Goal: Task Accomplishment & Management: Manage account settings

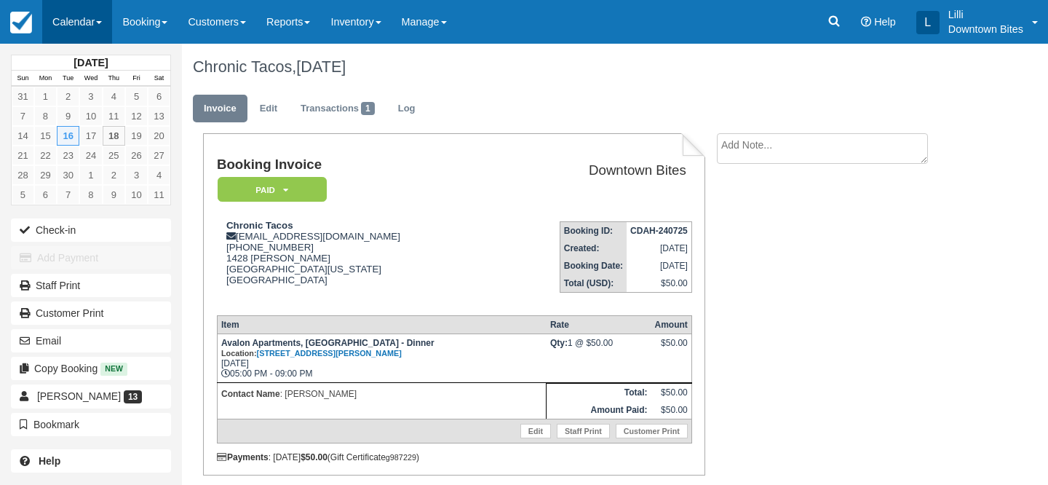
click at [75, 18] on link "Calendar" at bounding box center [77, 22] width 70 height 44
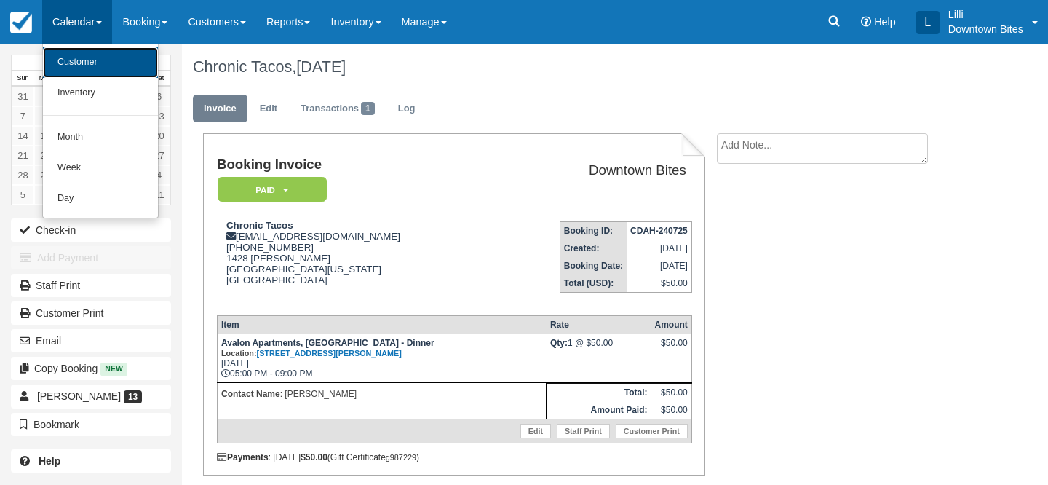
click at [82, 58] on link "Customer" at bounding box center [100, 62] width 115 height 31
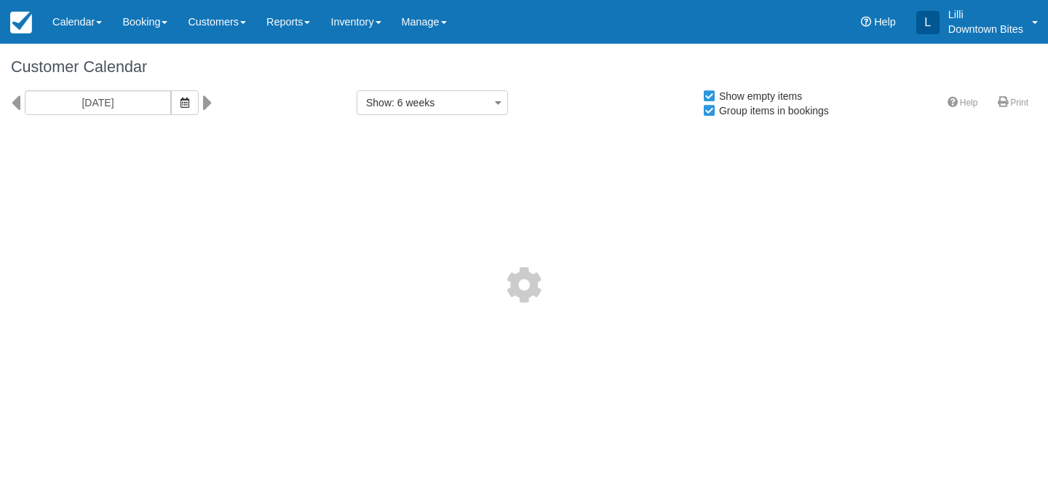
select select
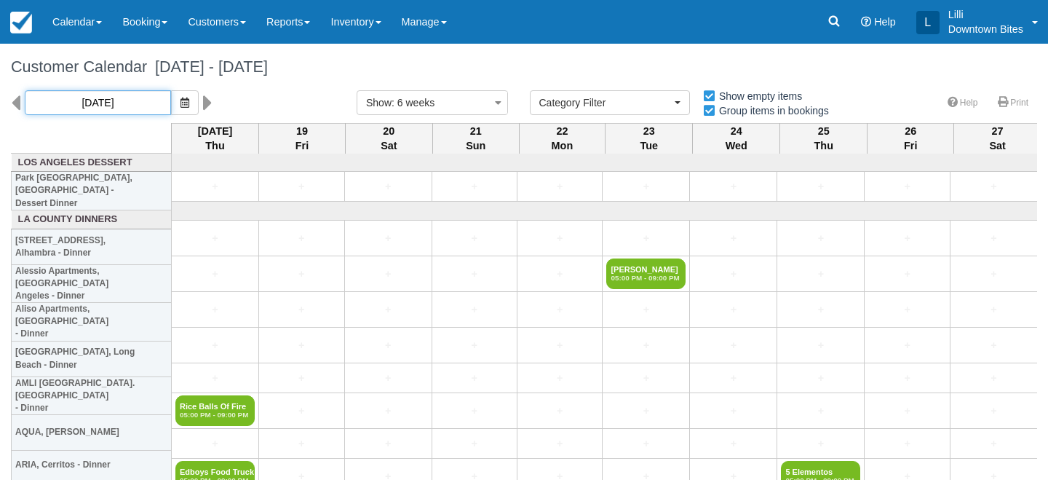
click at [130, 107] on input "09/18/25" at bounding box center [98, 102] width 146 height 25
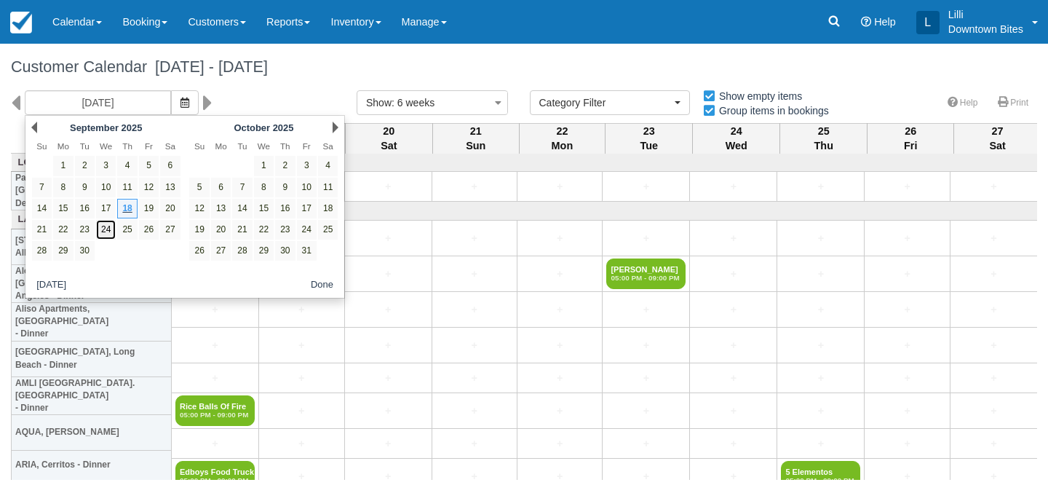
click at [107, 234] on link "24" at bounding box center [106, 230] width 20 height 20
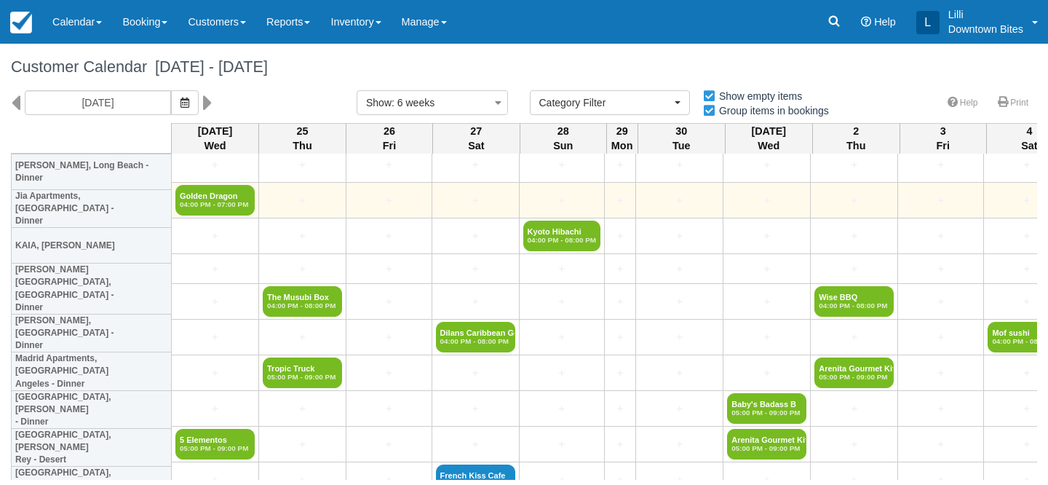
scroll to position [1336, 0]
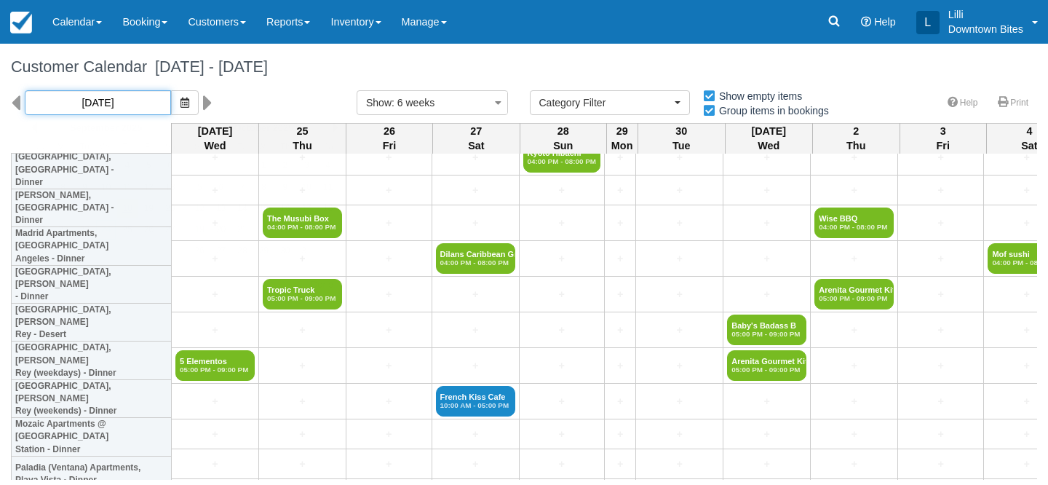
click at [119, 98] on input "09/24/25" at bounding box center [98, 102] width 146 height 25
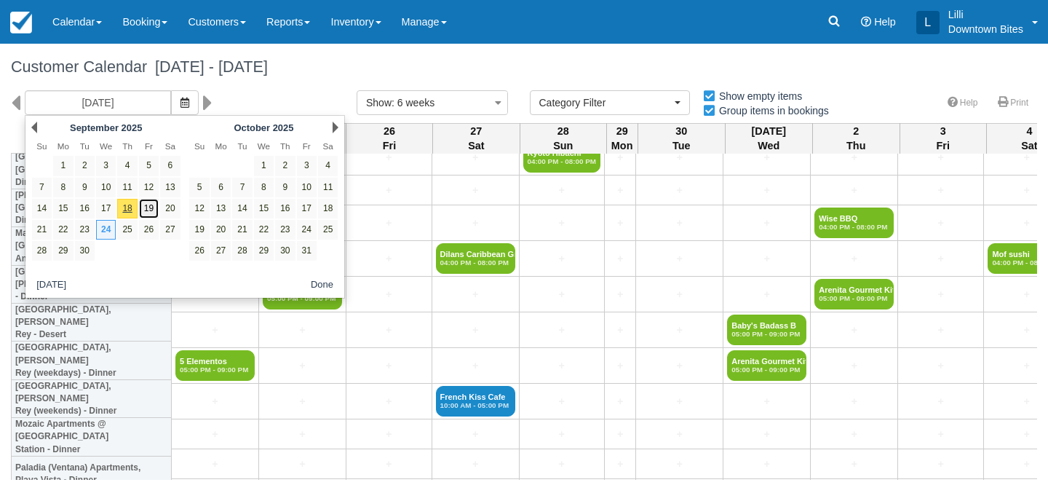
click at [149, 214] on link "19" at bounding box center [149, 209] width 20 height 20
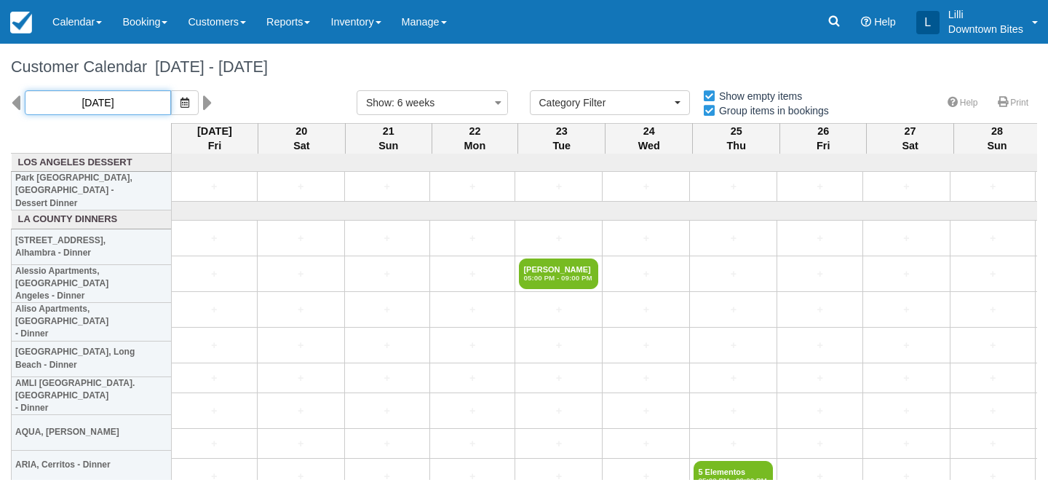
click at [126, 97] on input "09/19/25" at bounding box center [98, 102] width 146 height 25
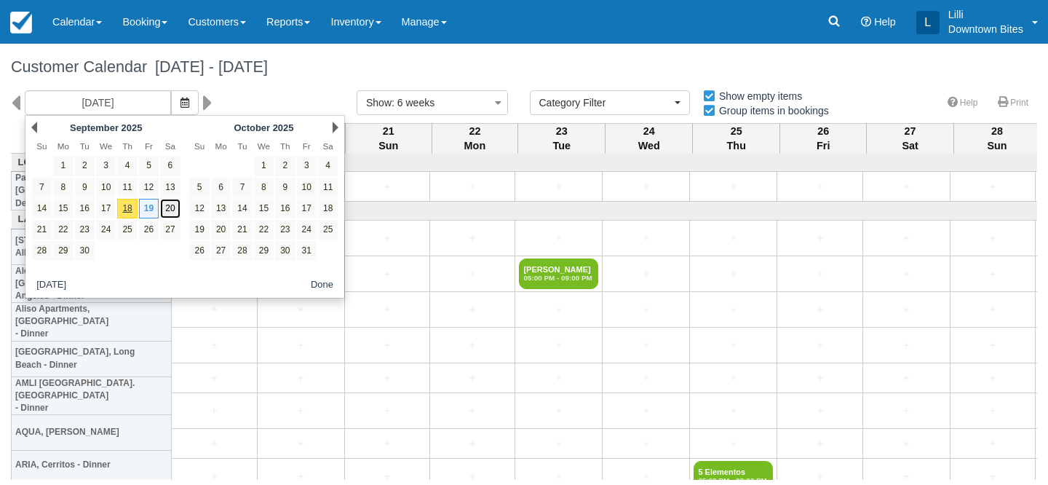
click at [172, 209] on link "20" at bounding box center [170, 209] width 20 height 20
type input "09/20/25"
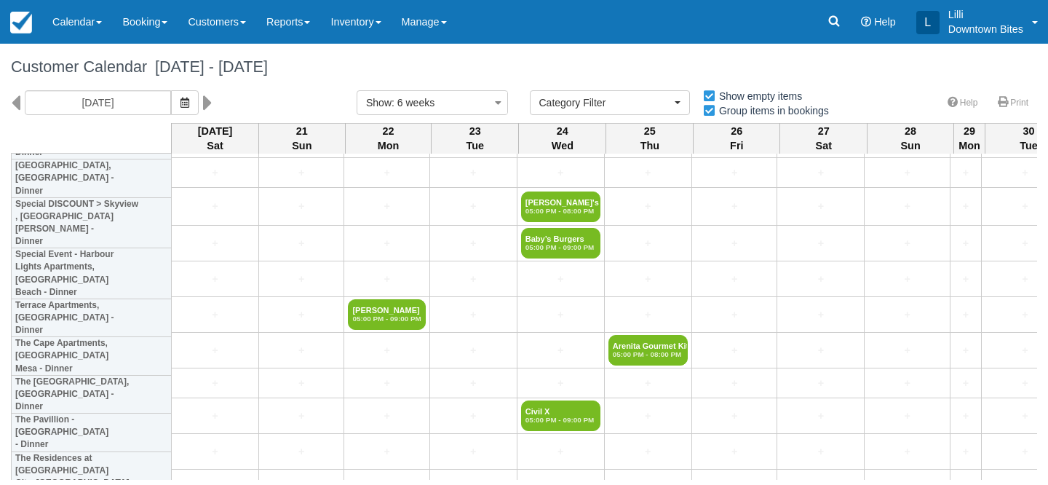
scroll to position [3780, 0]
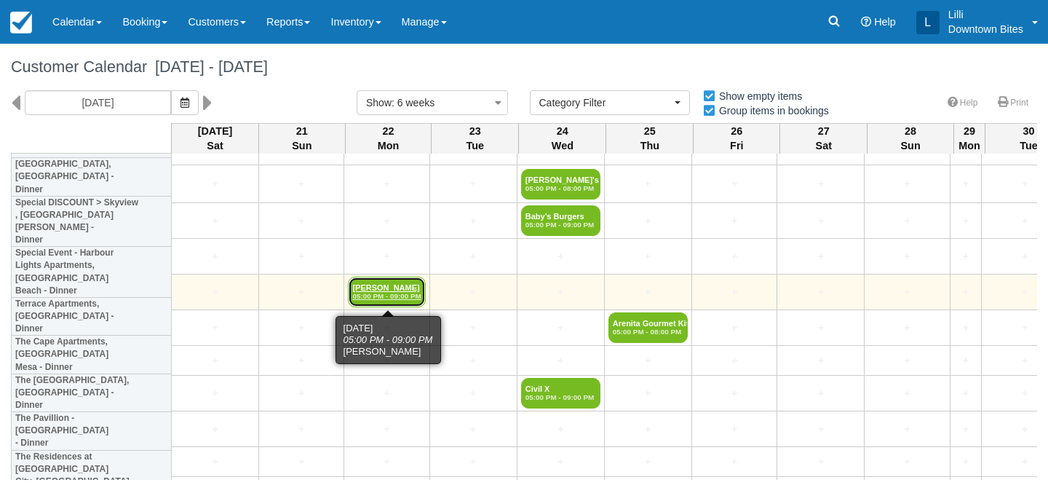
click at [386, 293] on em "05:00 PM - 09:00 PM" at bounding box center [386, 296] width 68 height 9
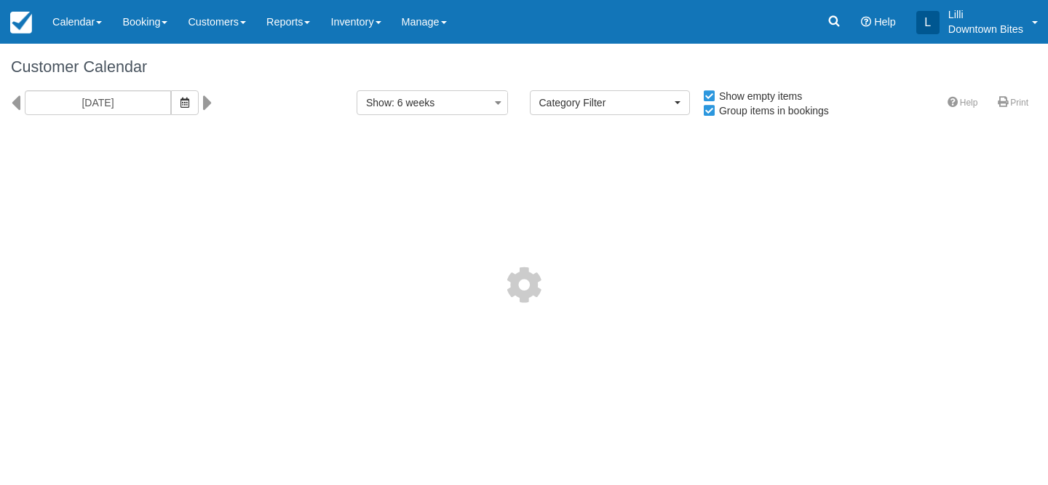
select select
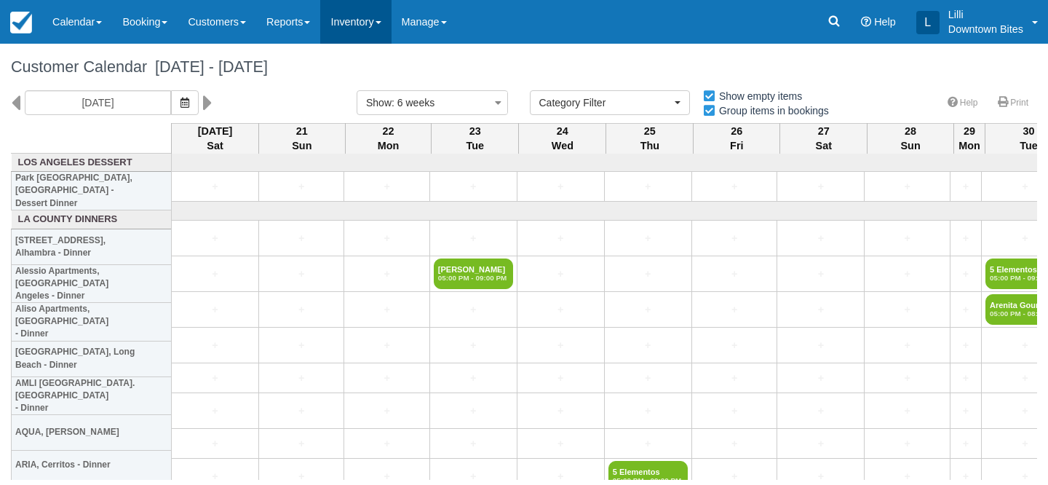
click at [371, 28] on link "Inventory" at bounding box center [355, 22] width 71 height 44
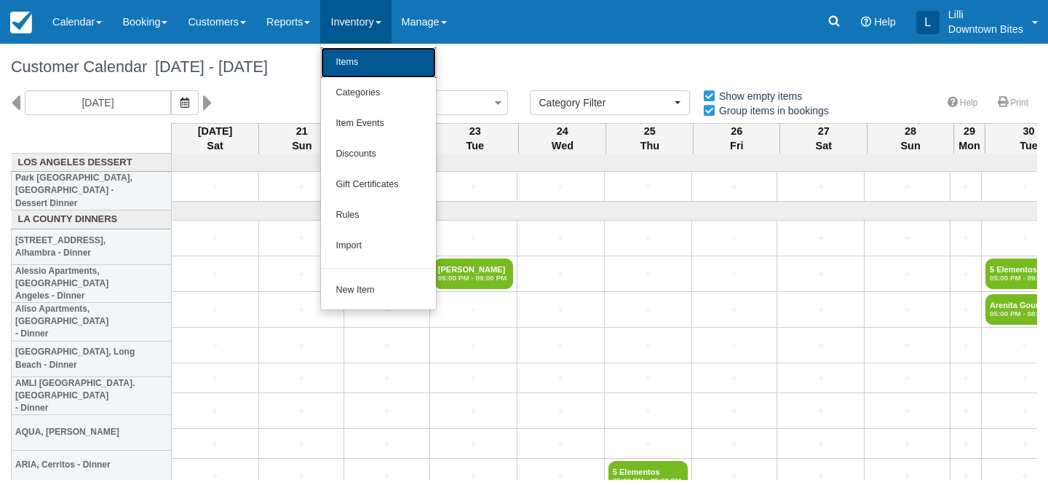
click at [365, 66] on link "Items" at bounding box center [378, 62] width 115 height 31
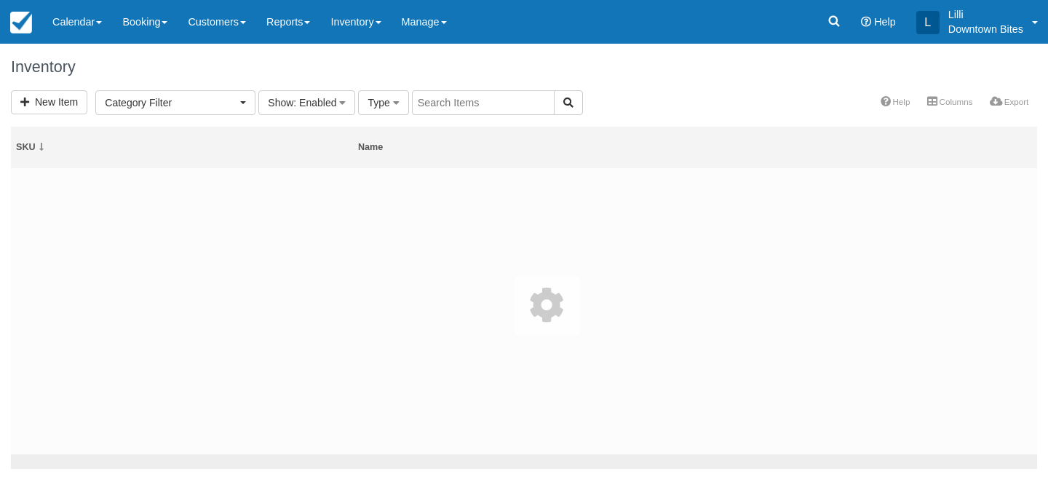
select select
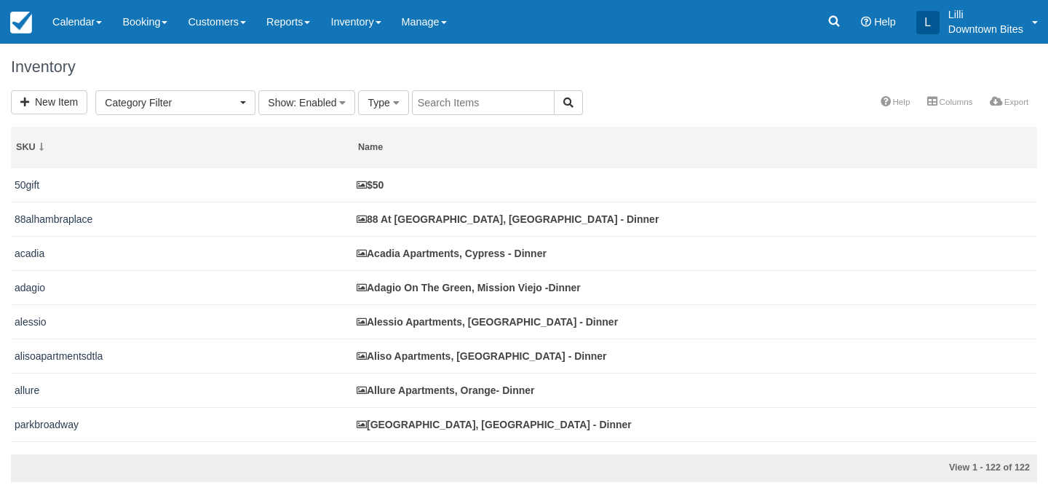
click at [438, 103] on input "text" at bounding box center [483, 102] width 143 height 25
type input "evolve"
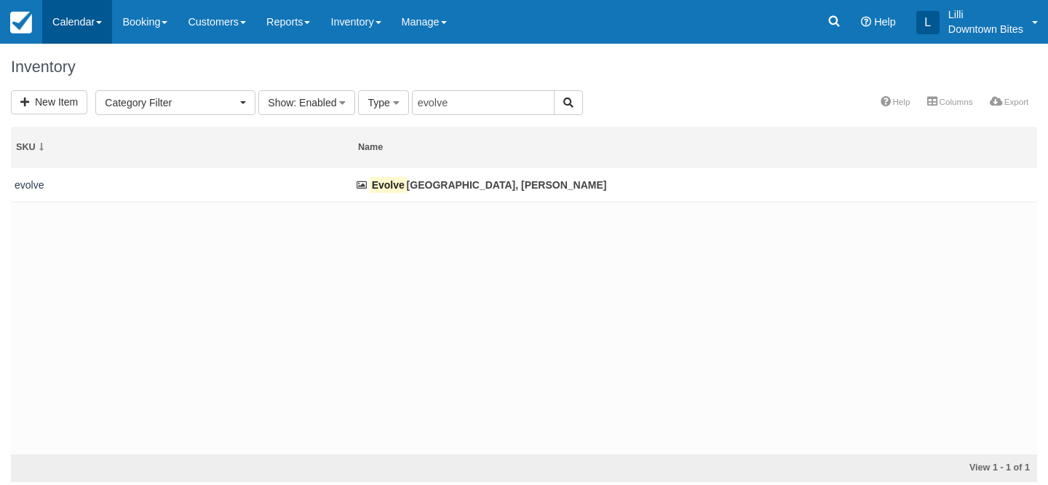
click at [73, 28] on link "Calendar" at bounding box center [77, 22] width 70 height 44
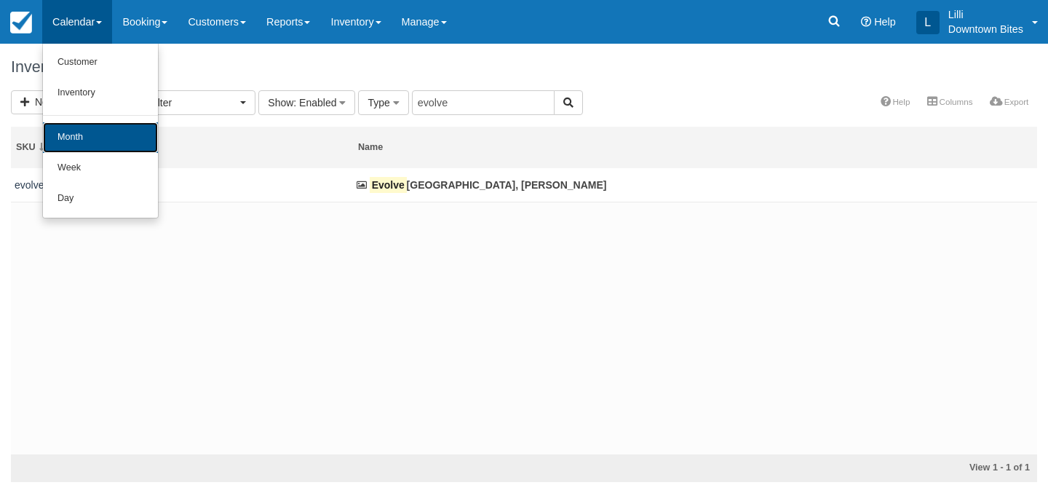
click at [86, 129] on link "Month" at bounding box center [100, 137] width 115 height 31
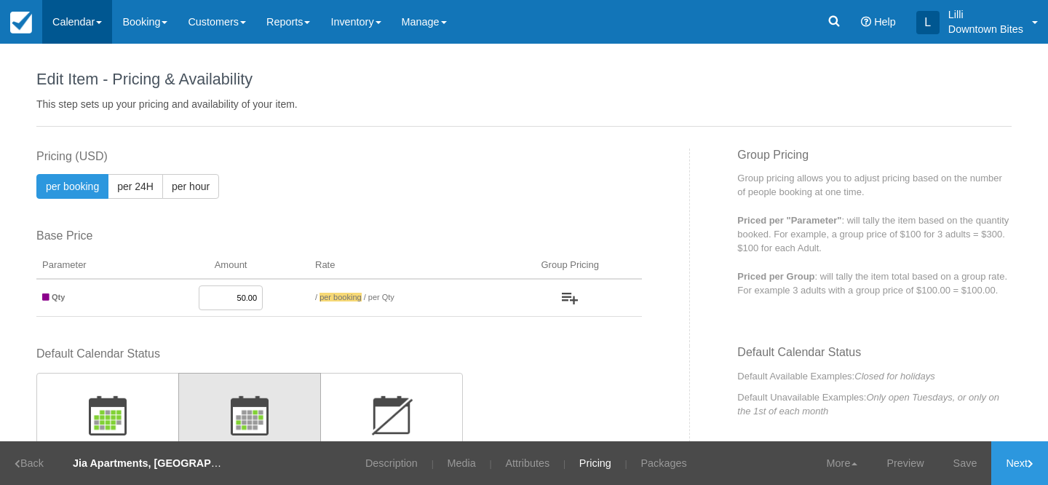
scroll to position [500, 0]
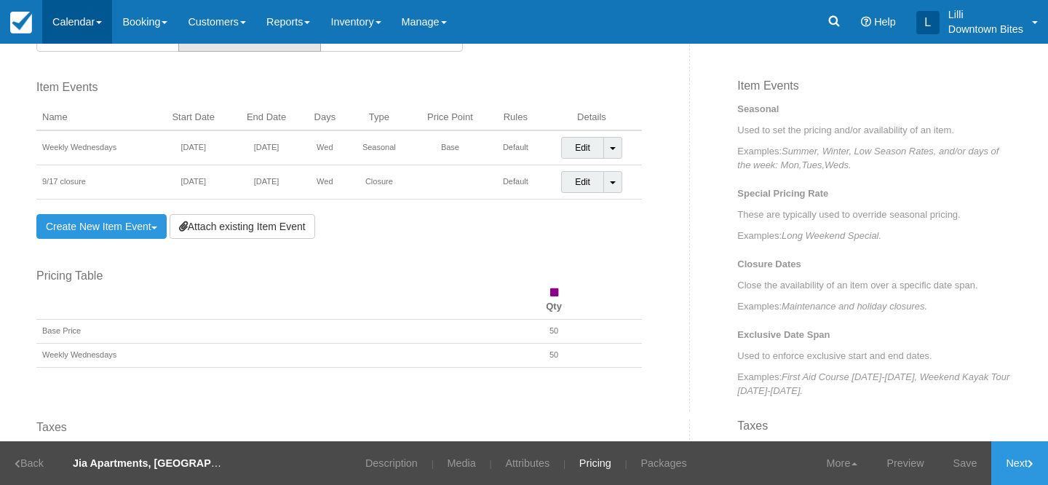
click at [74, 24] on link "Calendar" at bounding box center [77, 22] width 70 height 44
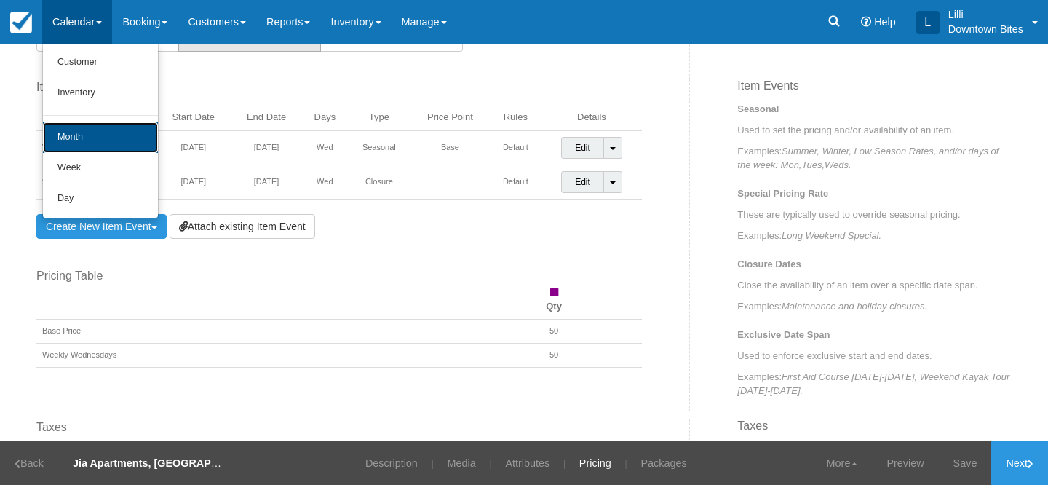
click at [61, 135] on link "Month" at bounding box center [100, 137] width 115 height 31
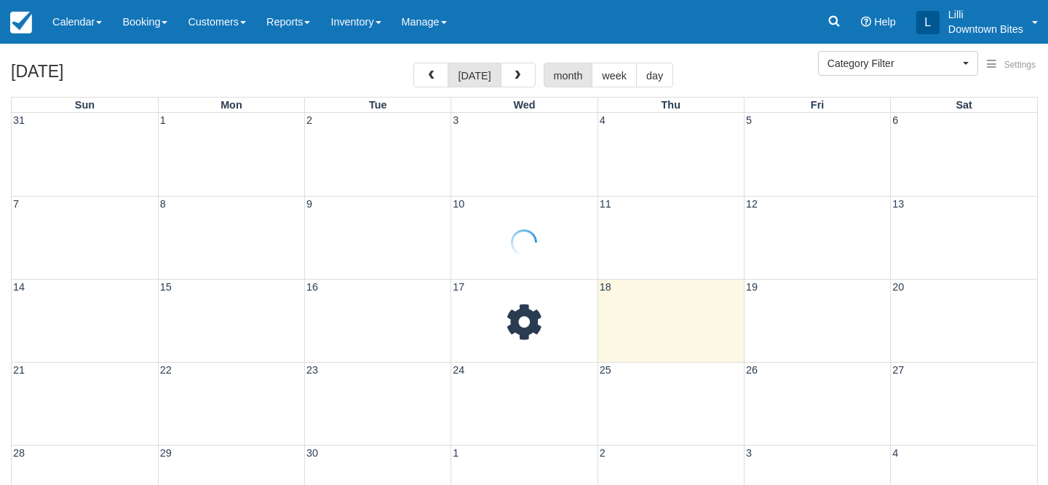
select select
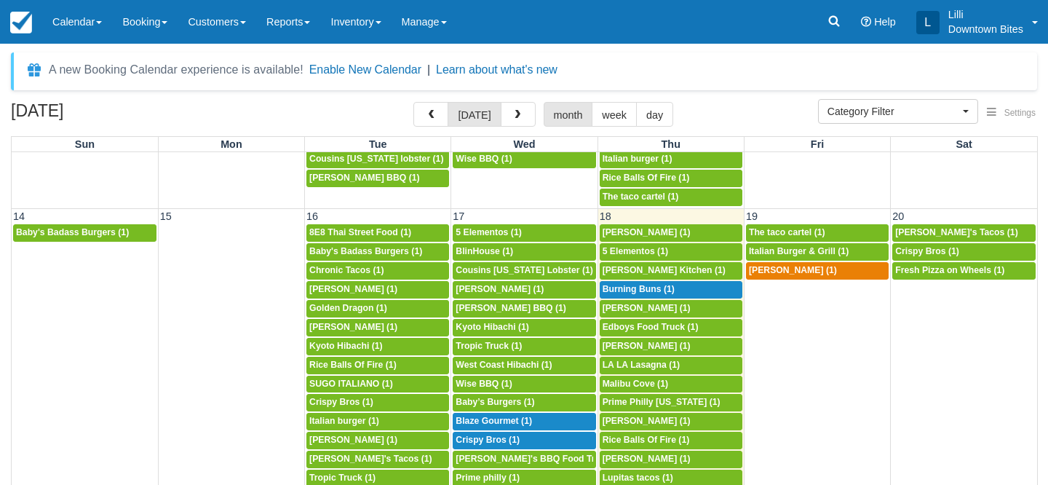
scroll to position [487, 0]
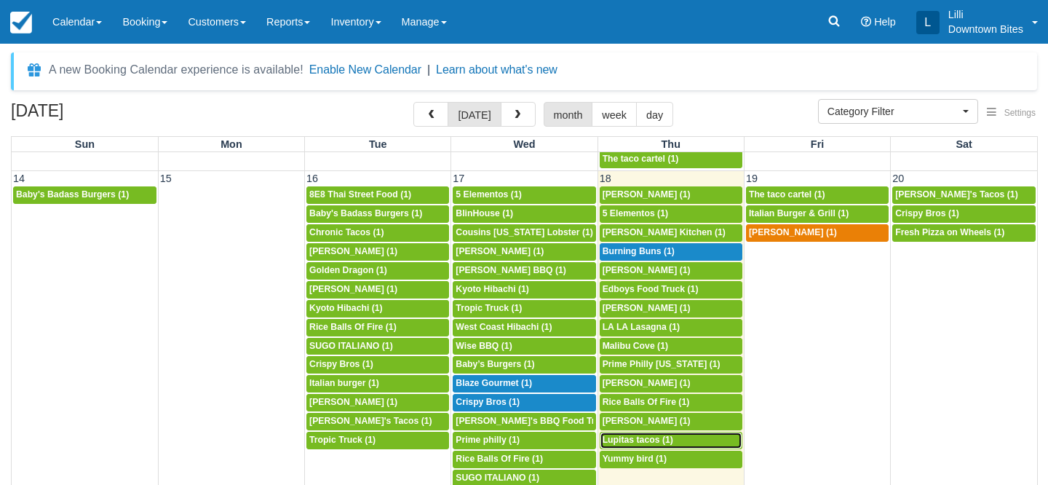
click at [649, 442] on span "Lupitas tacos (1)" at bounding box center [638, 440] width 71 height 10
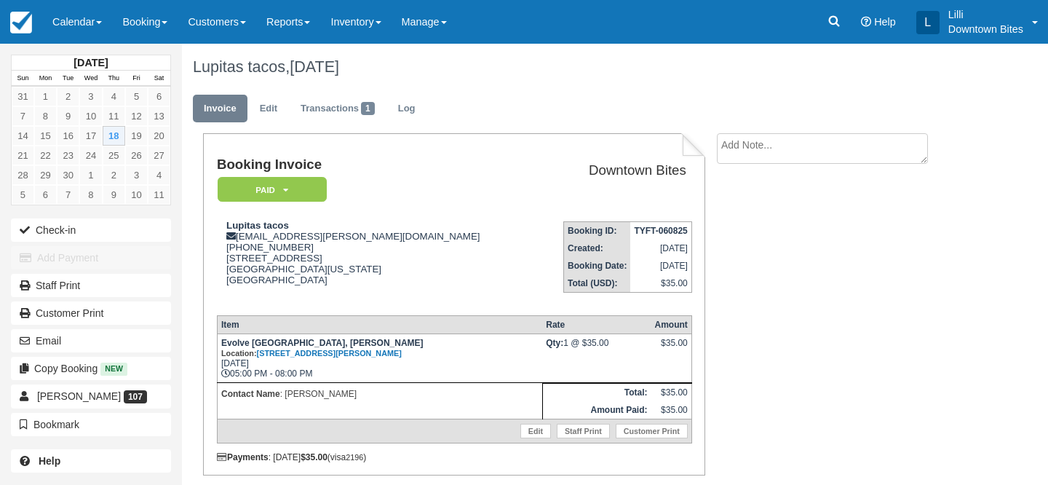
click at [778, 144] on textarea at bounding box center [822, 148] width 211 height 31
paste textarea "Cover for tonight External Inbox [PERSON_NAME] 12:55 PM (1 minute ago) to me Hi…"
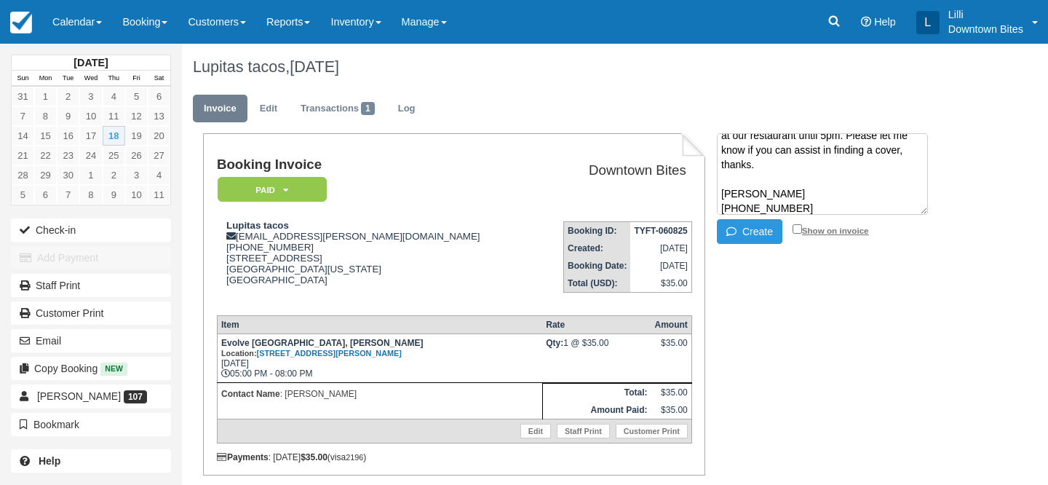
type textarea "Cover for tonight External Inbox [PERSON_NAME] 12:55 PM (1 minute ago) to me Hi…"
click at [798, 229] on input "Show on invoice" at bounding box center [797, 228] width 9 height 9
checkbox input "true"
click at [737, 229] on icon "button" at bounding box center [735, 231] width 16 height 10
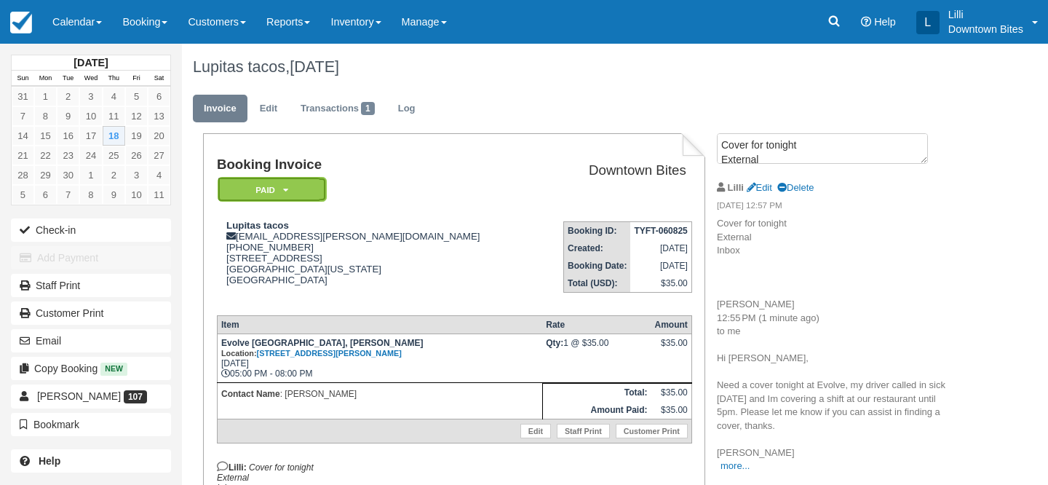
click at [315, 184] on em "Paid" at bounding box center [272, 189] width 109 height 25
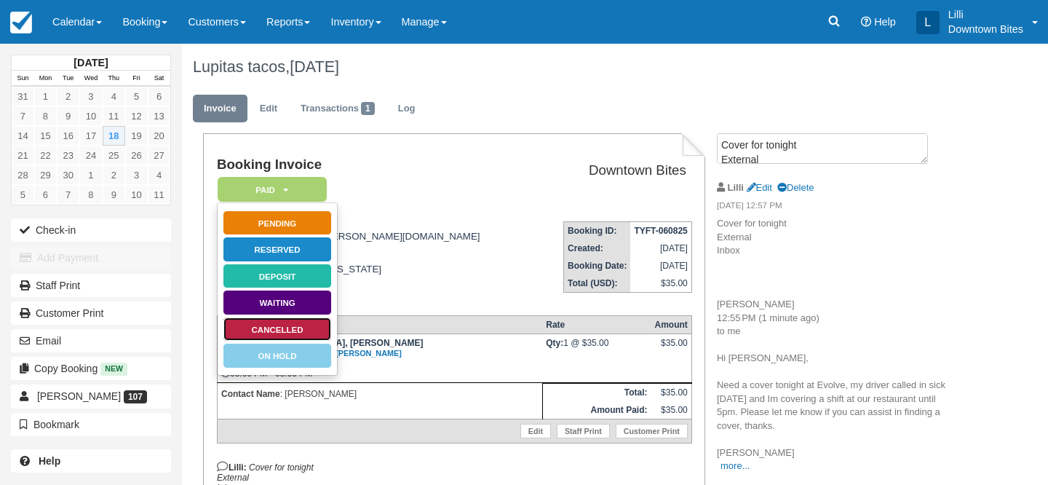
click at [295, 331] on link "Cancelled" at bounding box center [277, 329] width 109 height 25
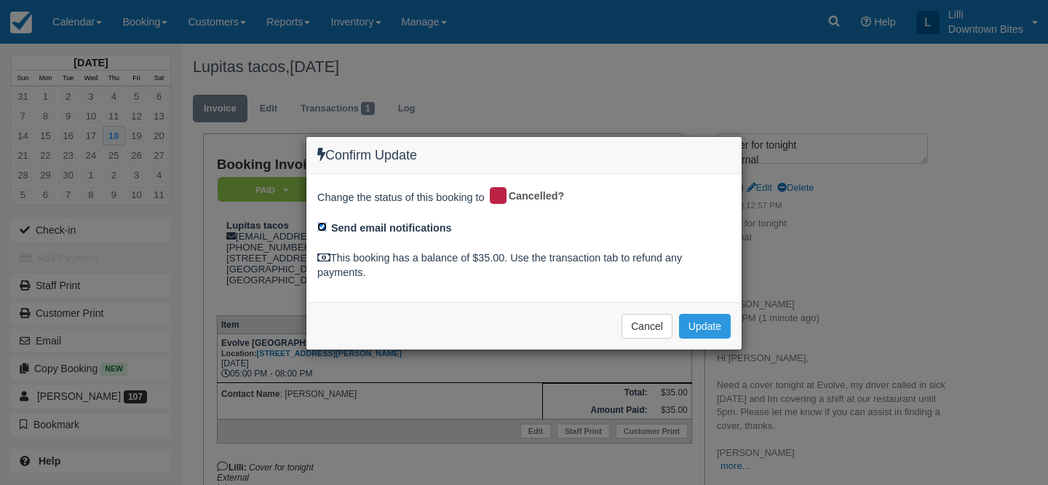
click at [325, 225] on input "Send email notifications" at bounding box center [321, 226] width 9 height 9
checkbox input "false"
click at [729, 325] on button "Update" at bounding box center [705, 326] width 52 height 25
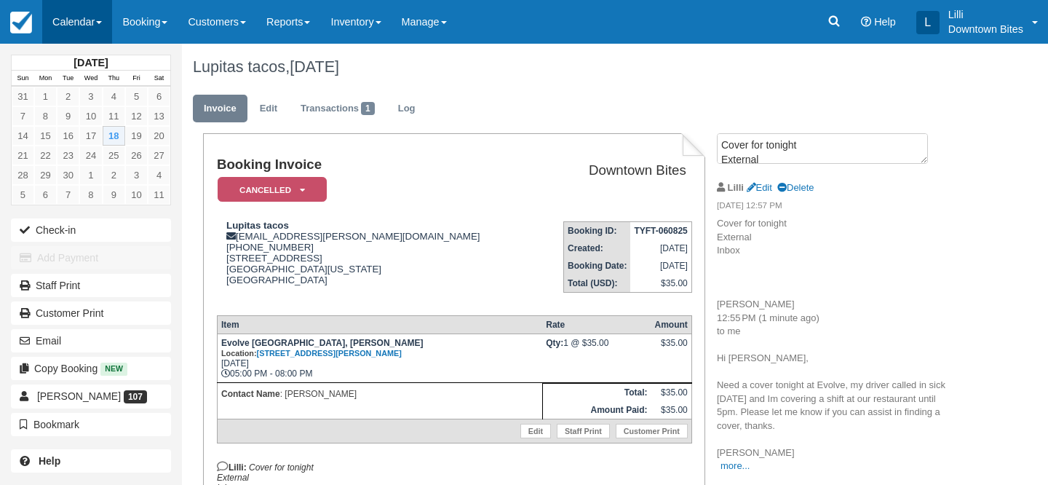
click at [68, 19] on link "Calendar" at bounding box center [77, 22] width 70 height 44
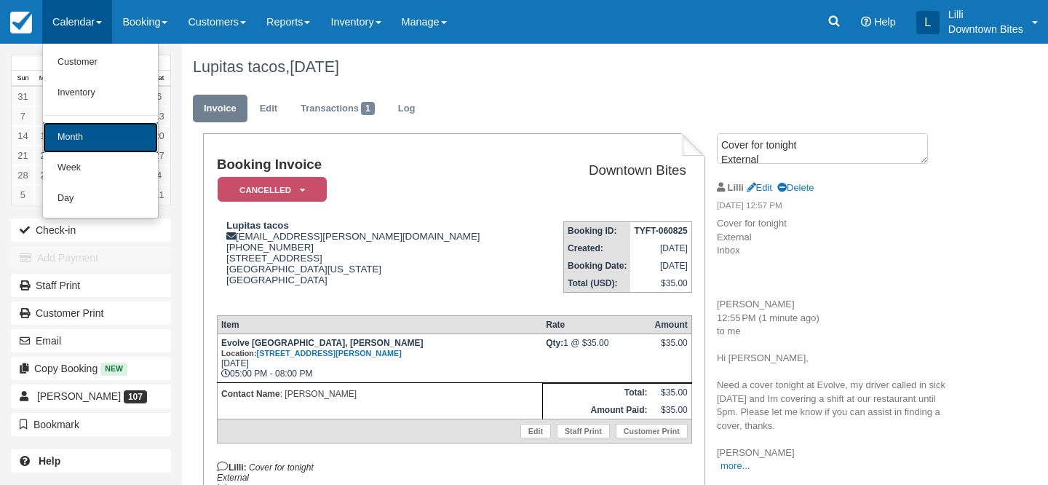
click at [73, 132] on link "Month" at bounding box center [100, 137] width 115 height 31
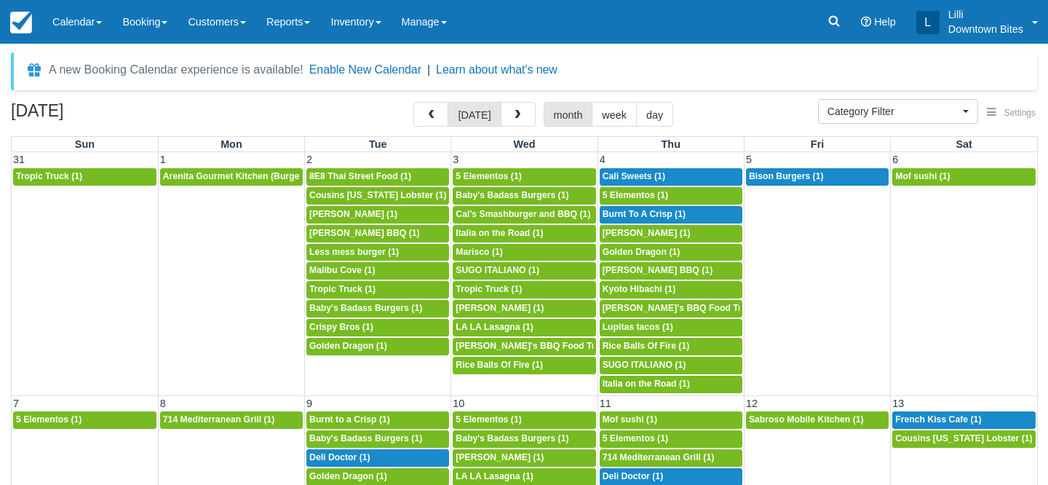
select select
click at [519, 115] on span "button" at bounding box center [518, 115] width 10 height 10
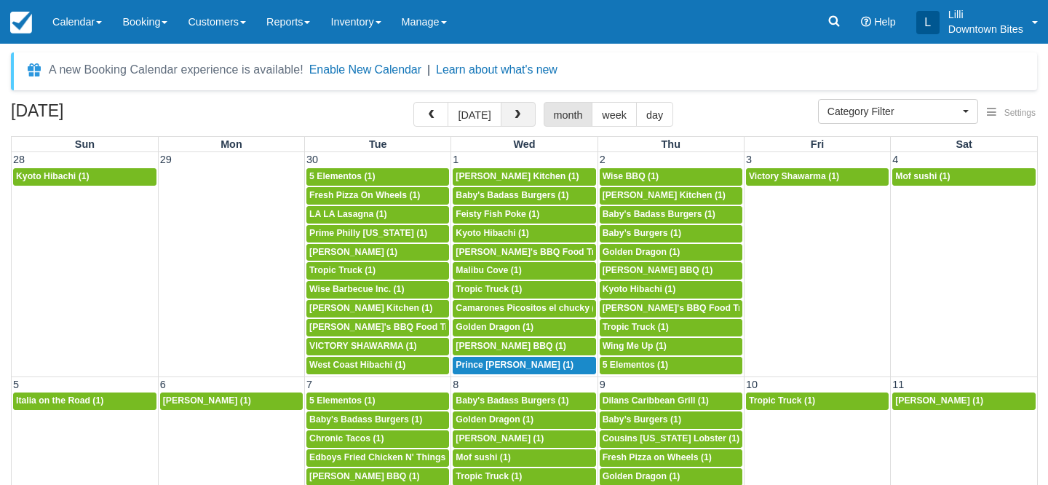
click at [519, 115] on span "button" at bounding box center [518, 115] width 10 height 10
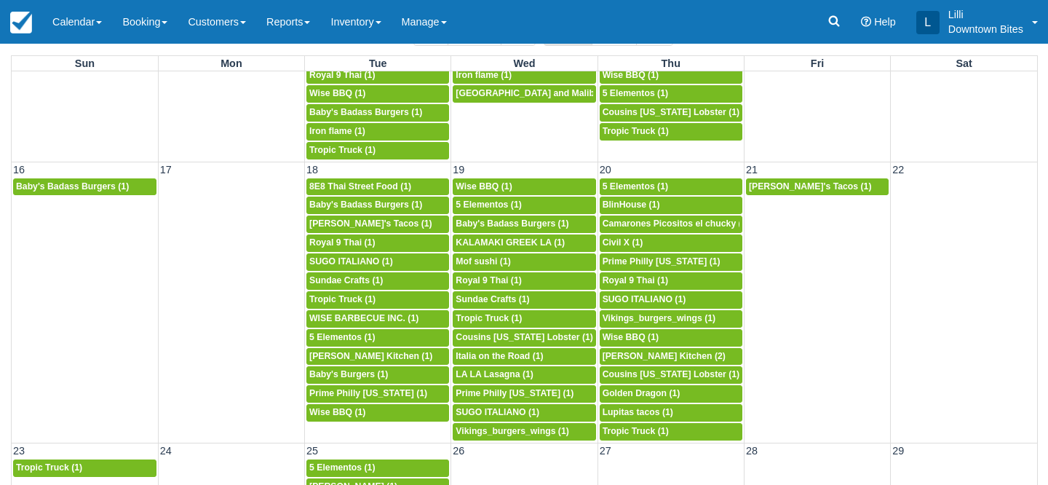
scroll to position [82, 0]
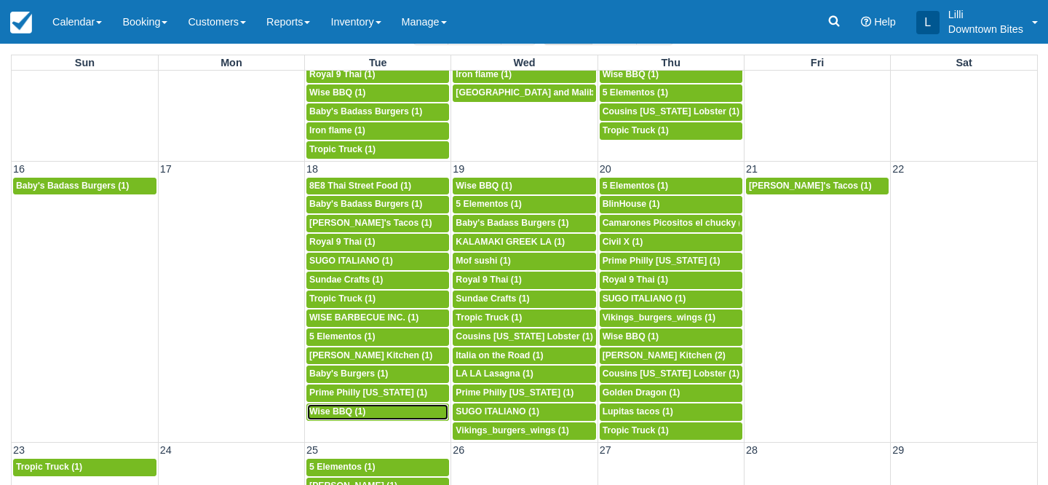
click at [339, 411] on span "Wise BBQ (1)" at bounding box center [337, 411] width 56 height 10
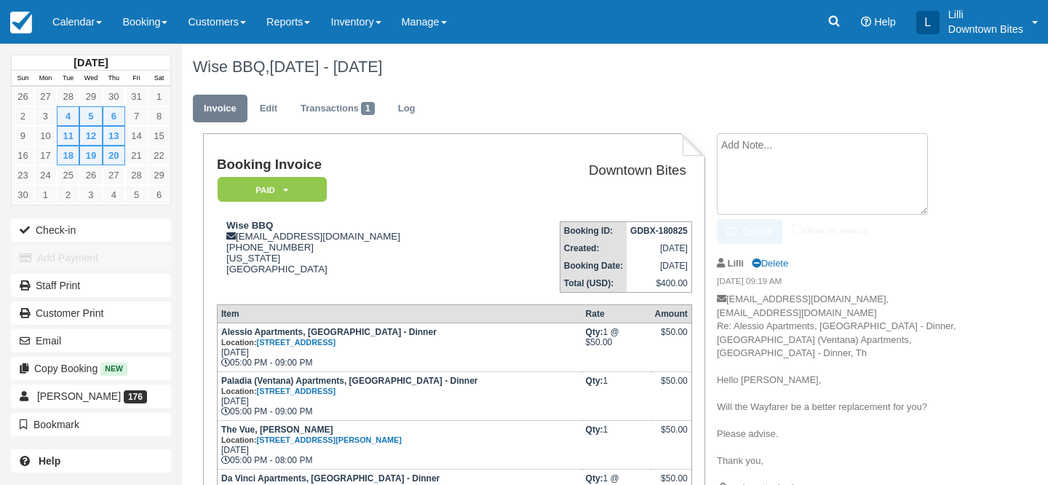
click at [787, 155] on textarea at bounding box center [822, 174] width 211 height 82
paste textarea "Re: December Availability External Inbox Return to Inbox? [DATE] [PERSON_NAME] …"
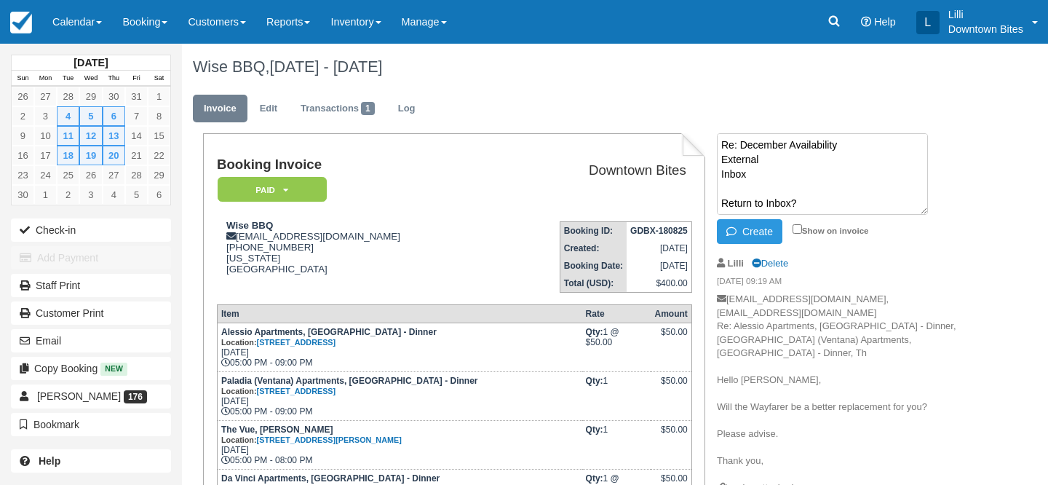
scroll to position [315, 0]
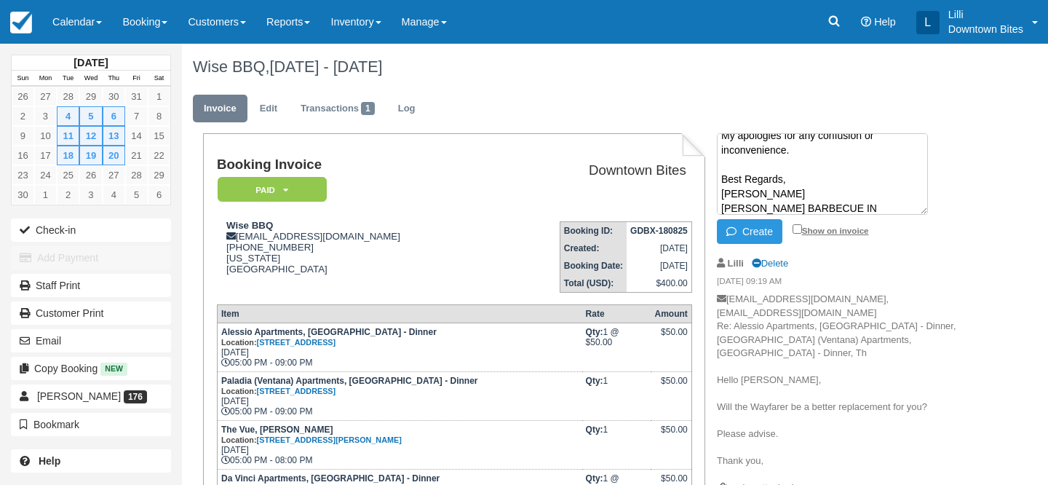
type textarea "Re: December Availability External Inbox Return to Inbox? [DATE] [PERSON_NAME] …"
click at [798, 231] on input "Show on invoice" at bounding box center [797, 228] width 9 height 9
checkbox input "true"
click at [749, 234] on button "Create" at bounding box center [750, 231] width 66 height 25
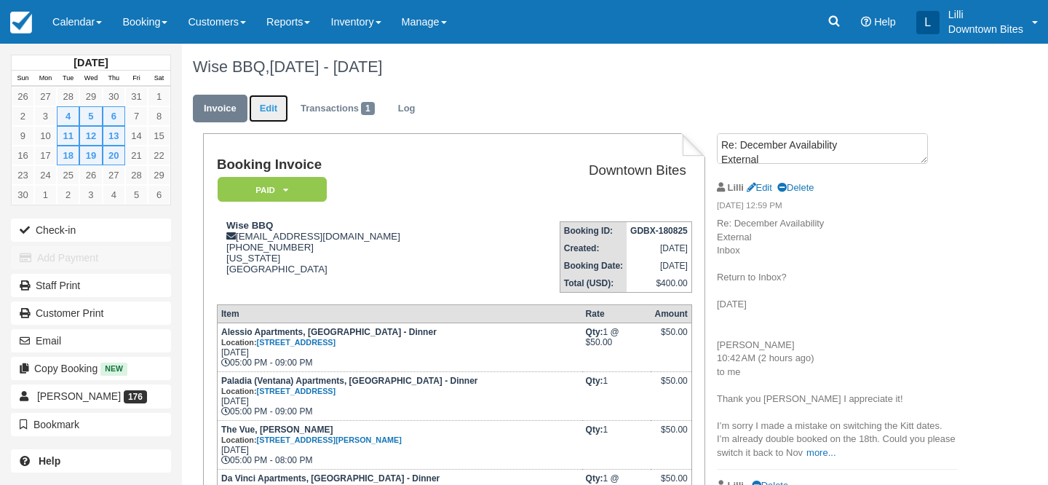
click at [267, 106] on link "Edit" at bounding box center [268, 109] width 39 height 28
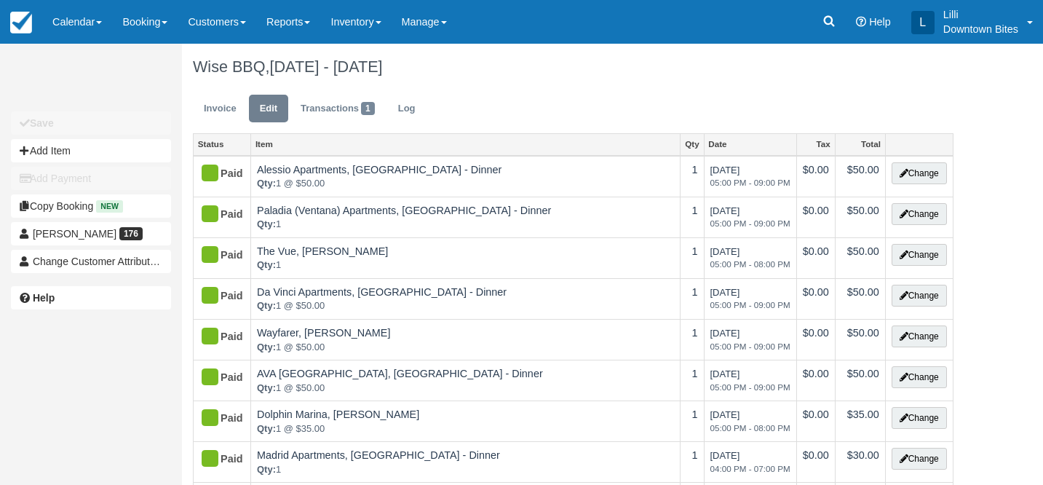
type input "[PHONE_NUMBER]"
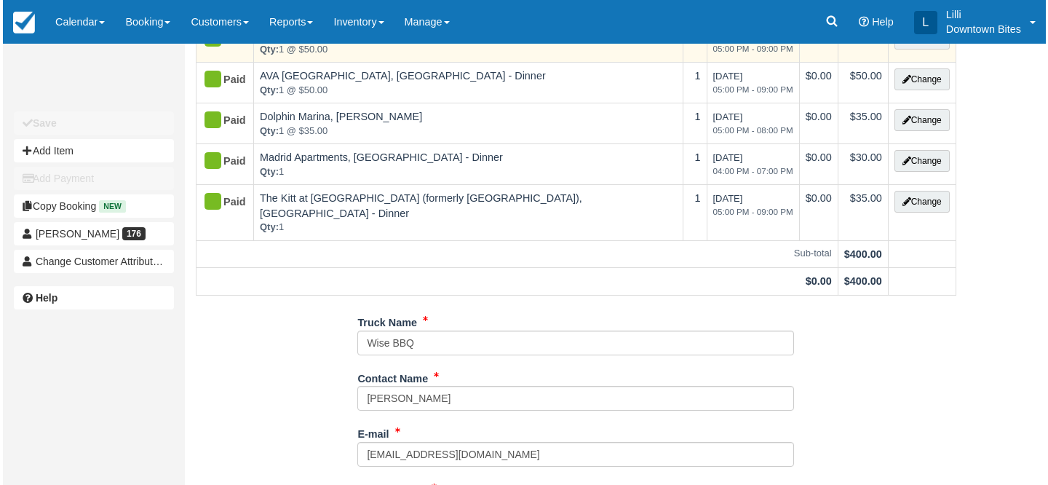
scroll to position [294, 0]
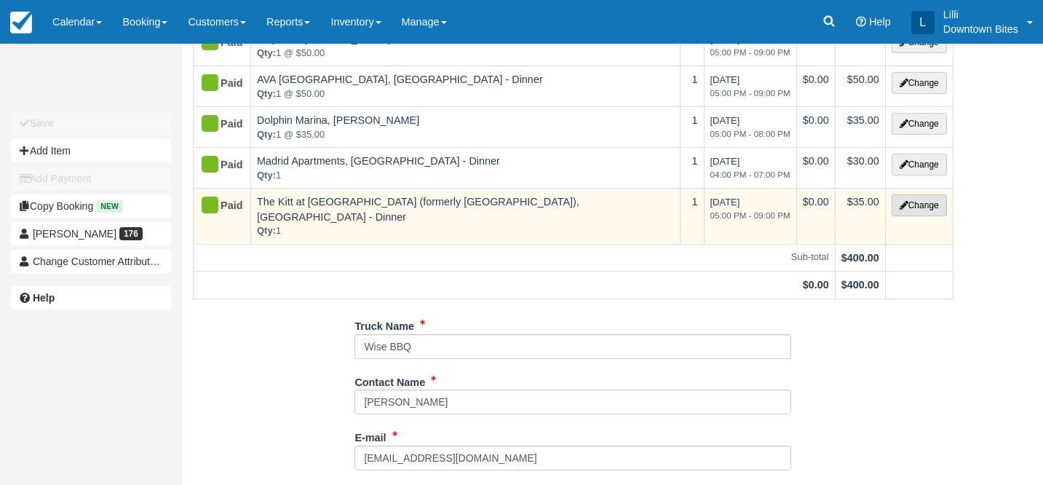
click at [906, 207] on button "Change" at bounding box center [919, 205] width 55 height 22
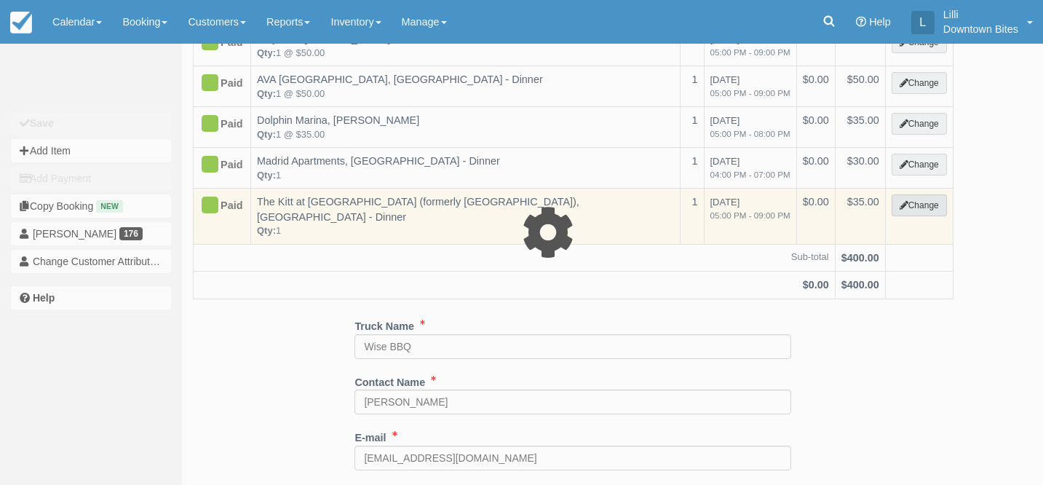
select select "2"
type input "35.00"
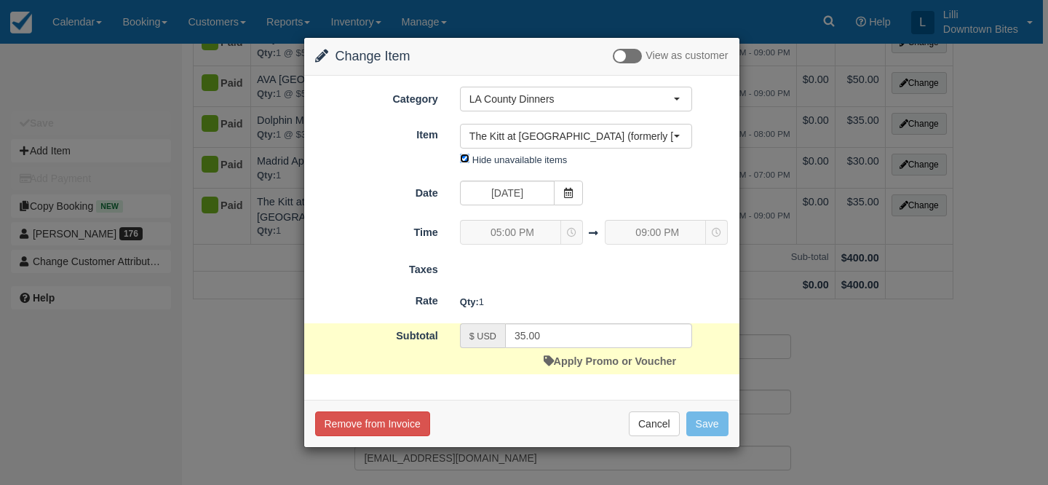
click at [465, 160] on input "Hide unavailable items" at bounding box center [464, 158] width 9 height 9
checkbox input "false"
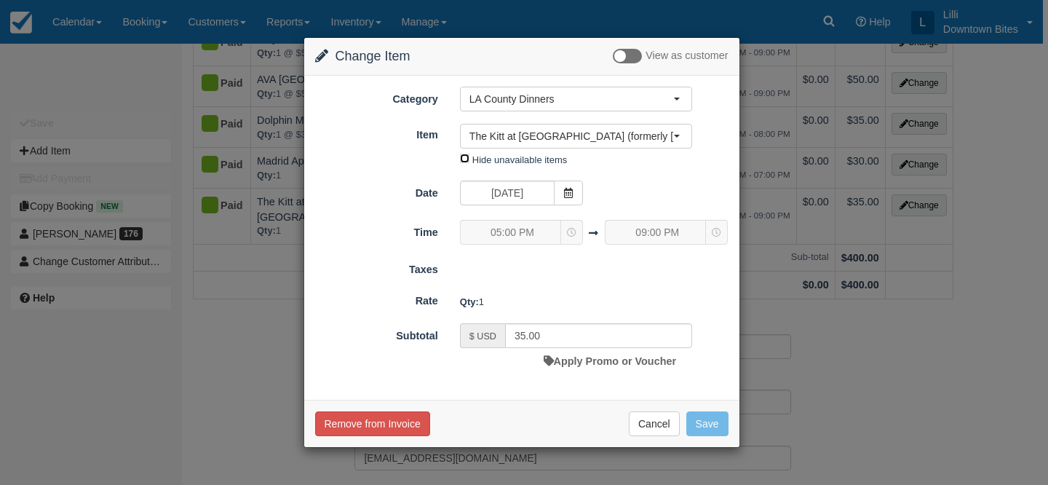
type input "50.00"
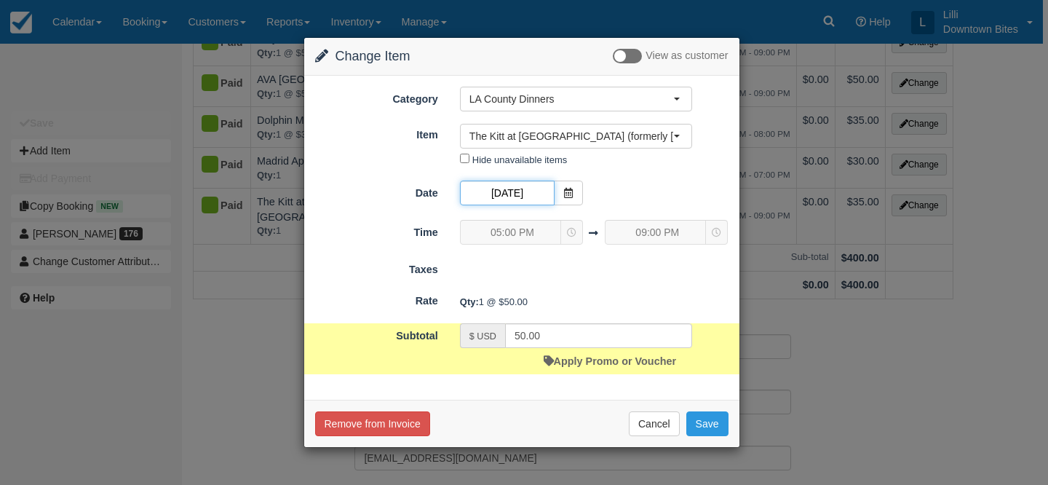
click at [524, 195] on input "[DATE]" at bounding box center [507, 193] width 95 height 25
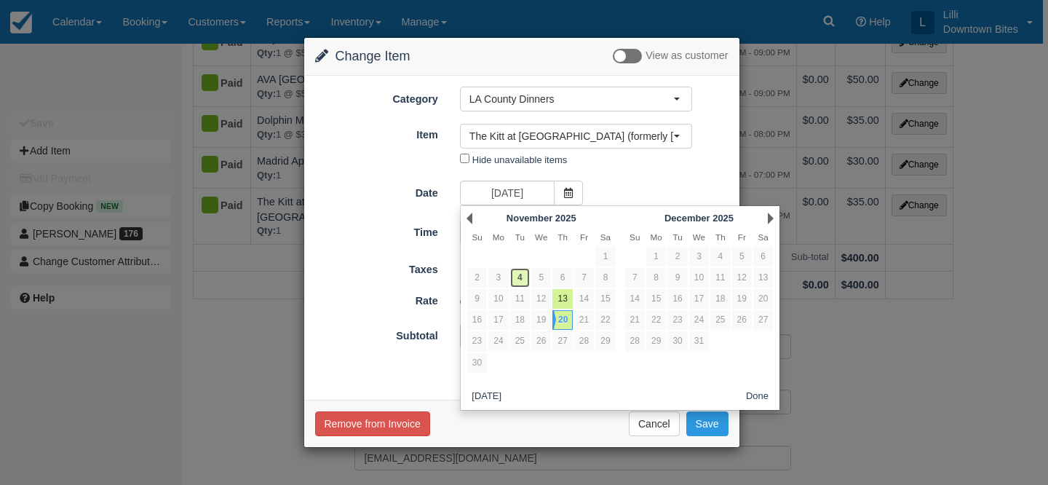
click at [517, 276] on link "4" at bounding box center [520, 278] width 20 height 20
type input "[DATE]"
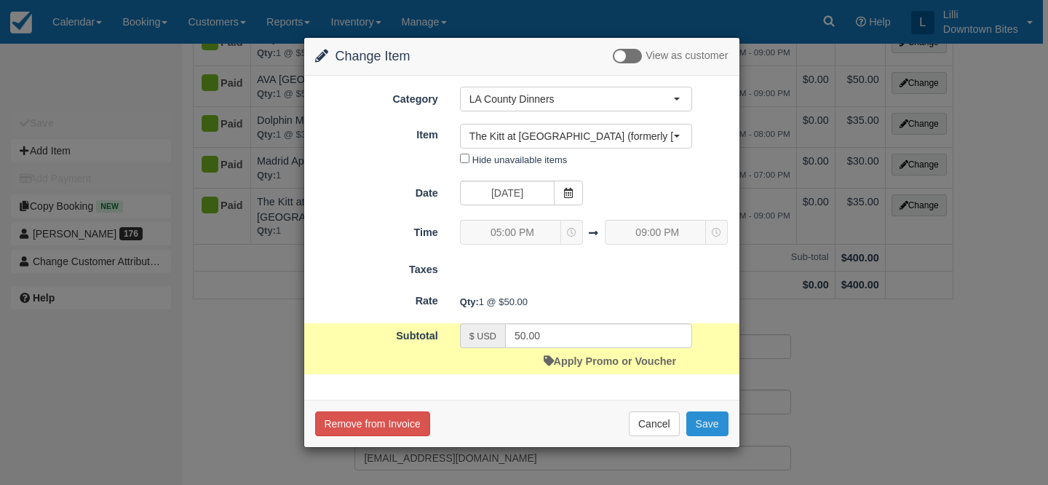
click at [708, 426] on button "Save" at bounding box center [707, 423] width 42 height 25
checkbox input "false"
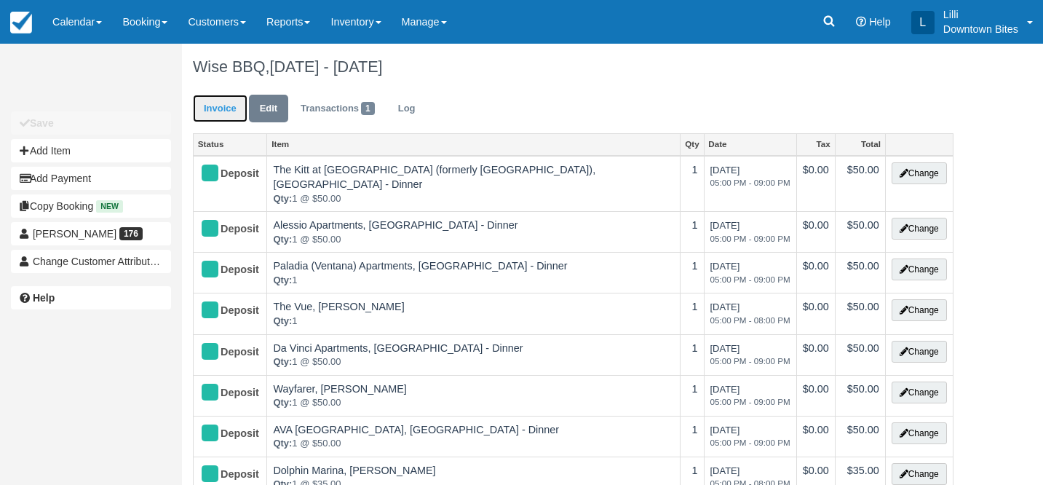
click at [216, 107] on link "Invoice" at bounding box center [220, 109] width 55 height 28
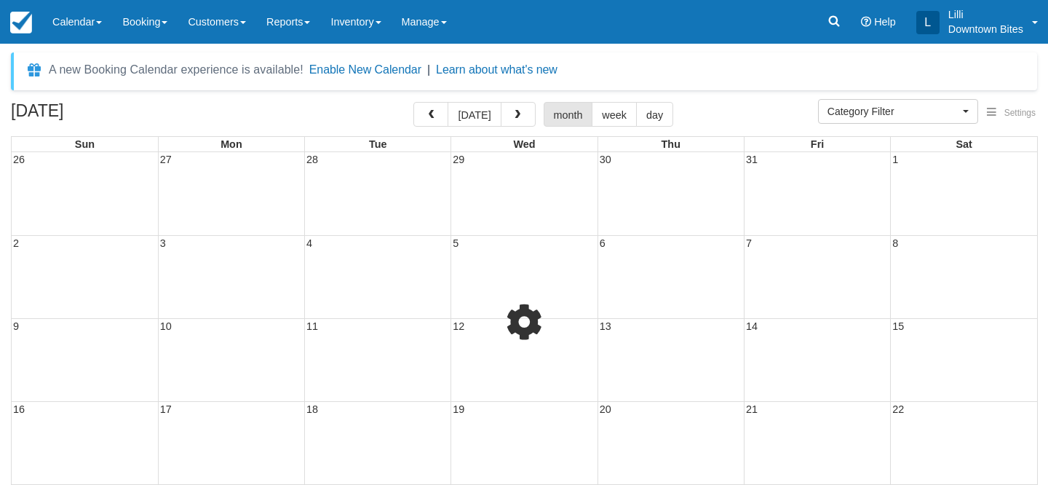
select select
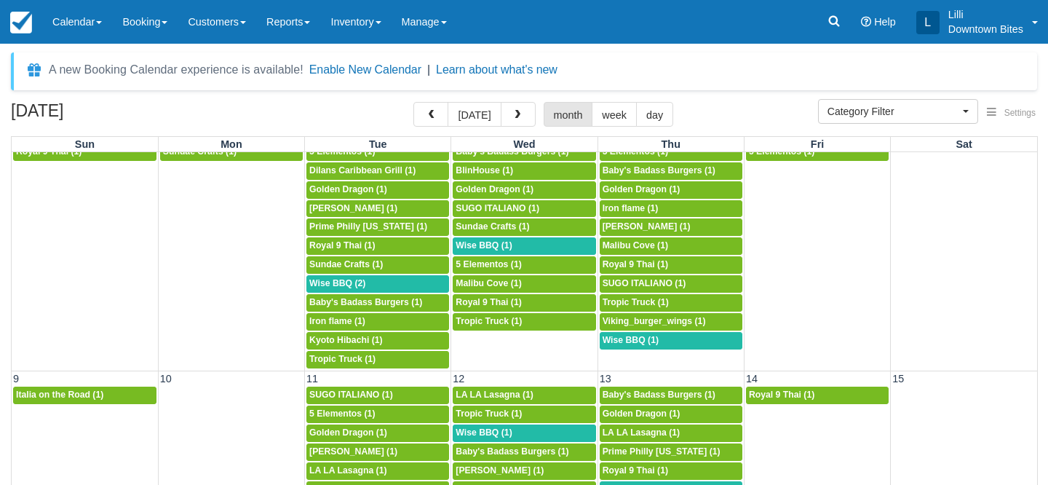
scroll to position [470, 0]
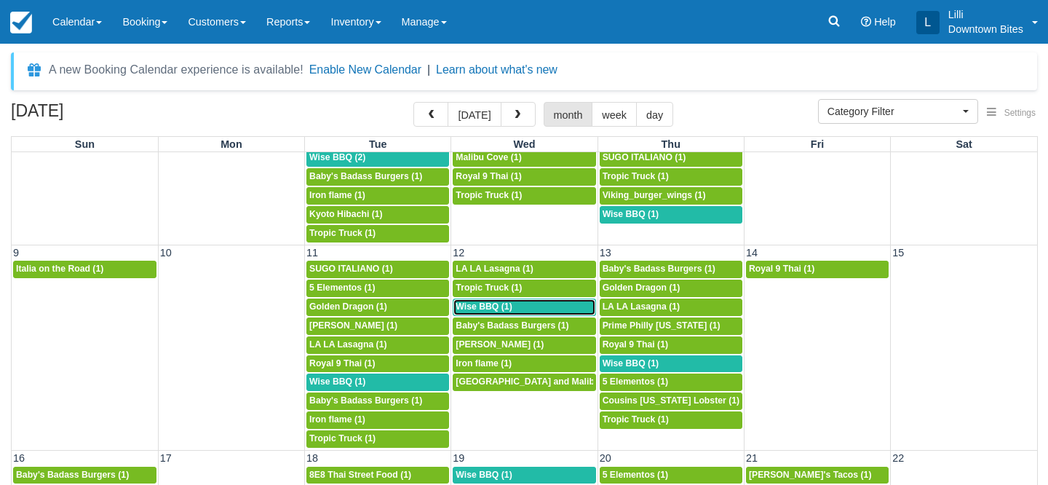
click at [563, 309] on div "5p Wise BBQ (1)" at bounding box center [524, 307] width 137 height 12
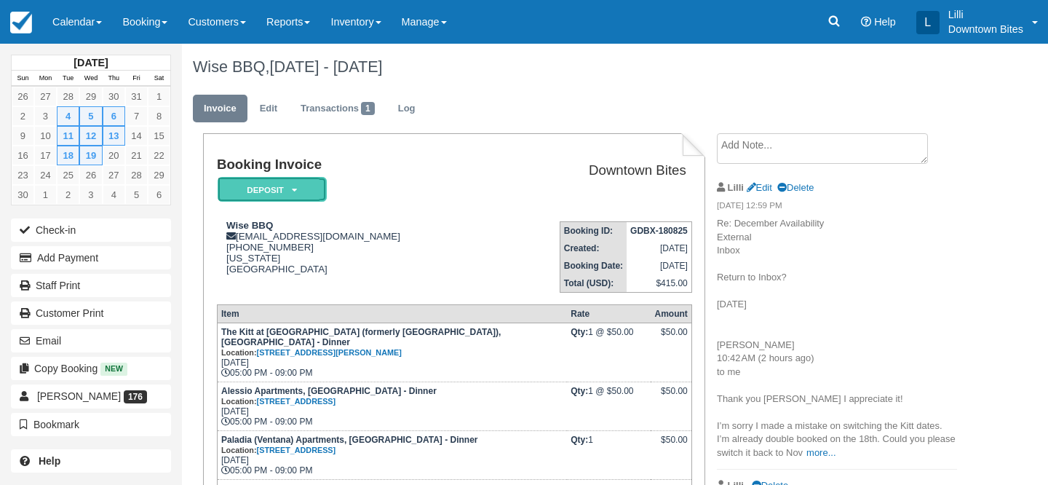
click at [301, 181] on em "Deposit" at bounding box center [272, 189] width 109 height 25
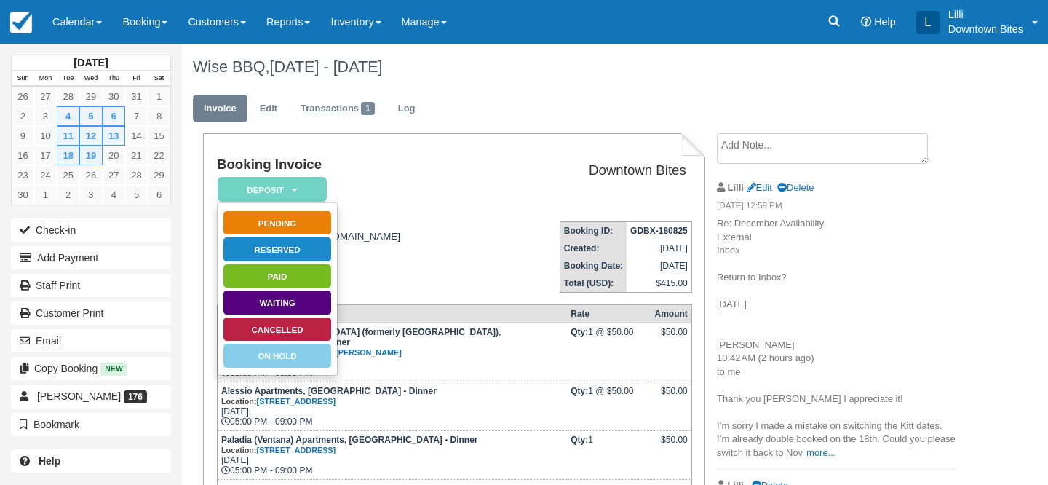
click at [493, 216] on td "Booking ID: GDBX-180825 Created: [DATE] Booking Date: [DATE] Total (USD): $415.…" at bounding box center [592, 251] width 199 height 83
click at [266, 108] on link "Edit" at bounding box center [268, 109] width 39 height 28
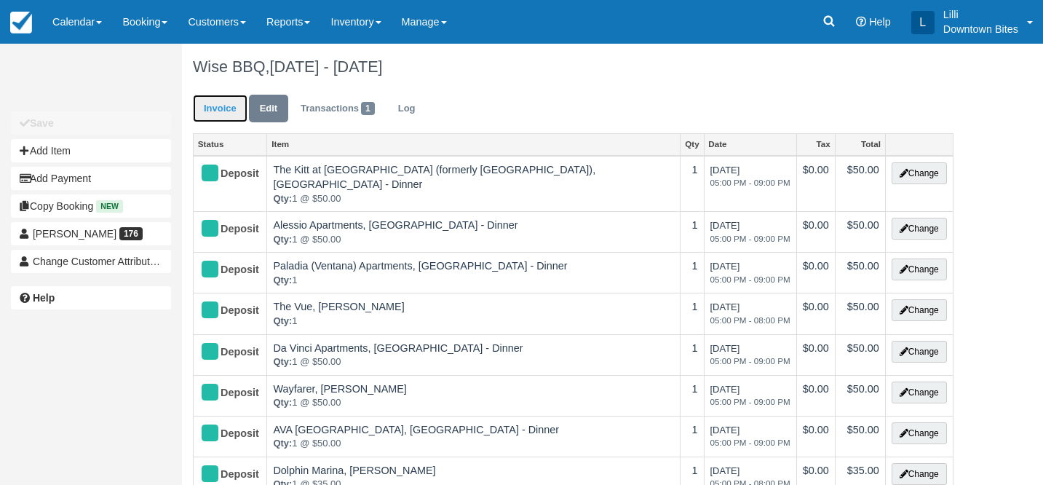
click at [220, 108] on link "Invoice" at bounding box center [220, 109] width 55 height 28
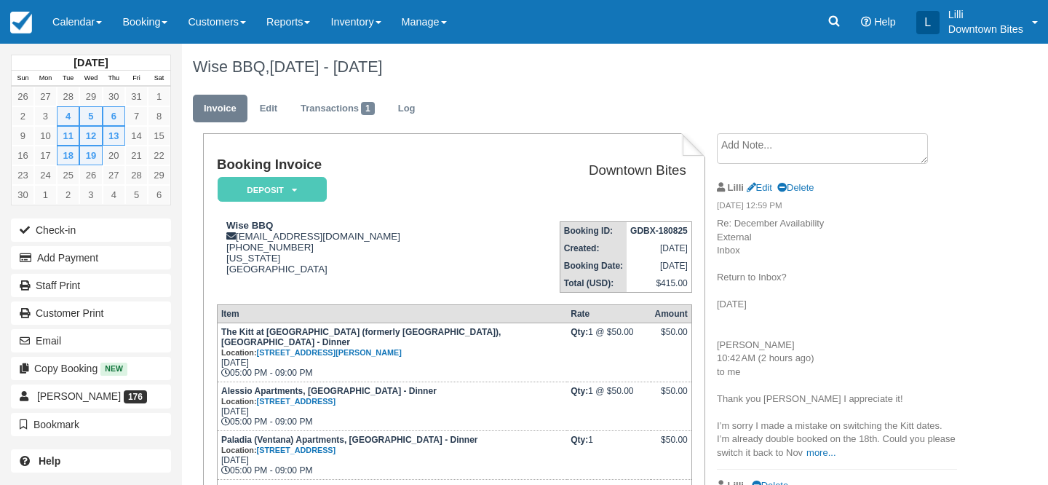
click at [328, 190] on ul "Deposit   Pending Reserved Paid Waiting Cancelled On Hold" at bounding box center [274, 189] width 115 height 27
click at [312, 191] on em "Deposit" at bounding box center [272, 189] width 109 height 25
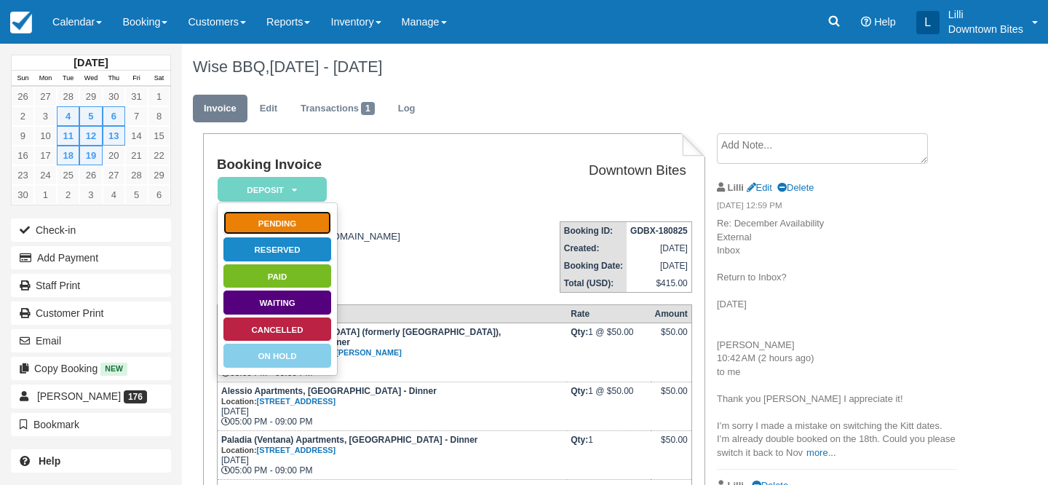
click at [311, 228] on link "Pending" at bounding box center [277, 222] width 109 height 25
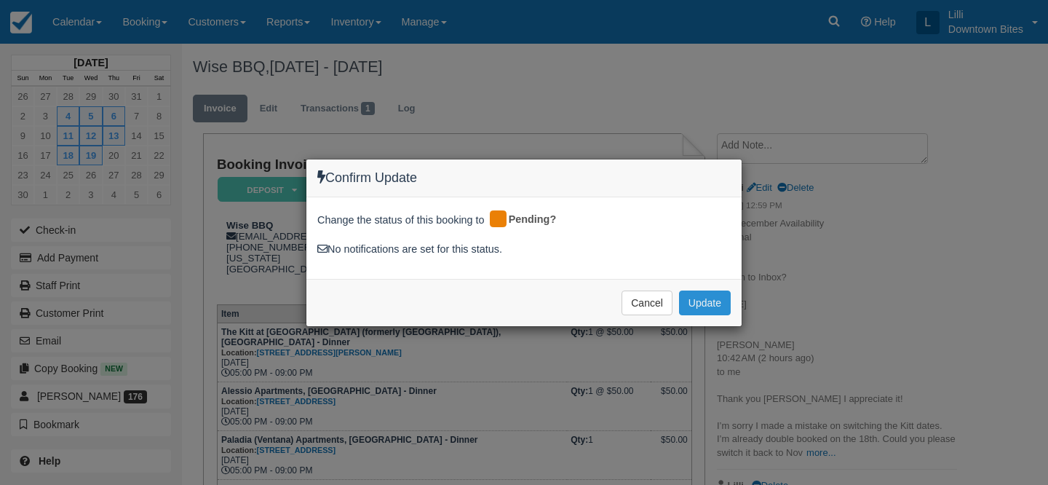
click at [719, 301] on button "Update" at bounding box center [705, 302] width 52 height 25
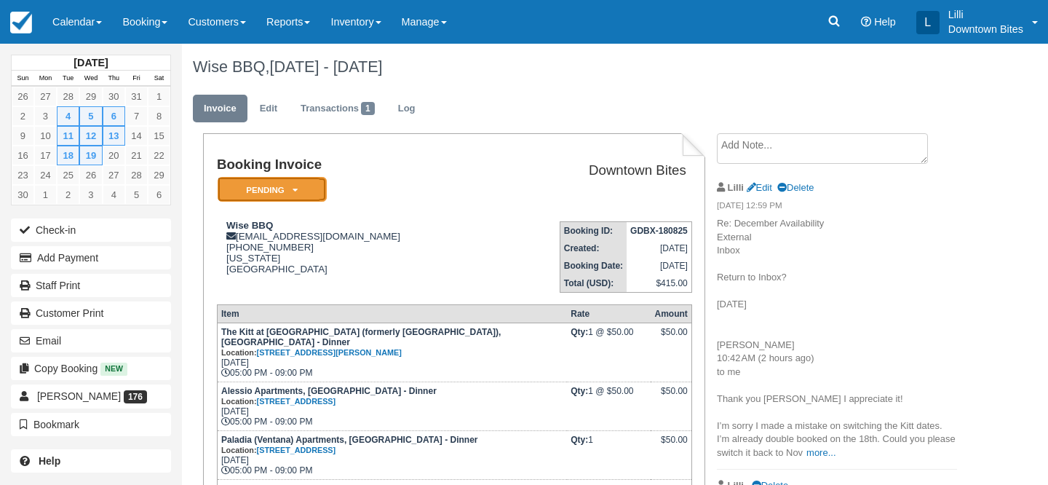
click at [306, 186] on em "Pending" at bounding box center [272, 189] width 109 height 25
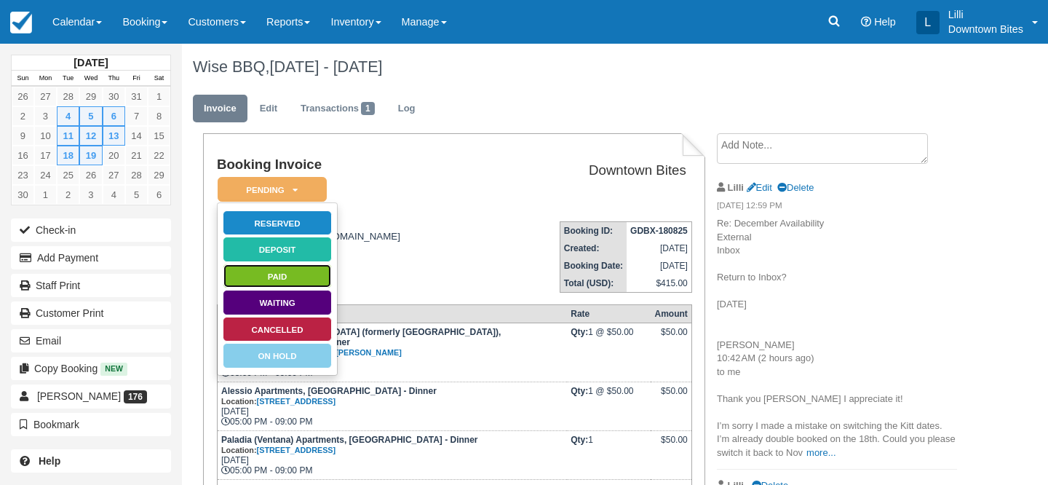
click at [290, 278] on link "Paid" at bounding box center [277, 276] width 109 height 25
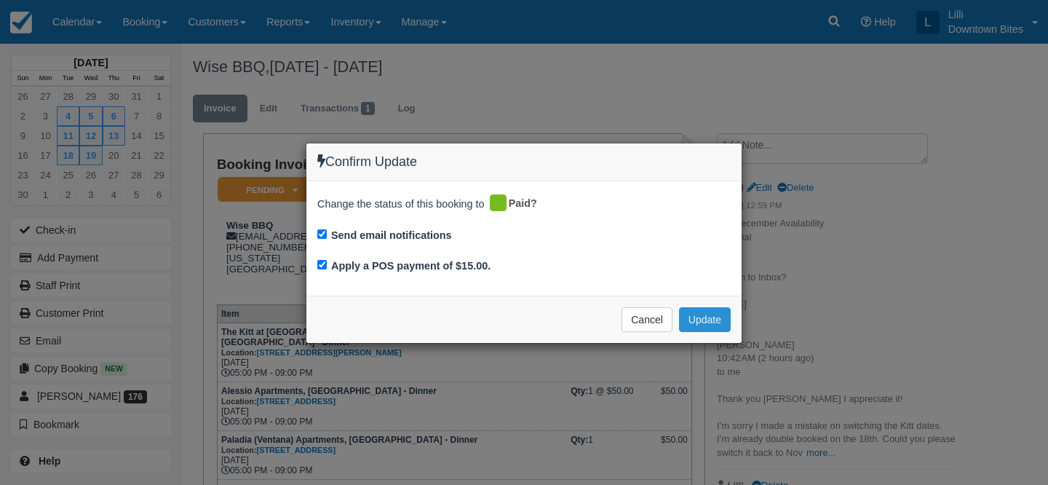
click at [717, 313] on button "Update" at bounding box center [705, 319] width 52 height 25
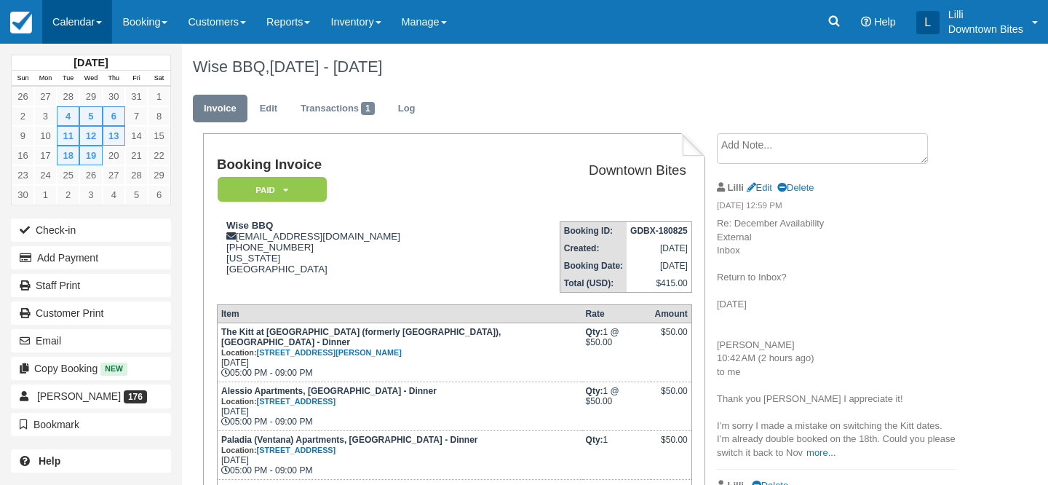
click at [66, 20] on link "Calendar" at bounding box center [77, 22] width 70 height 44
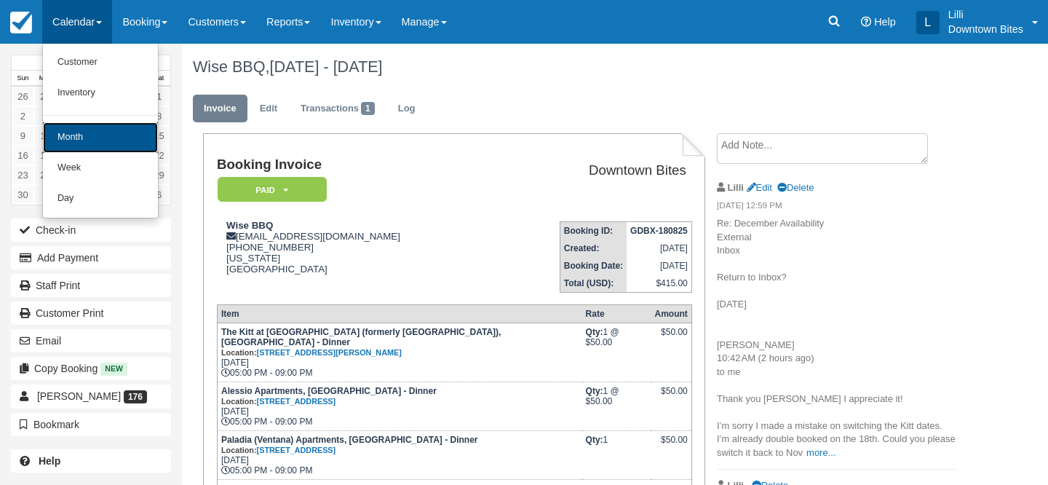
click at [71, 131] on link "Month" at bounding box center [100, 137] width 115 height 31
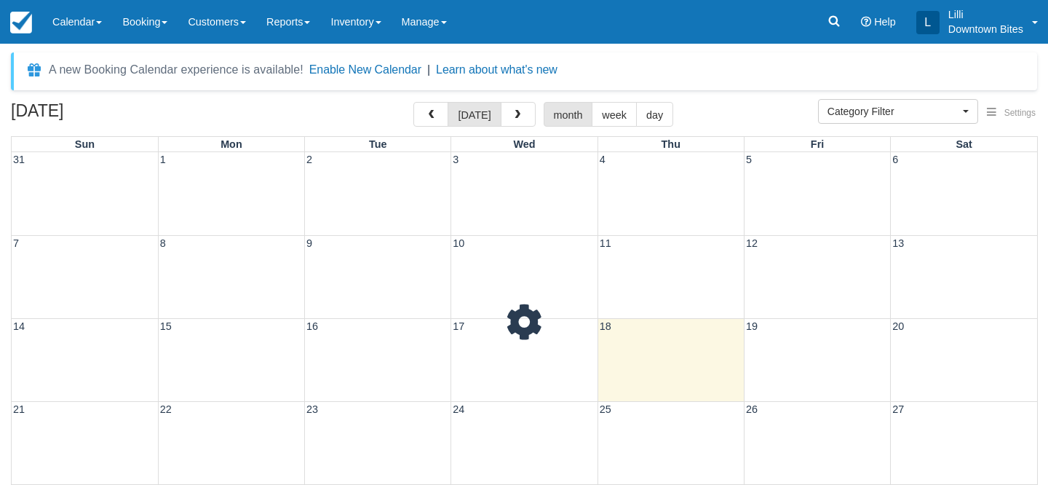
select select
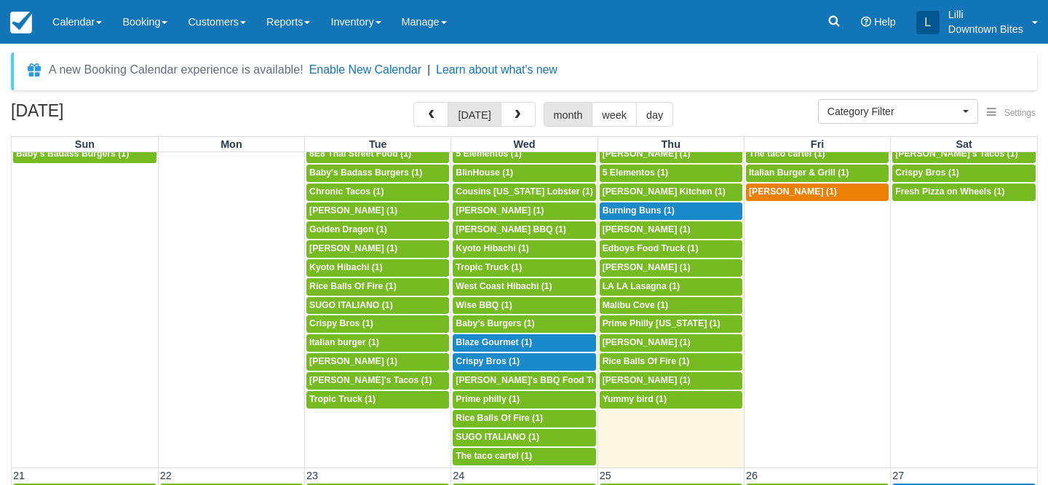
scroll to position [486, 0]
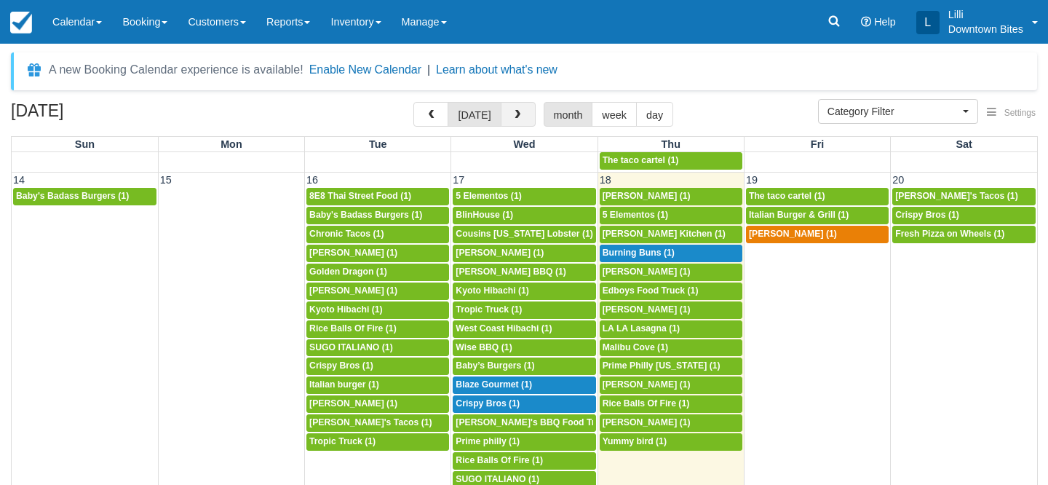
click at [516, 112] on span "button" at bounding box center [518, 115] width 10 height 10
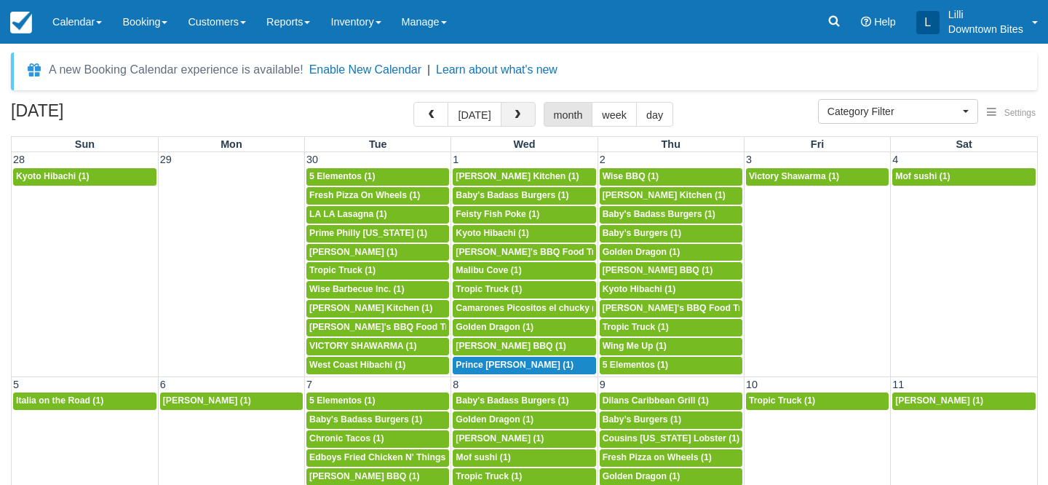
click at [516, 112] on span "button" at bounding box center [518, 115] width 10 height 10
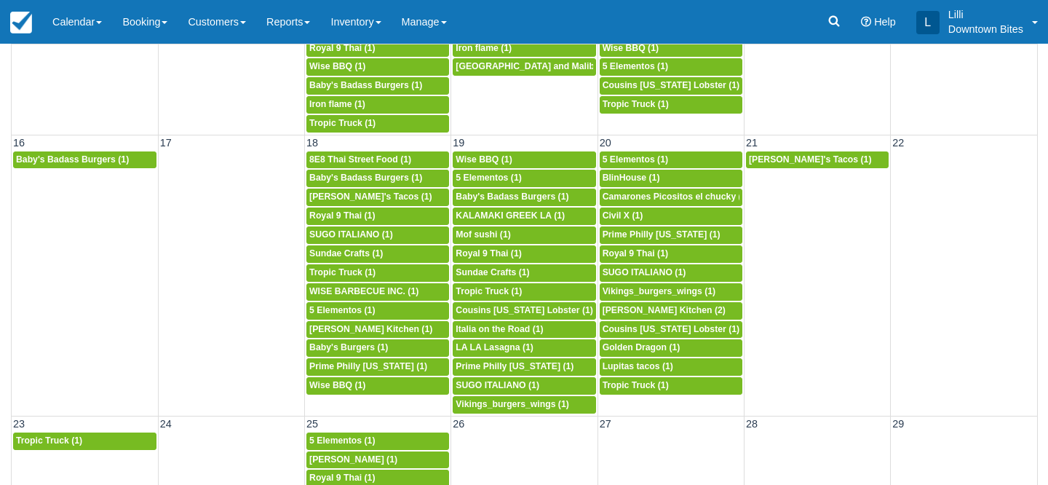
scroll to position [111, 0]
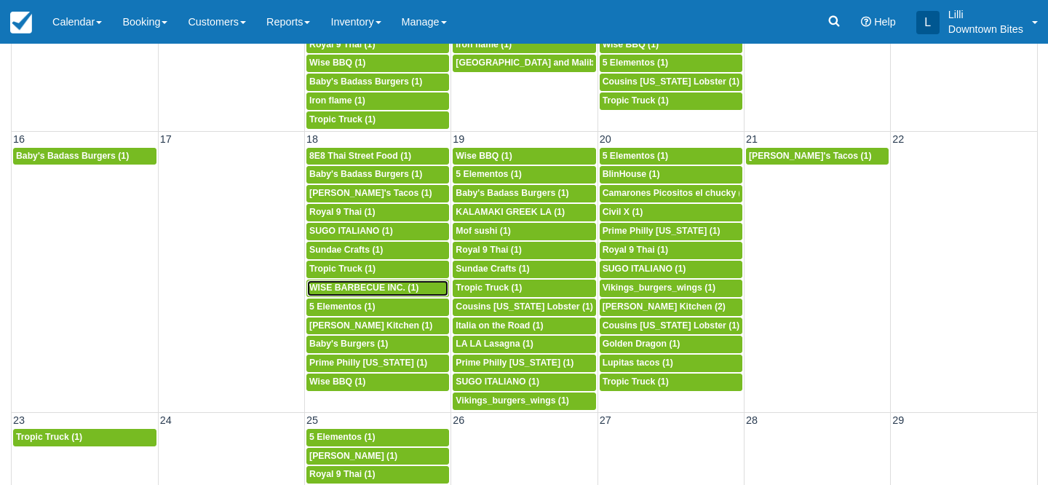
click at [424, 286] on div "5p WISE BARBECUE INC. (1)" at bounding box center [377, 288] width 137 height 12
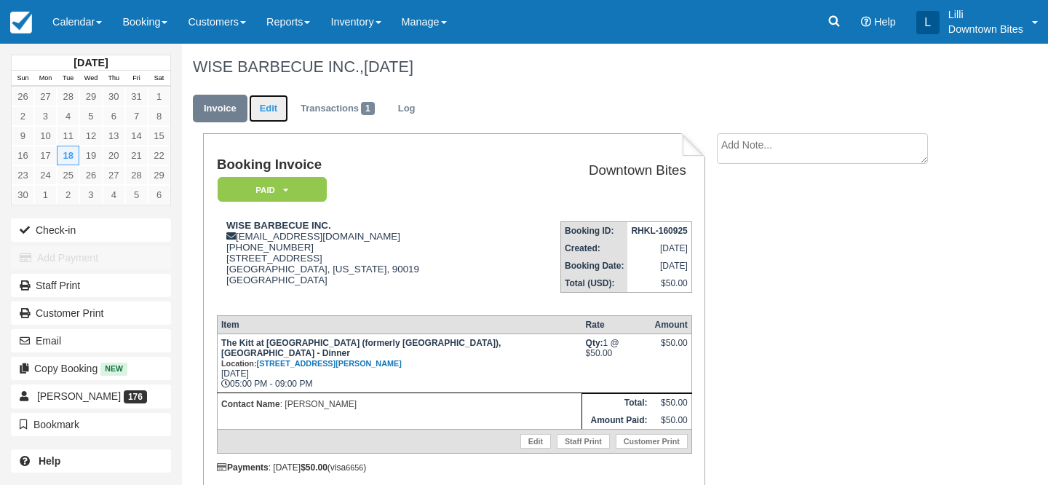
click at [274, 112] on link "Edit" at bounding box center [268, 109] width 39 height 28
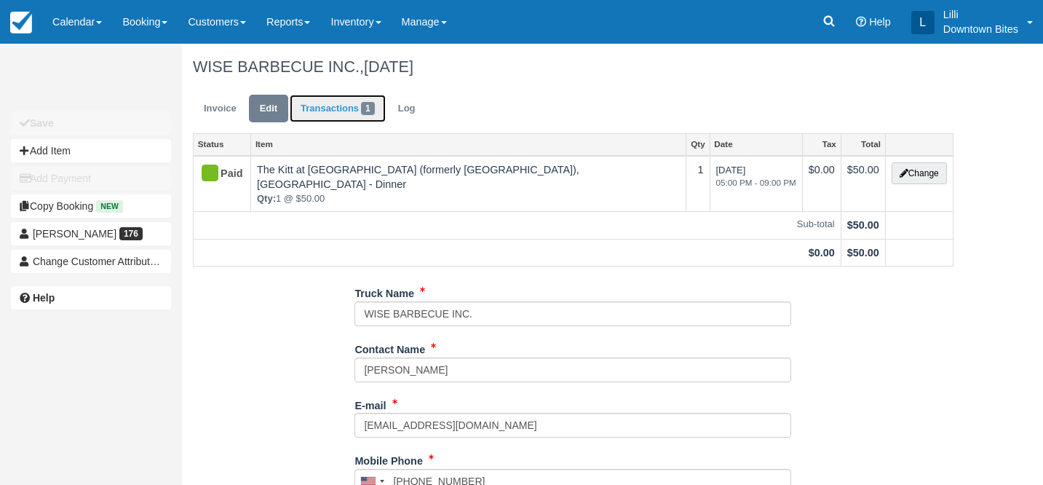
click at [344, 108] on link "Transactions 1" at bounding box center [338, 109] width 96 height 28
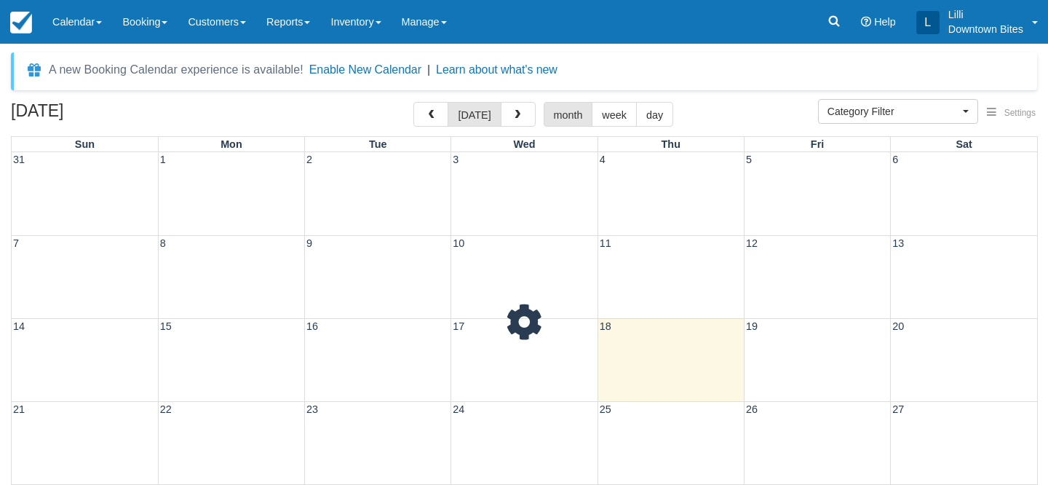
select select
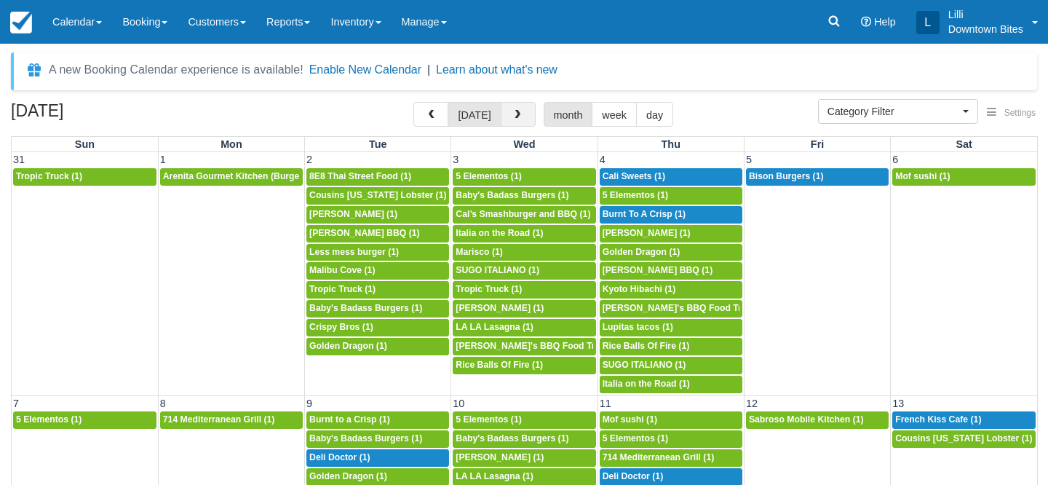
click at [513, 111] on span "button" at bounding box center [518, 115] width 10 height 10
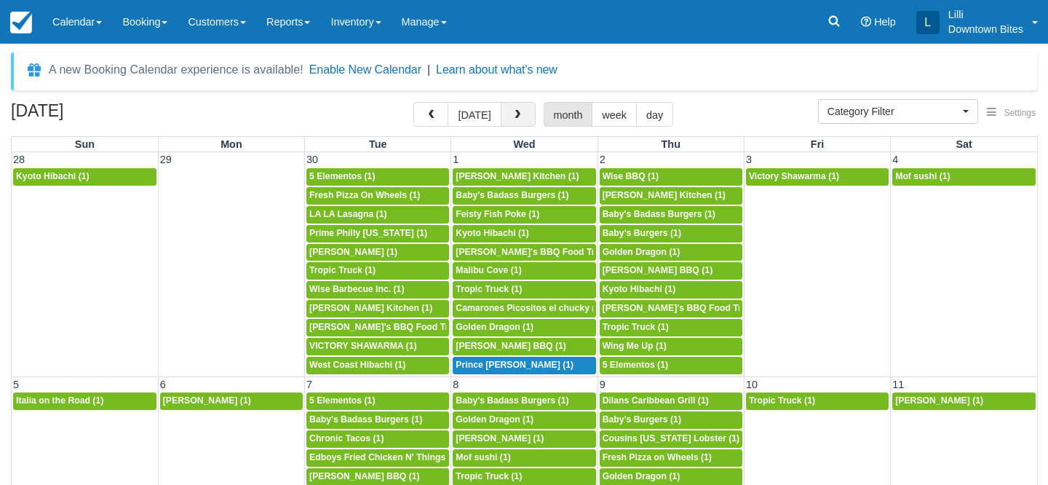
click at [513, 112] on span "button" at bounding box center [518, 115] width 10 height 10
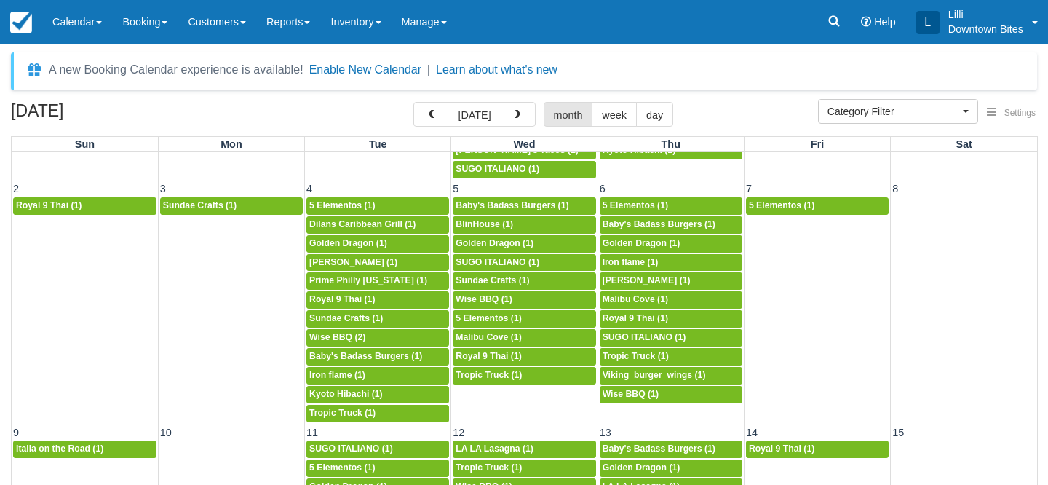
scroll to position [291, 0]
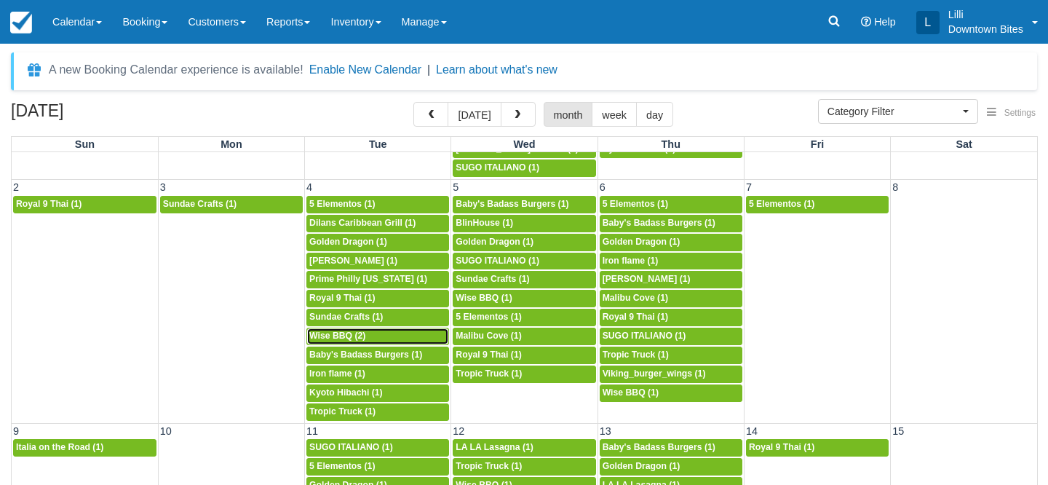
click at [387, 332] on div "5p Wise BBQ (2)" at bounding box center [377, 337] width 137 height 12
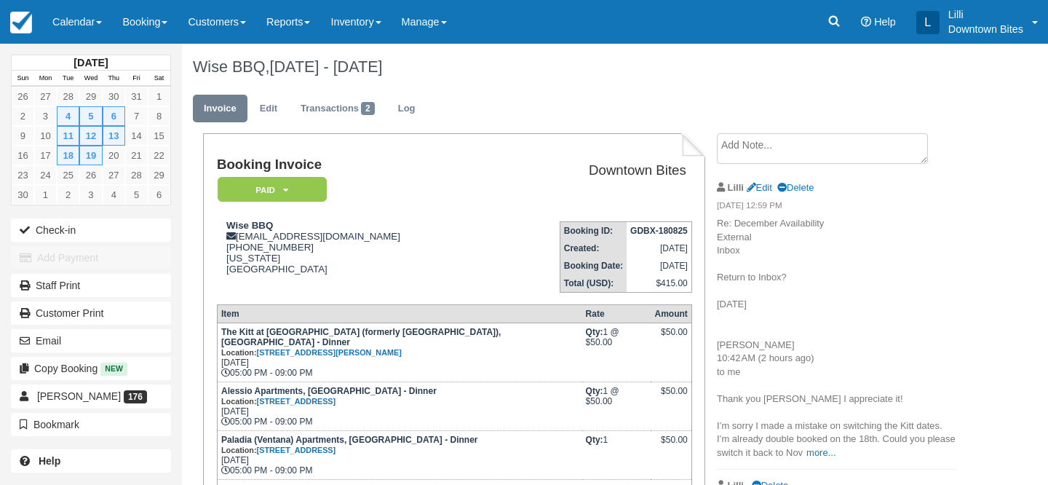
scroll to position [5, 0]
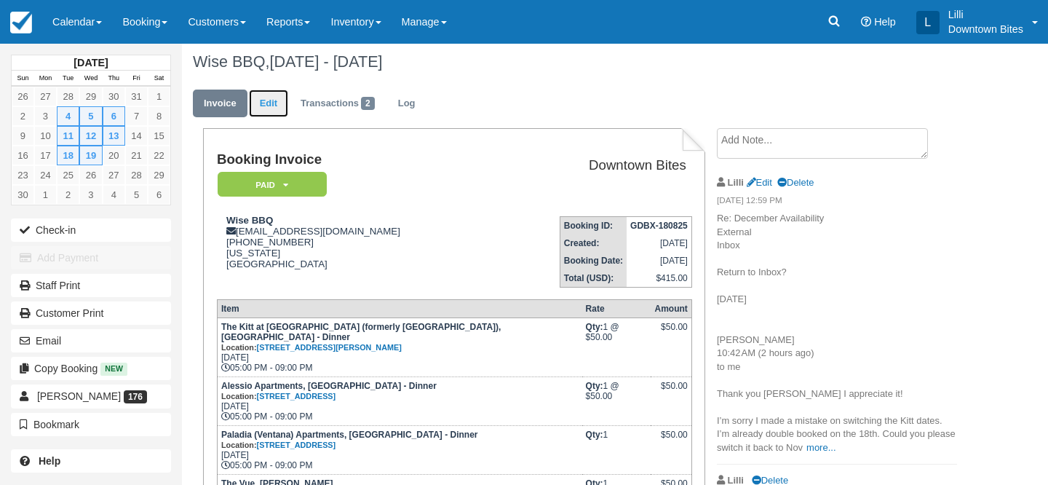
click at [265, 106] on link "Edit" at bounding box center [268, 104] width 39 height 28
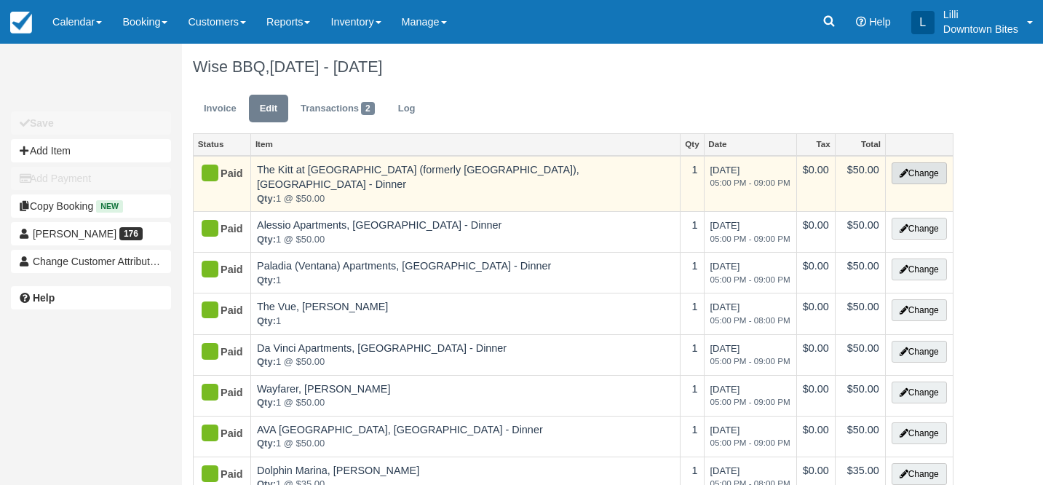
click at [922, 177] on button "Change" at bounding box center [919, 173] width 55 height 22
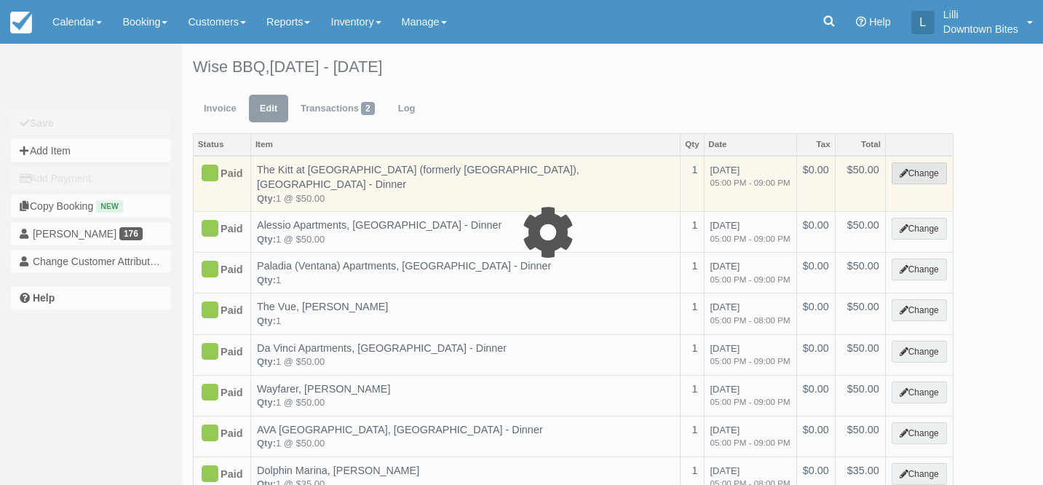
select select "2"
type input "50.00"
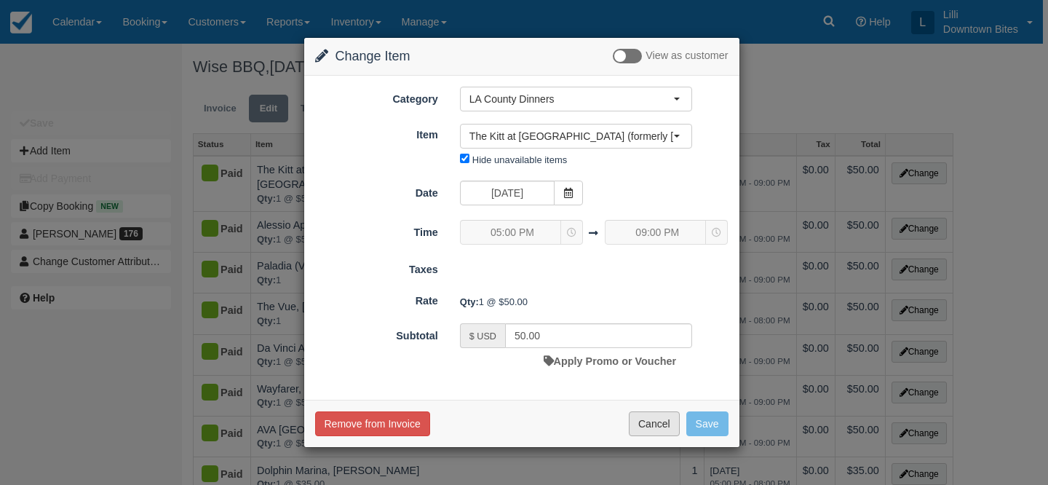
click at [654, 423] on button "Cancel" at bounding box center [654, 423] width 51 height 25
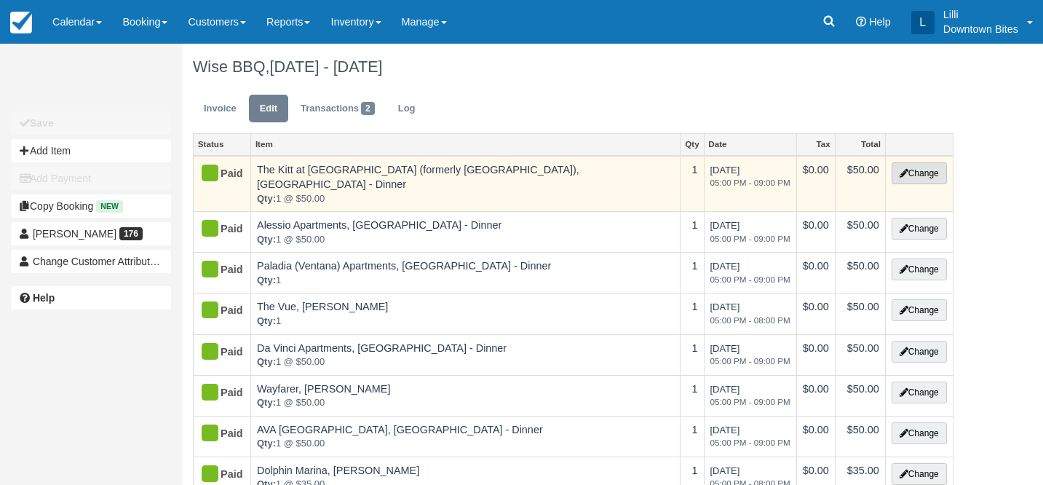
click at [927, 172] on button "Change" at bounding box center [919, 173] width 55 height 22
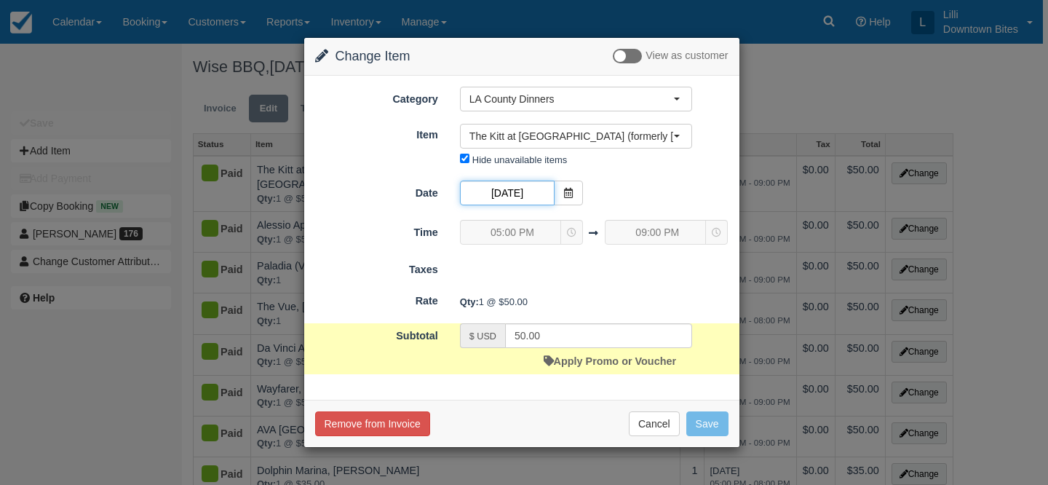
click at [540, 188] on input "11/04/25" at bounding box center [507, 193] width 95 height 25
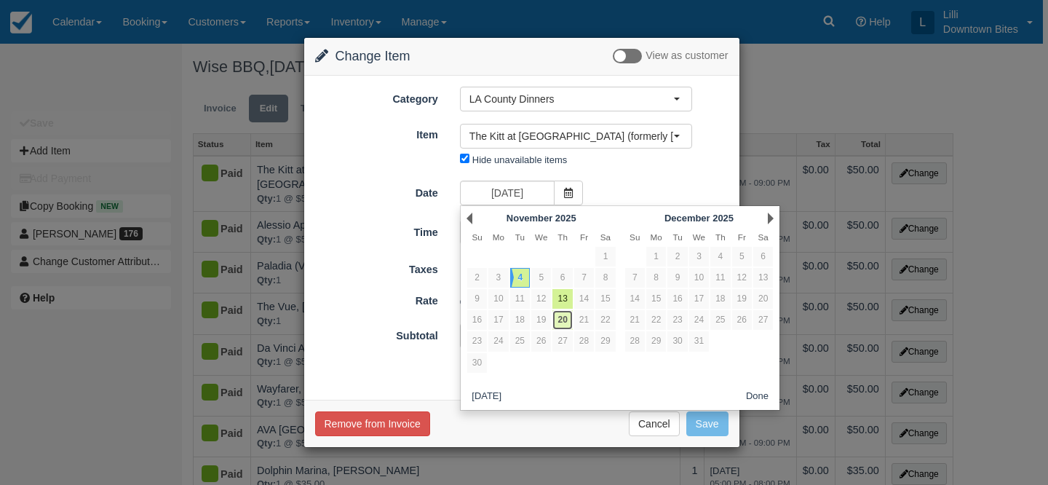
click at [563, 326] on link "20" at bounding box center [563, 320] width 20 height 20
type input "11/20/25"
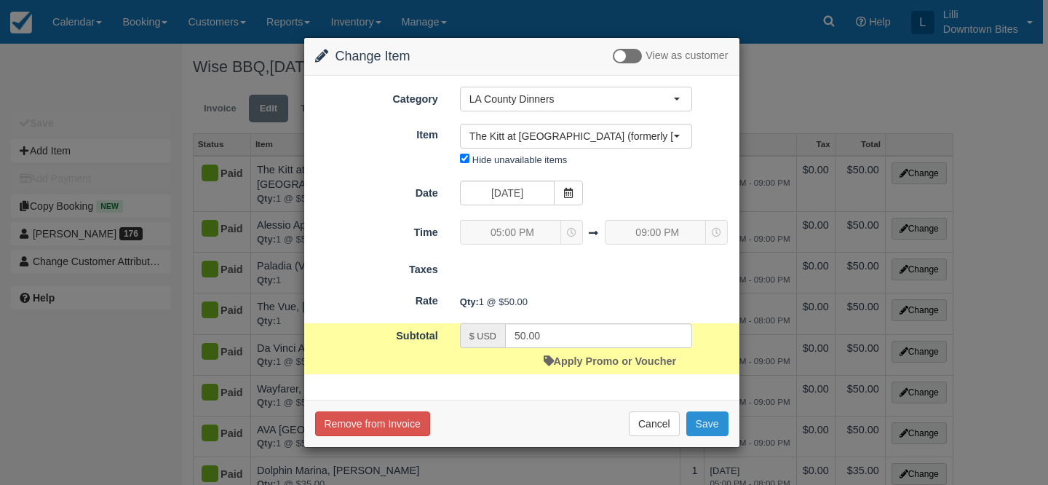
click at [706, 427] on button "Save" at bounding box center [707, 423] width 42 height 25
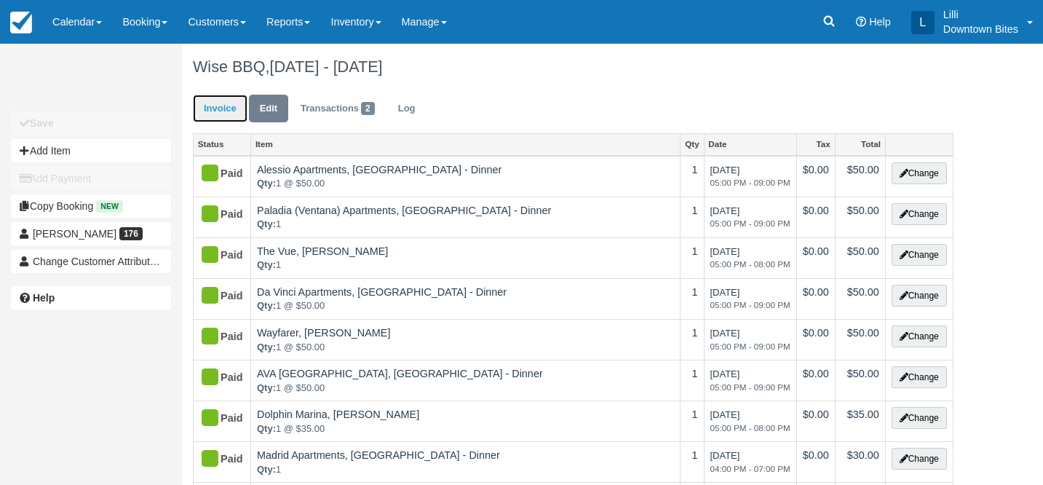
click at [202, 104] on link "Invoice" at bounding box center [220, 109] width 55 height 28
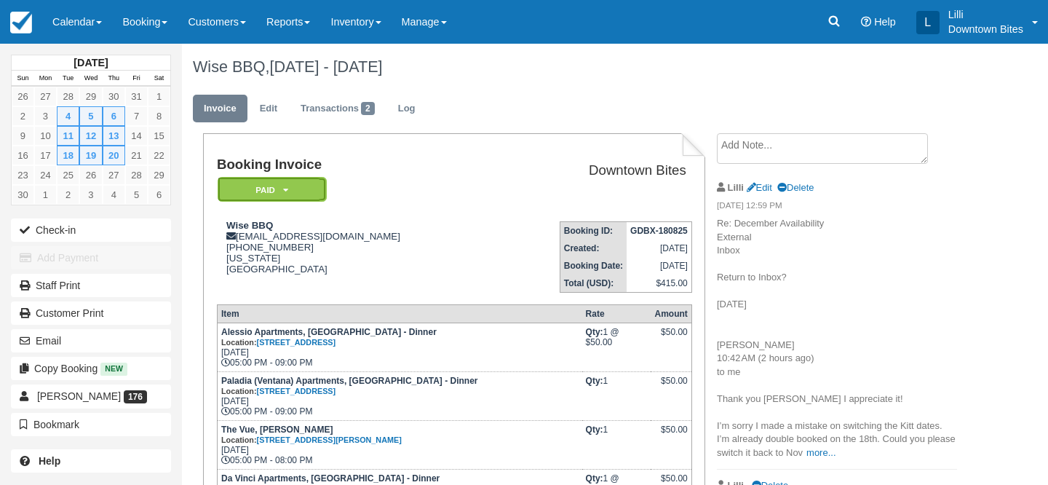
click at [268, 194] on em "Paid" at bounding box center [272, 189] width 109 height 25
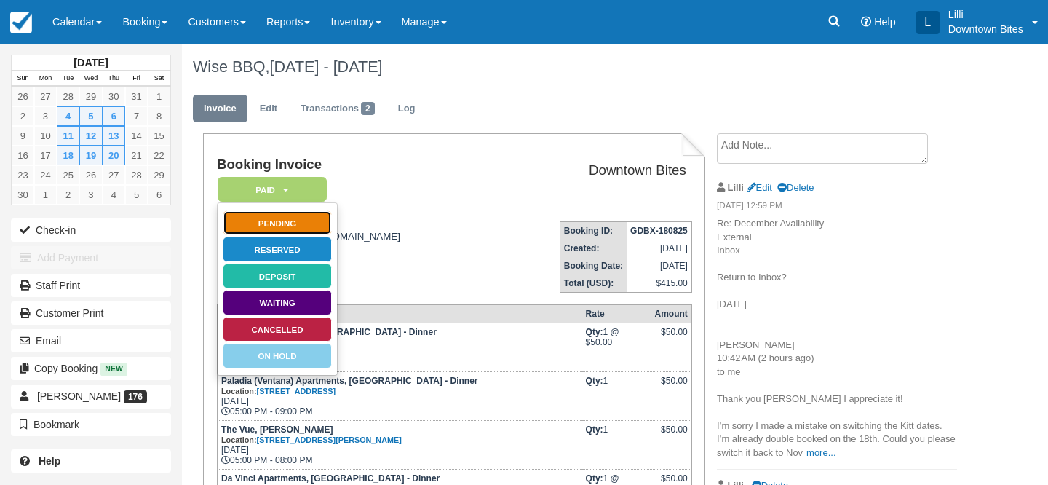
click at [297, 223] on link "Pending" at bounding box center [277, 222] width 109 height 25
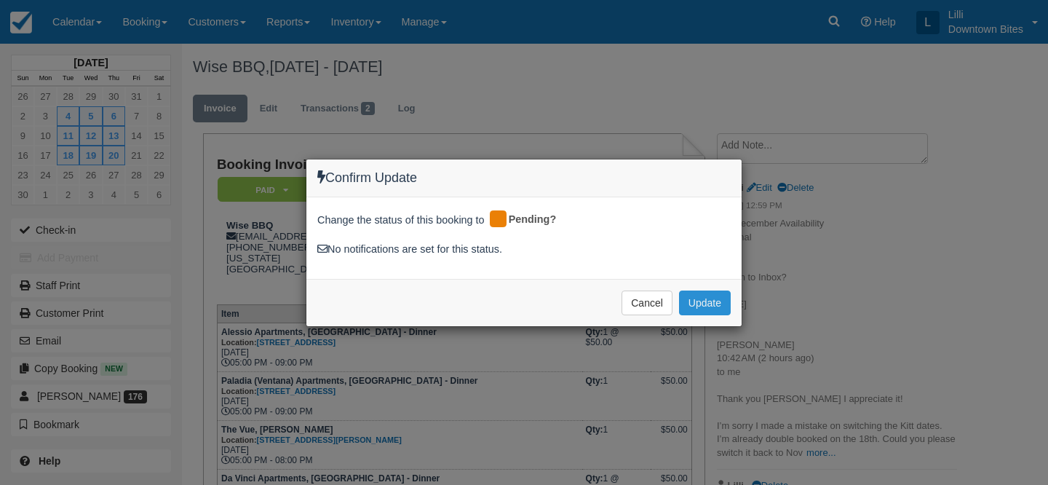
click at [709, 312] on button "Update" at bounding box center [705, 302] width 52 height 25
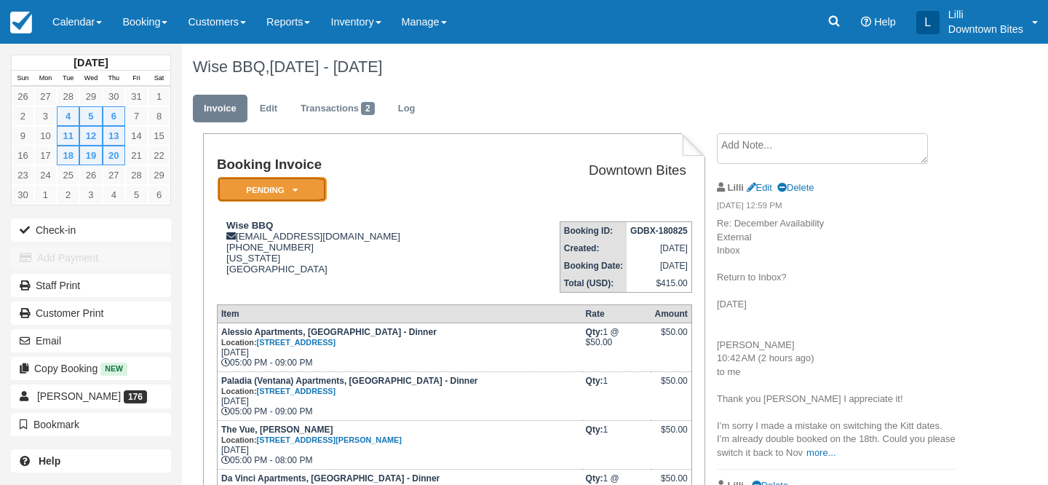
click at [297, 186] on em "Pending" at bounding box center [272, 189] width 109 height 25
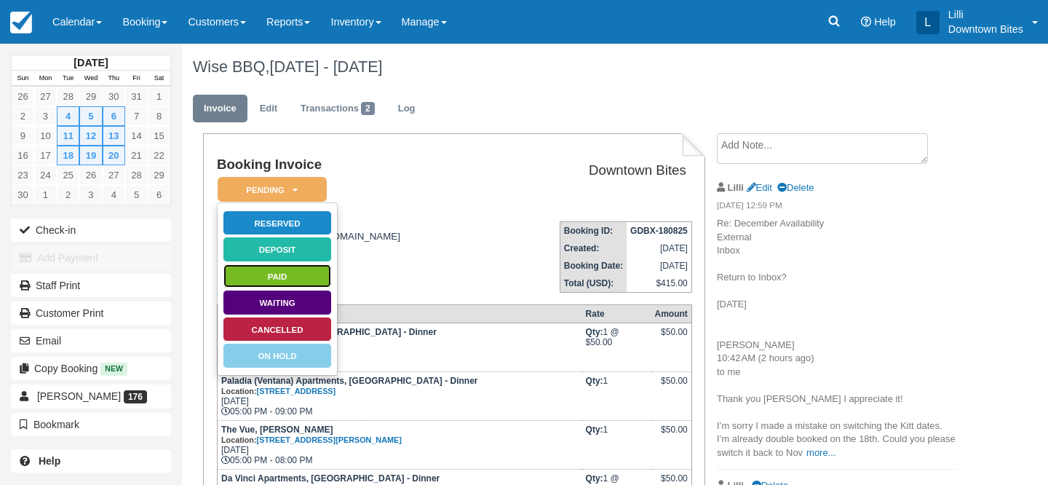
click at [299, 279] on link "Paid" at bounding box center [277, 276] width 109 height 25
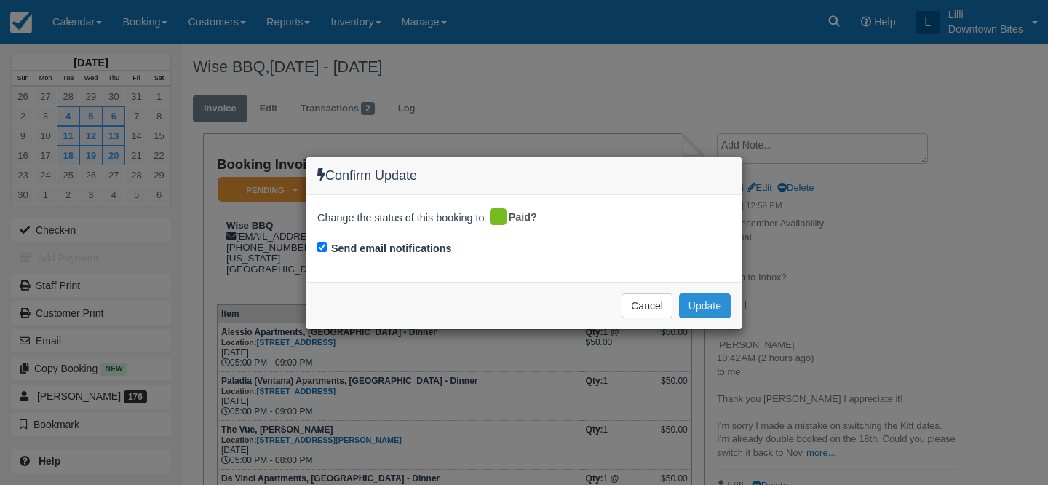
click at [697, 306] on button "Update" at bounding box center [705, 305] width 52 height 25
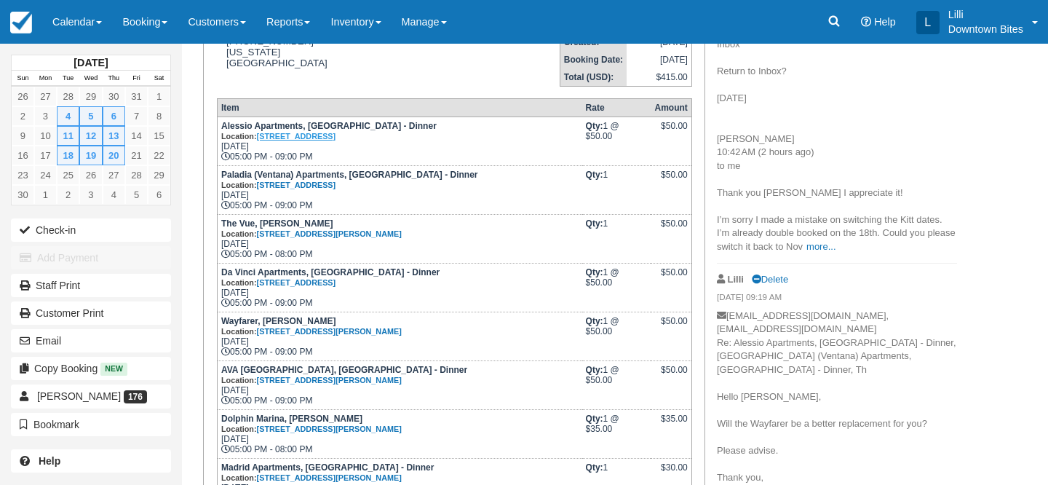
scroll to position [175, 0]
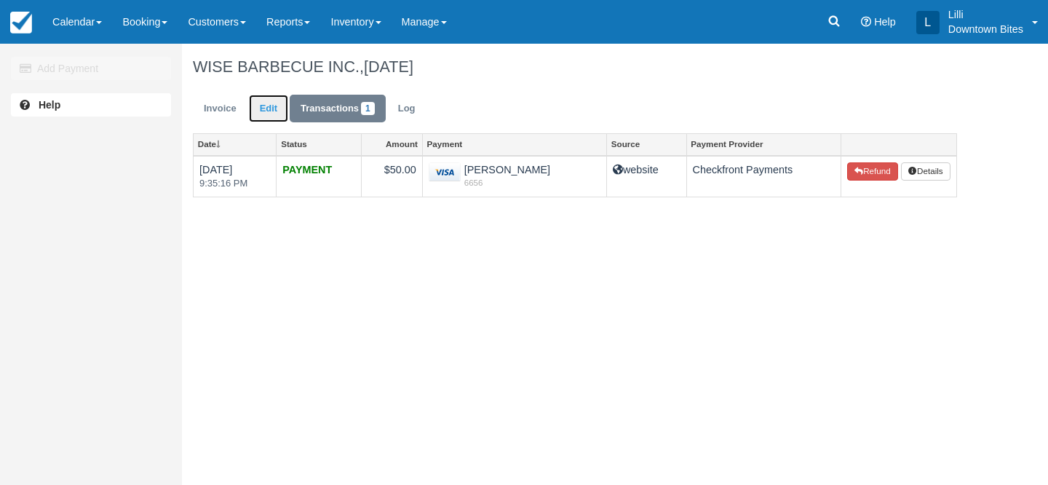
click at [274, 109] on link "Edit" at bounding box center [268, 109] width 39 height 28
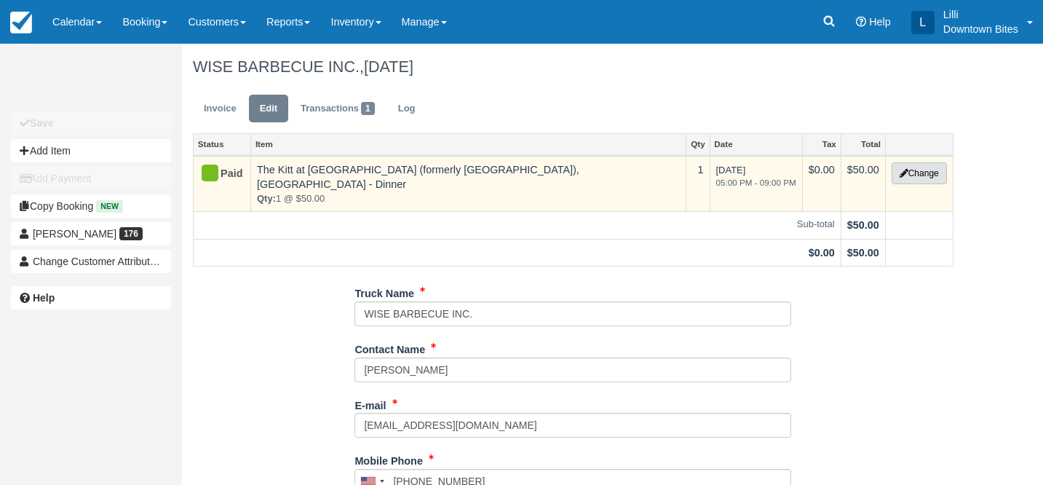
click at [916, 176] on button "Change" at bounding box center [919, 173] width 55 height 22
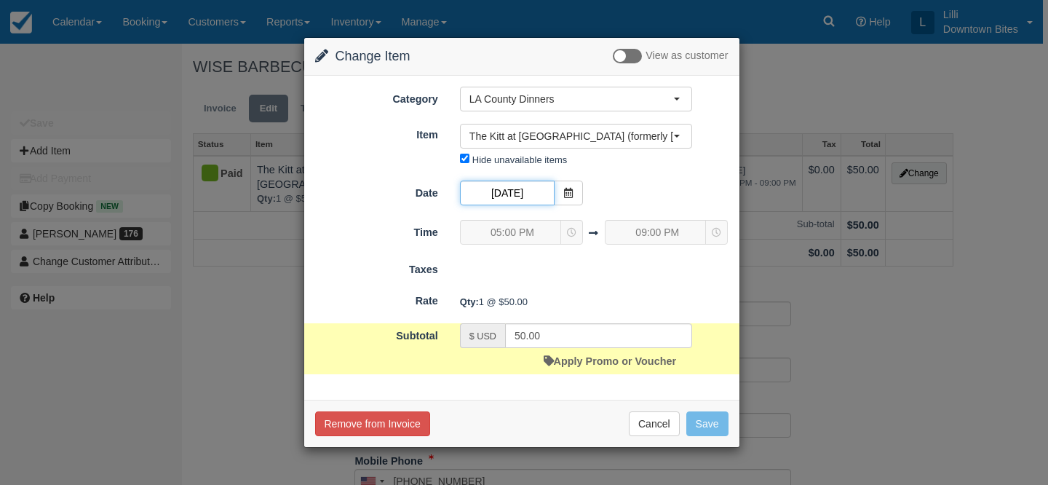
click at [497, 195] on input "11/18/25" at bounding box center [507, 193] width 95 height 25
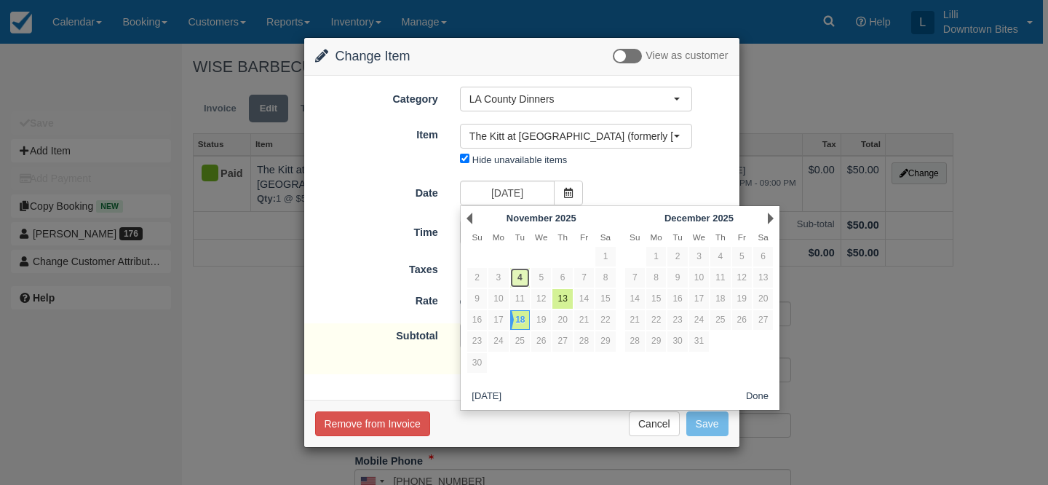
click at [519, 275] on link "4" at bounding box center [520, 278] width 20 height 20
type input "11/04/25"
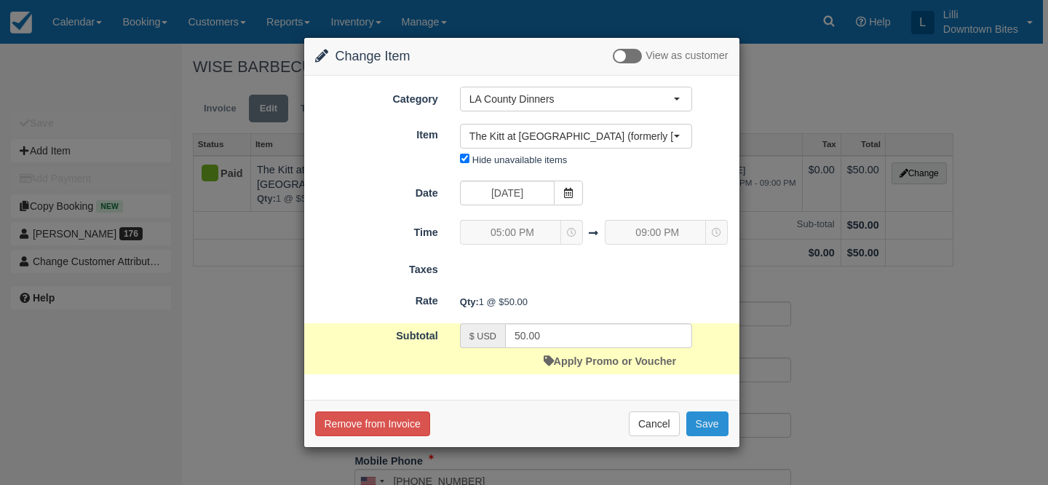
click at [700, 419] on button "Save" at bounding box center [707, 423] width 42 height 25
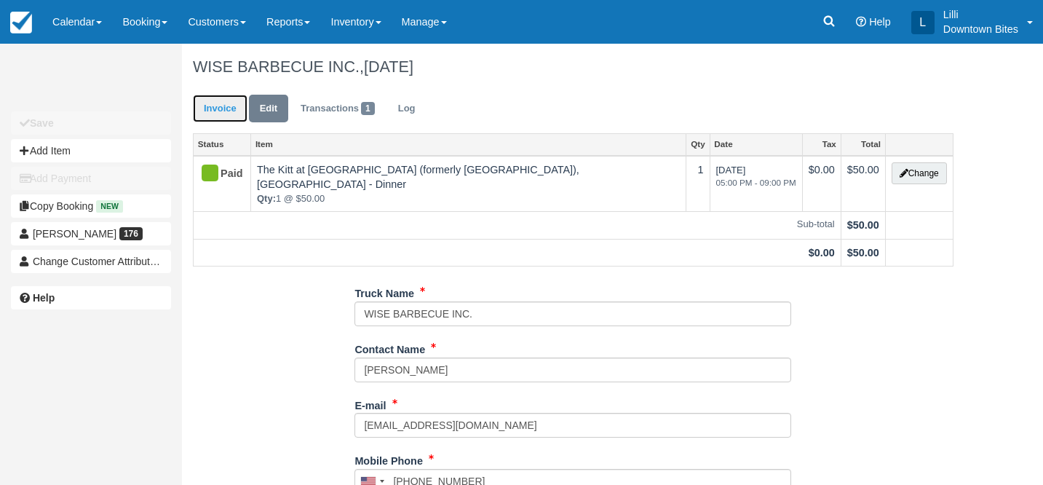
click at [224, 110] on link "Invoice" at bounding box center [220, 109] width 55 height 28
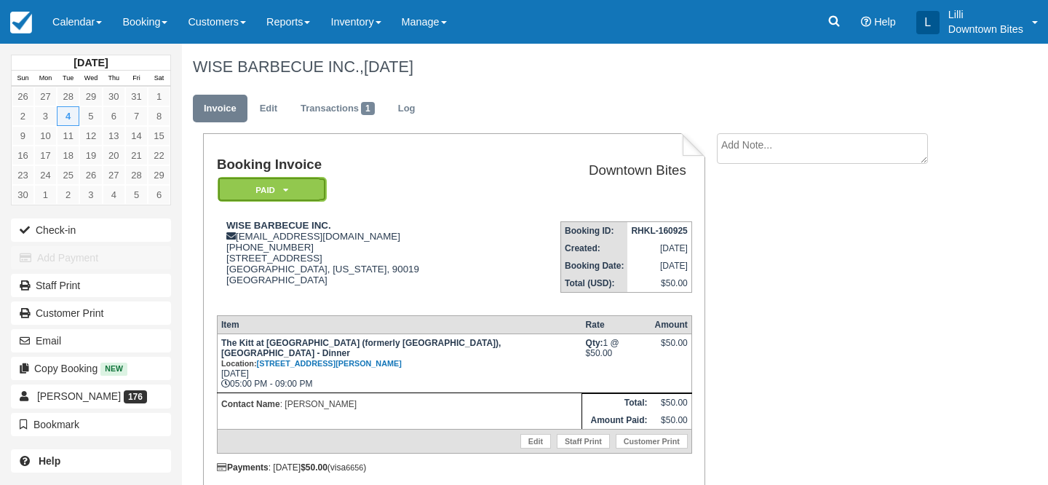
click at [313, 191] on em "Paid" at bounding box center [272, 189] width 109 height 25
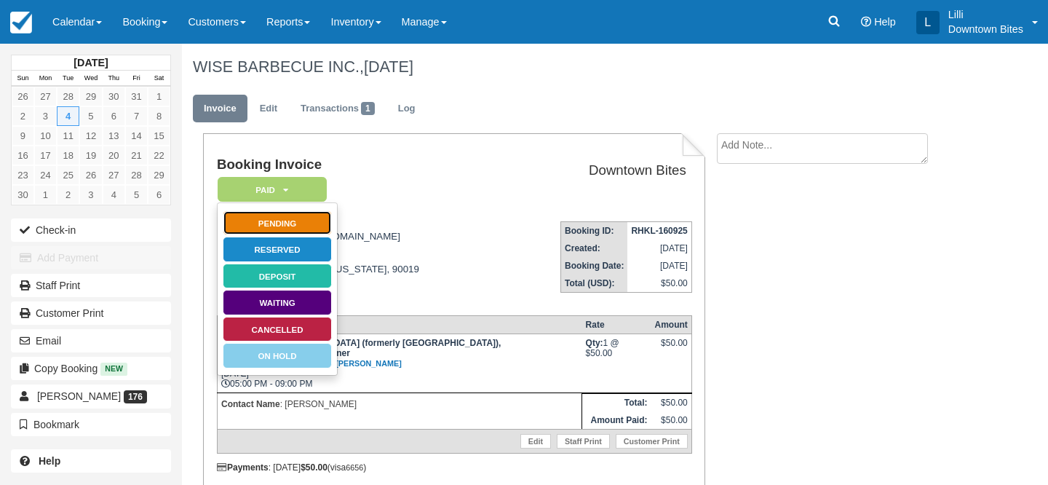
click at [309, 223] on link "Pending" at bounding box center [277, 222] width 109 height 25
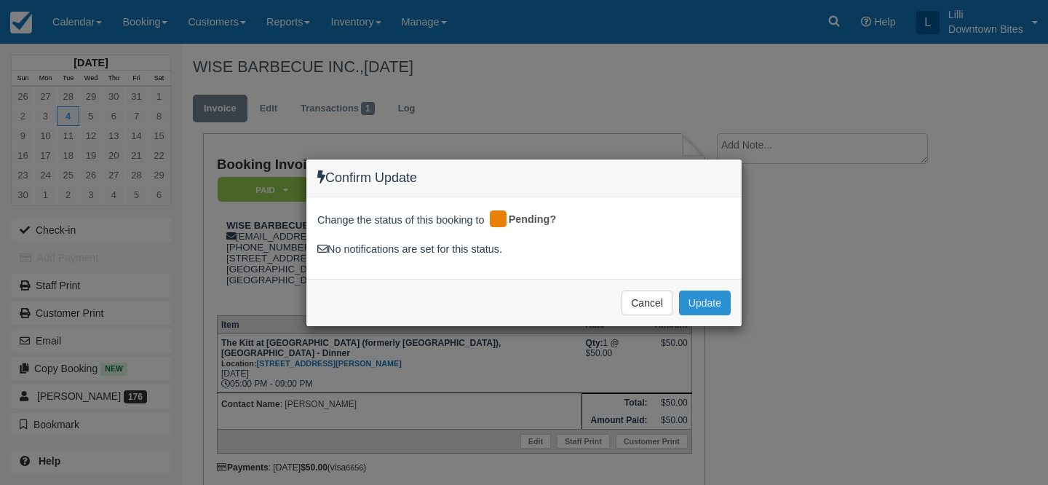
click at [722, 298] on button "Update" at bounding box center [705, 302] width 52 height 25
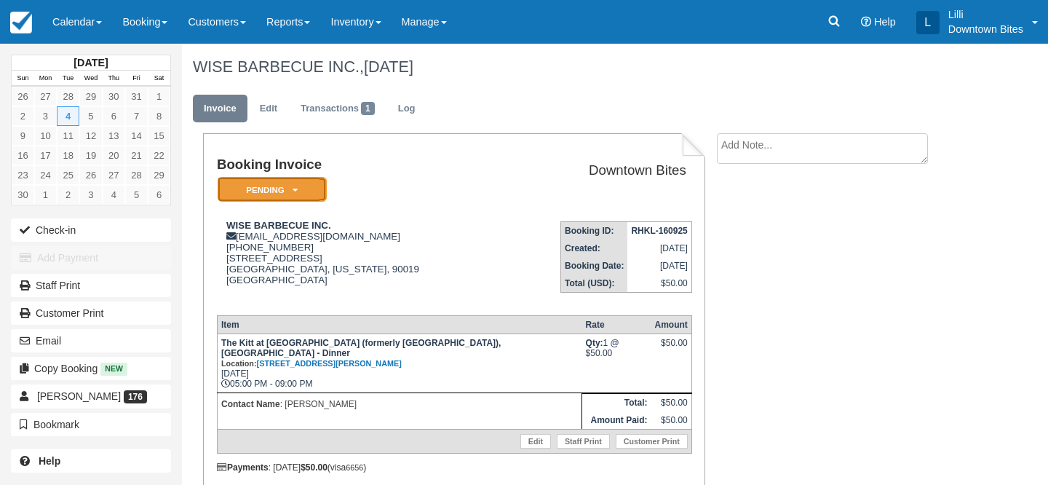
click at [314, 192] on em "Pending" at bounding box center [272, 189] width 109 height 25
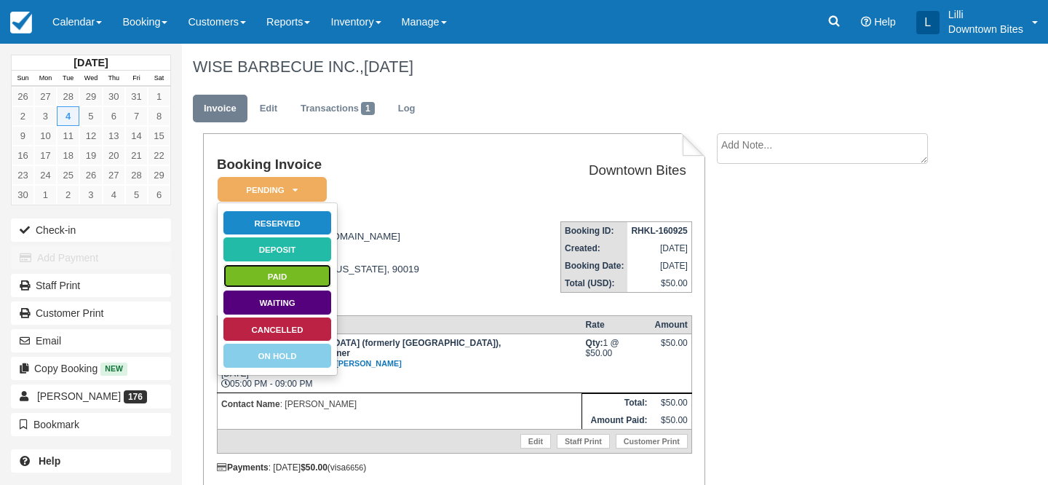
click at [303, 277] on link "Paid" at bounding box center [277, 276] width 109 height 25
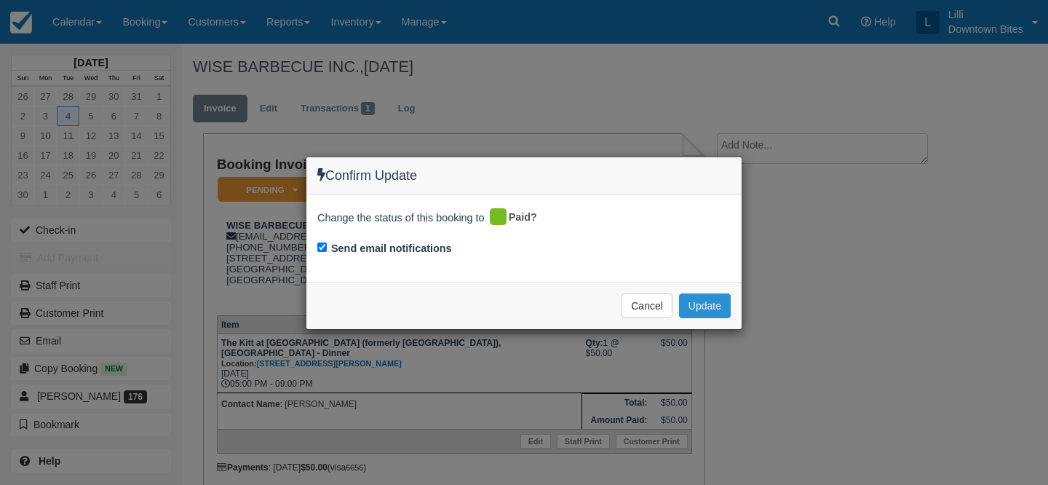
click at [692, 305] on button "Update" at bounding box center [705, 305] width 52 height 25
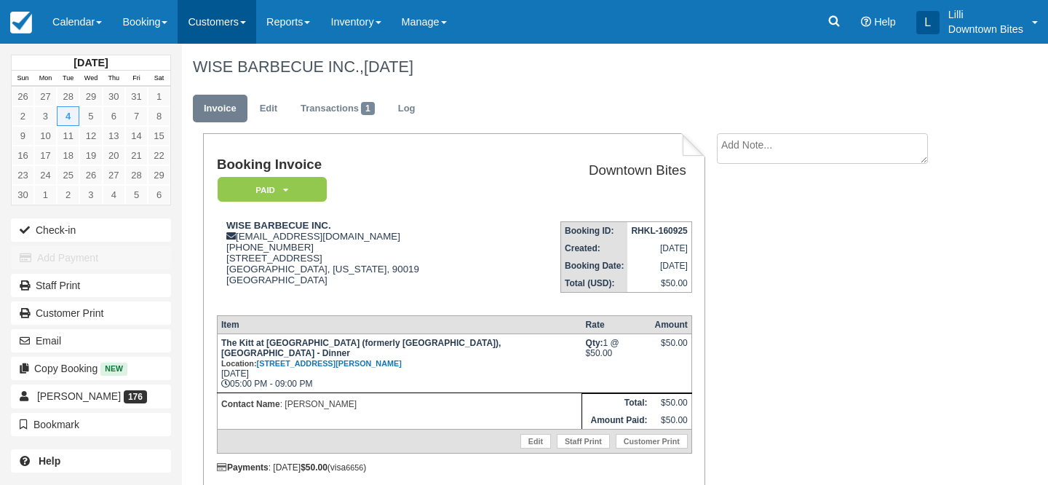
click at [213, 19] on link "Customers" at bounding box center [217, 22] width 79 height 44
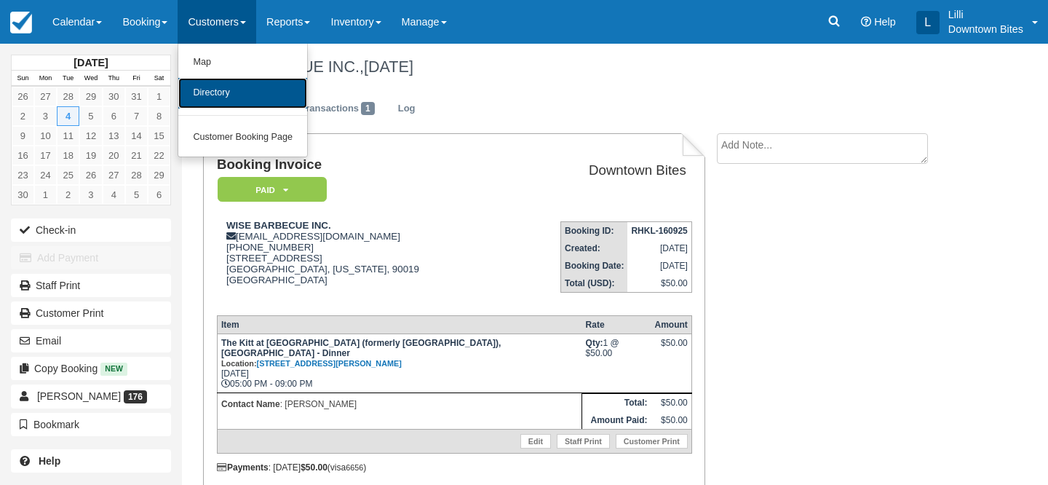
click at [213, 101] on link "Directory" at bounding box center [242, 93] width 129 height 31
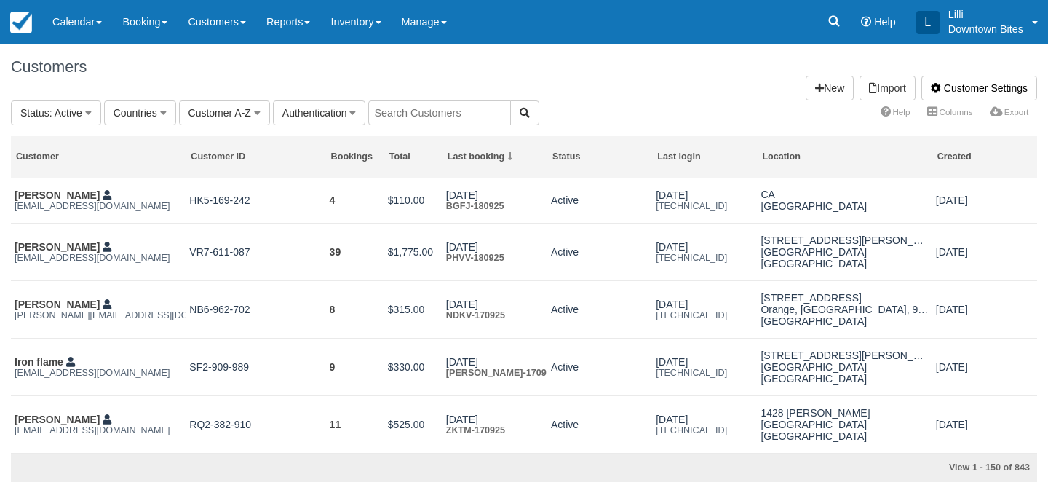
click at [438, 104] on input "text" at bounding box center [439, 112] width 143 height 25
type input "admi"
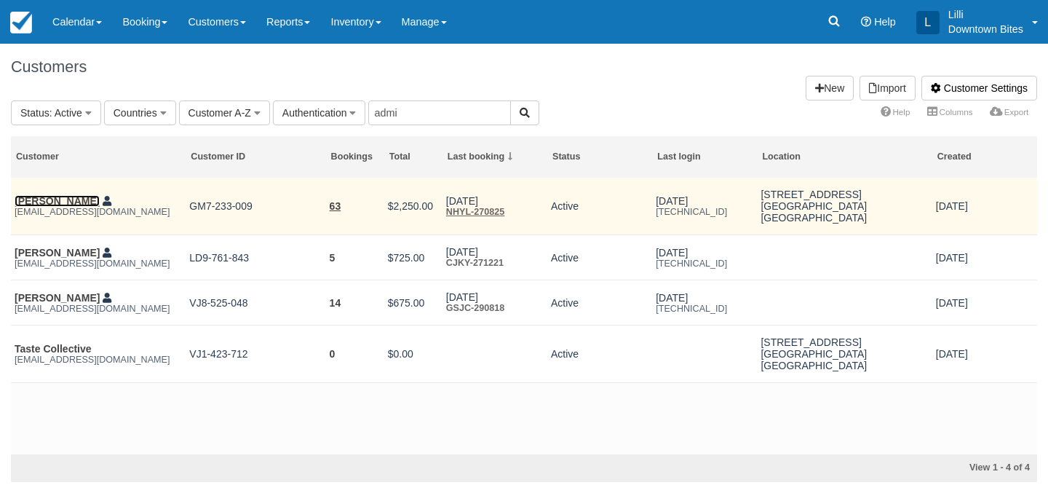
click at [44, 198] on link "Chris Tzorin" at bounding box center [57, 201] width 85 height 12
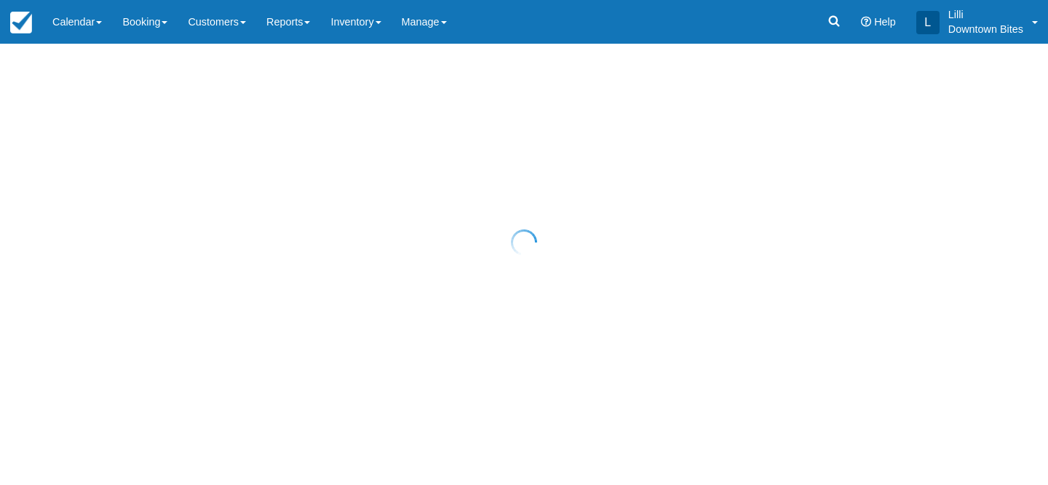
select select "50"
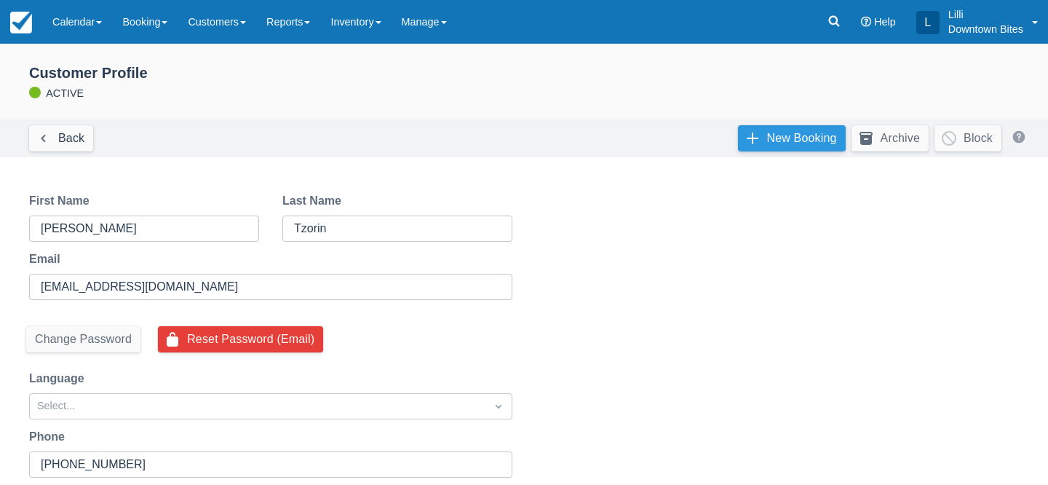
click at [754, 149] on link "New Booking" at bounding box center [792, 138] width 108 height 26
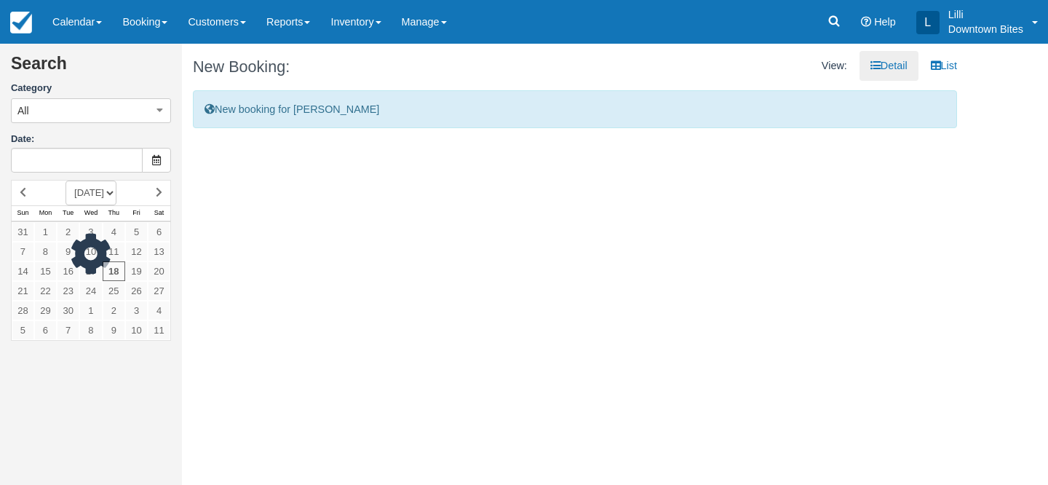
type input "[DATE]"
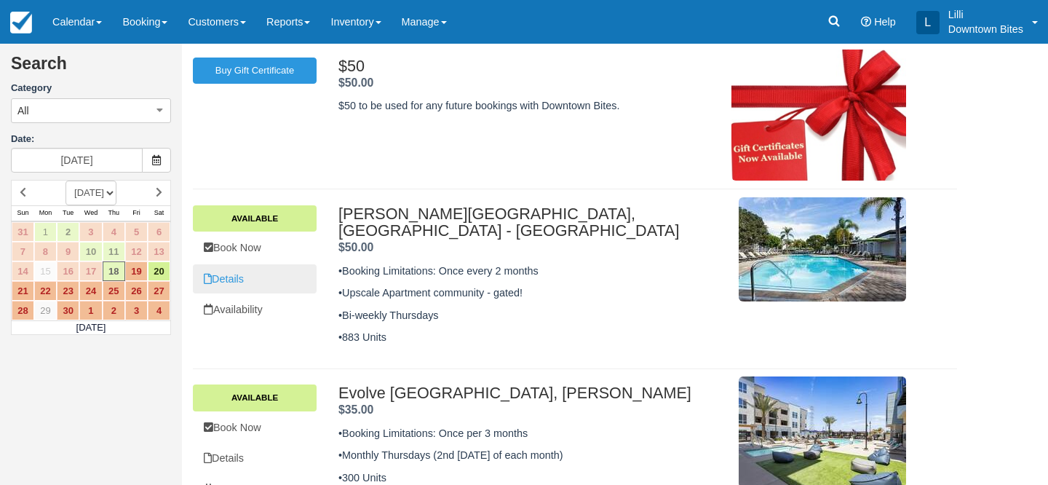
scroll to position [120, 0]
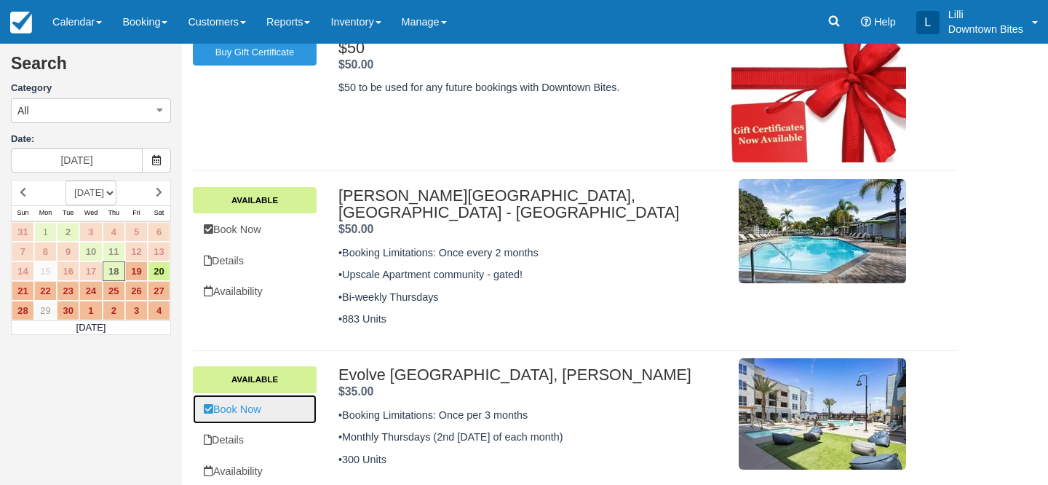
click at [259, 395] on link "Book Now" at bounding box center [255, 410] width 124 height 30
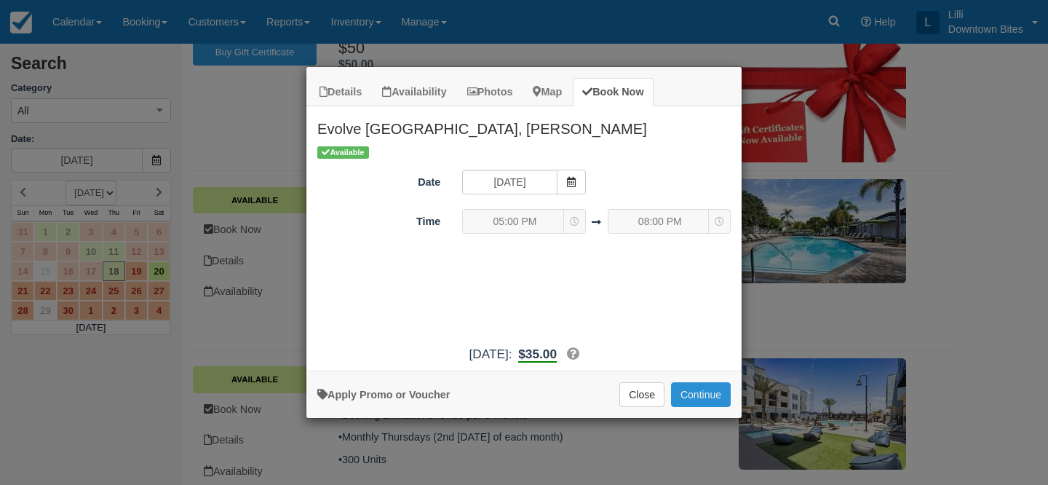
click at [686, 397] on button "Continue" at bounding box center [701, 394] width 60 height 25
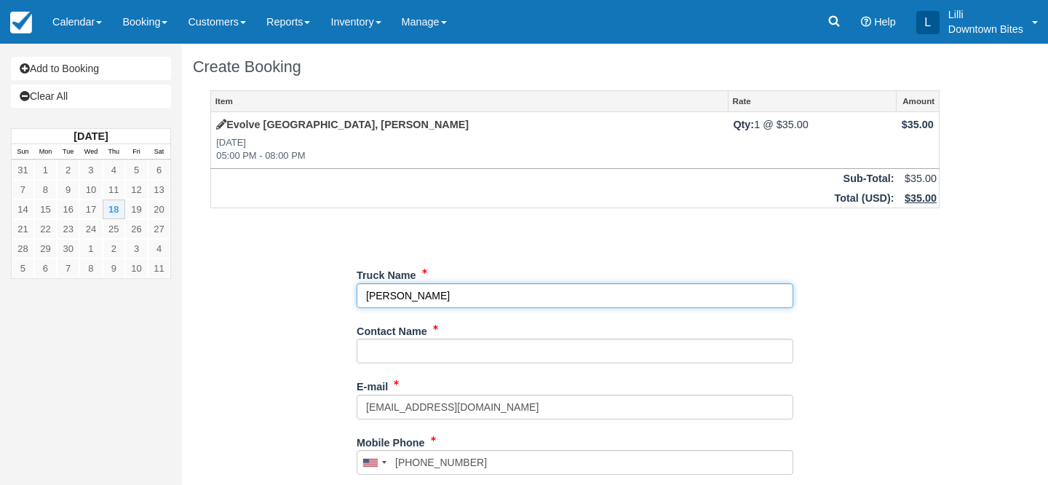
drag, startPoint x: 427, startPoint y: 295, endPoint x: 337, endPoint y: 295, distance: 89.5
click at [337, 295] on div "Item Rate Amount Evolve South Bay, Carson - Dinner Thu Sep 18, 2025 05:00 PM - …" at bounding box center [575, 462] width 764 height 745
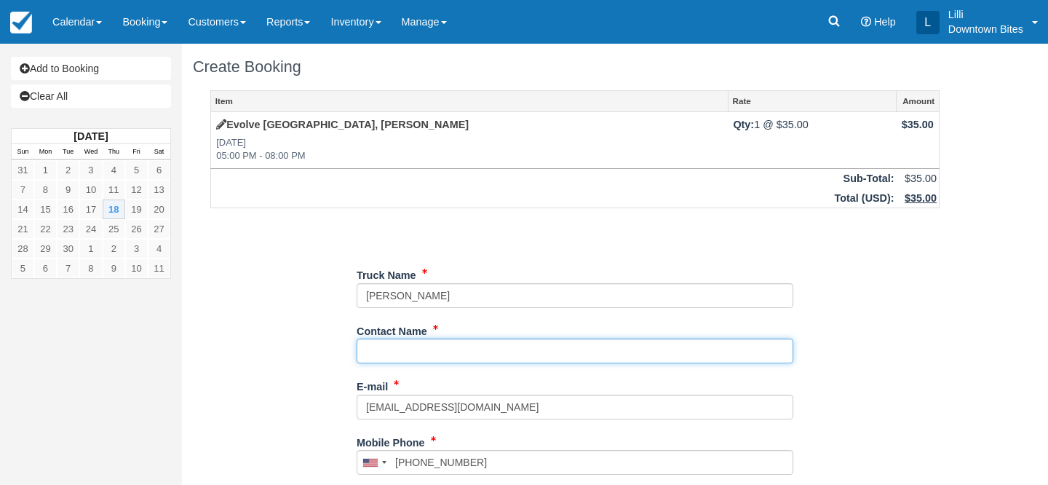
click at [384, 351] on input "Contact Name" at bounding box center [575, 351] width 437 height 25
paste input "[PERSON_NAME]"
type input "[PERSON_NAME]"
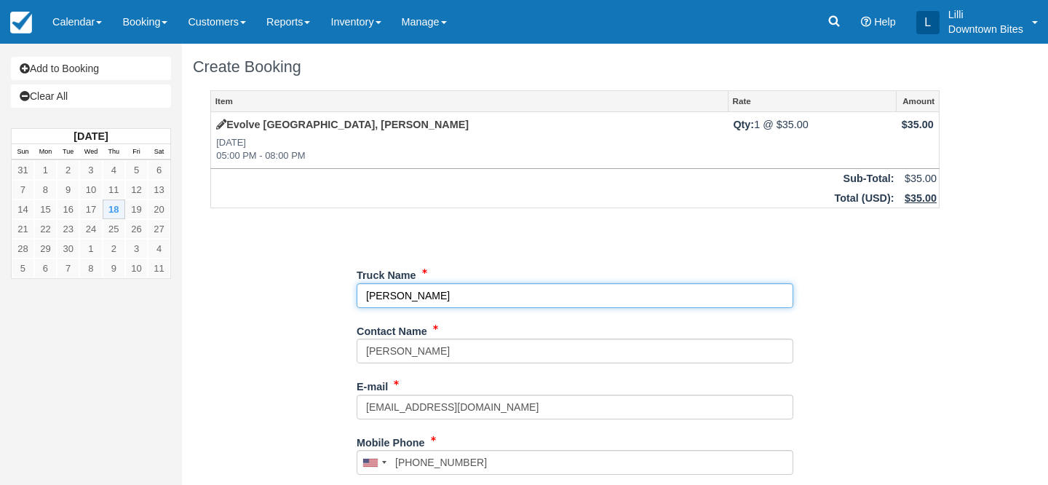
drag, startPoint x: 448, startPoint y: 296, endPoint x: 284, endPoint y: 291, distance: 164.6
click at [284, 291] on div "Item Rate Amount Evolve South Bay, Carson - Dinner Thu Sep 18, 2025 05:00 PM - …" at bounding box center [575, 462] width 764 height 745
type input "Taste Collective"
type input "[PHONE_NUMBER]"
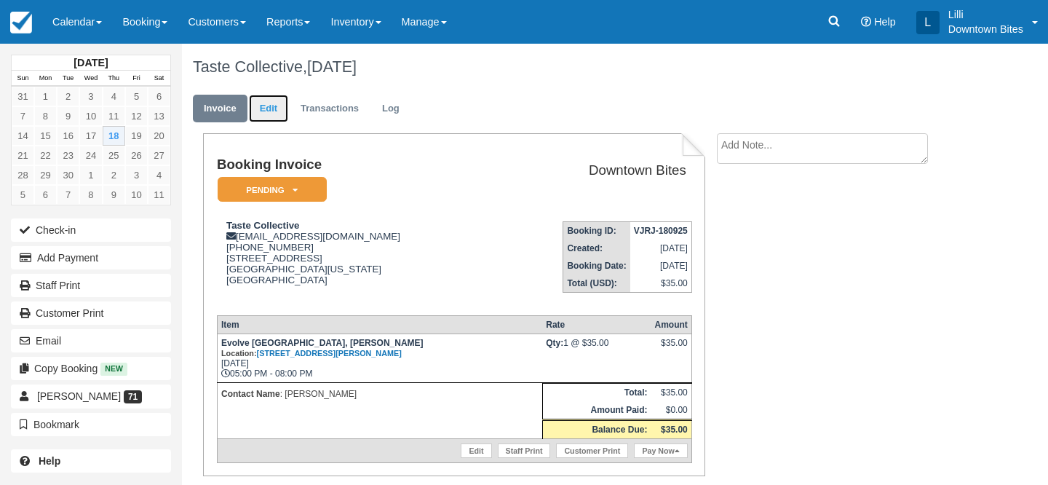
click at [279, 98] on link "Edit" at bounding box center [268, 109] width 39 height 28
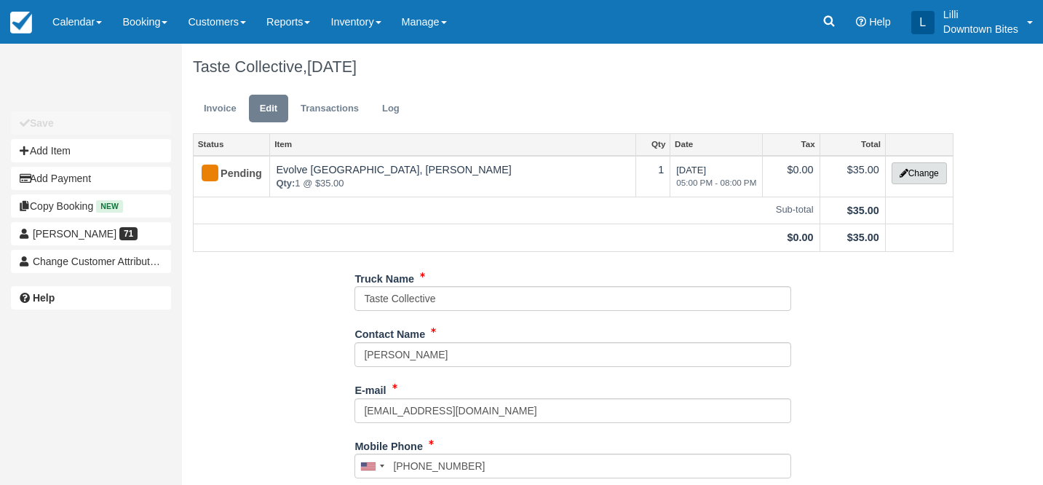
click at [923, 177] on button "Change" at bounding box center [919, 173] width 55 height 22
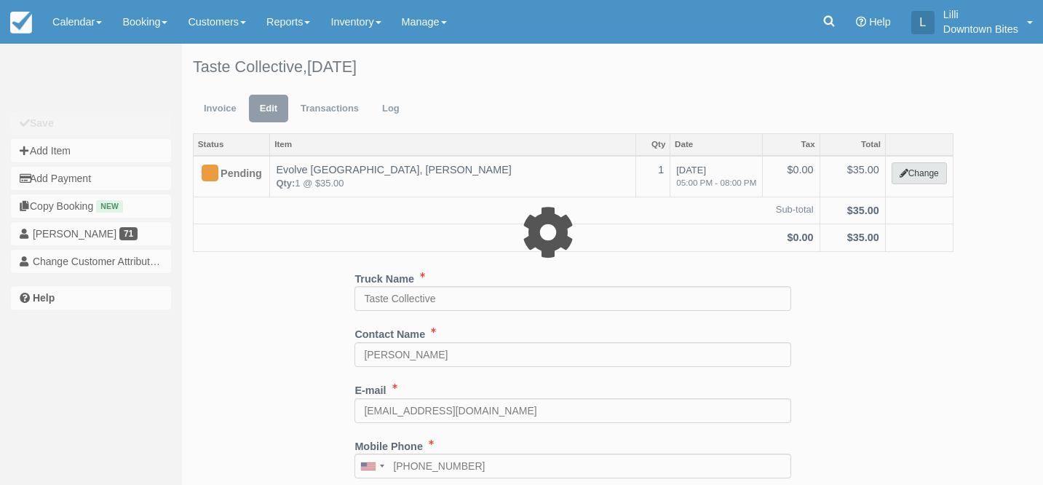
select select "2"
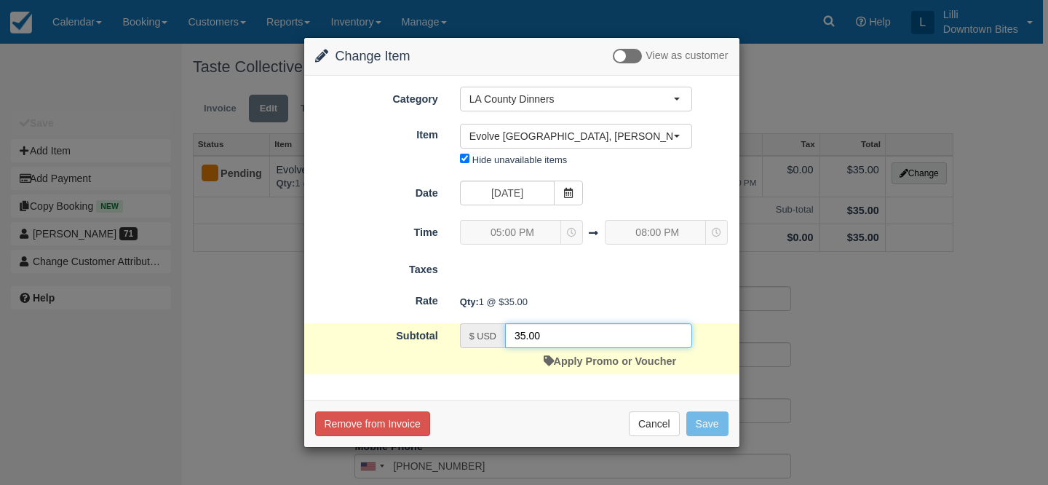
drag, startPoint x: 534, startPoint y: 340, endPoint x: 482, endPoint y: 340, distance: 51.7
click at [482, 340] on div "$ USD 35.00" at bounding box center [576, 335] width 232 height 25
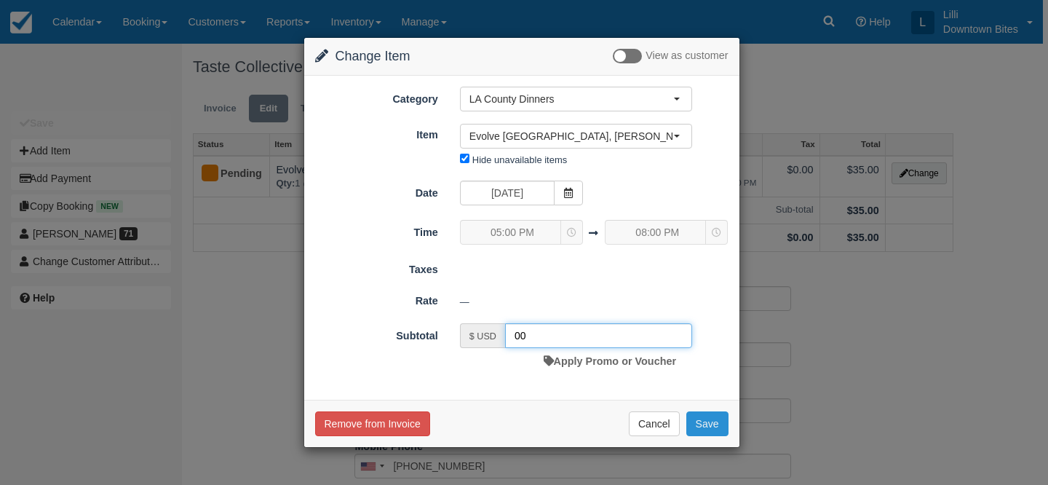
type input "00"
click at [701, 425] on button "Save" at bounding box center [707, 423] width 42 height 25
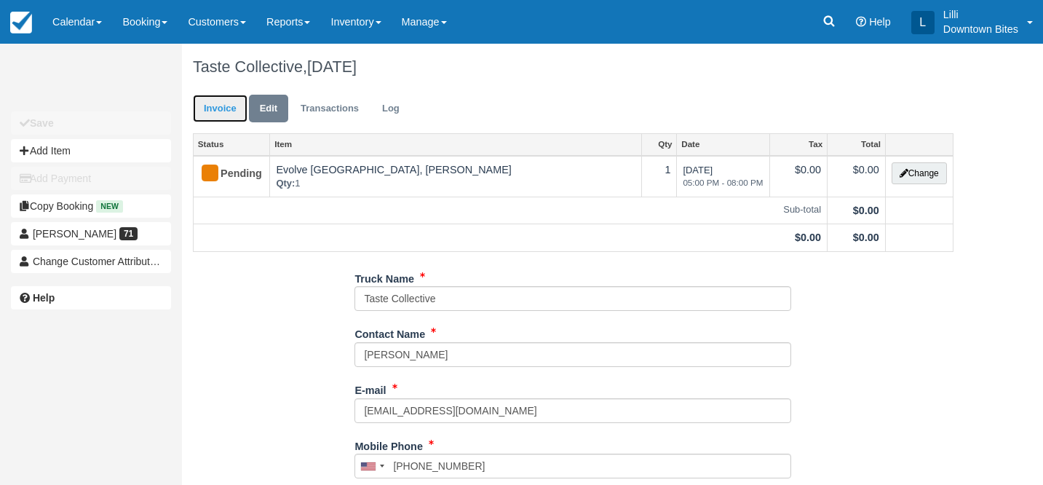
click at [221, 100] on link "Invoice" at bounding box center [220, 109] width 55 height 28
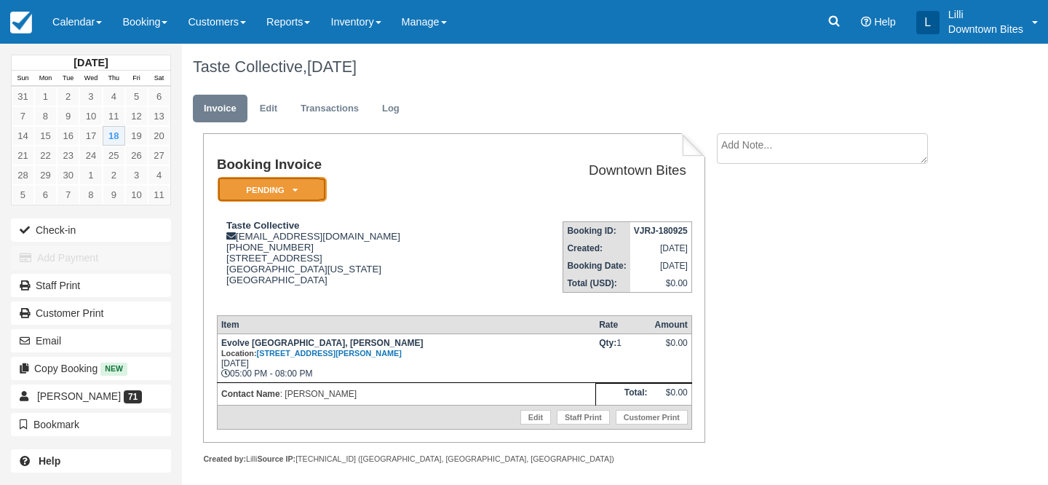
click at [315, 186] on em "Pending" at bounding box center [272, 189] width 109 height 25
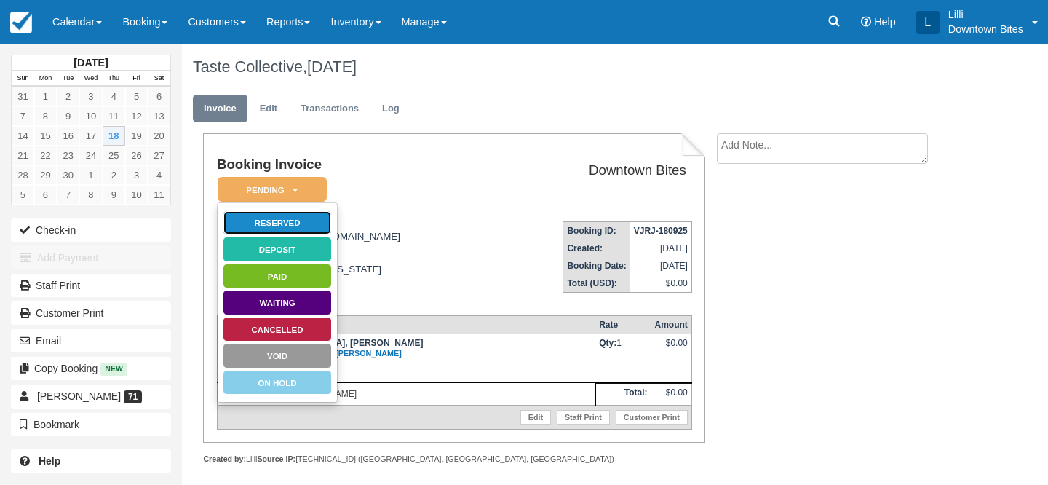
click at [317, 218] on link "Reserved" at bounding box center [277, 222] width 109 height 25
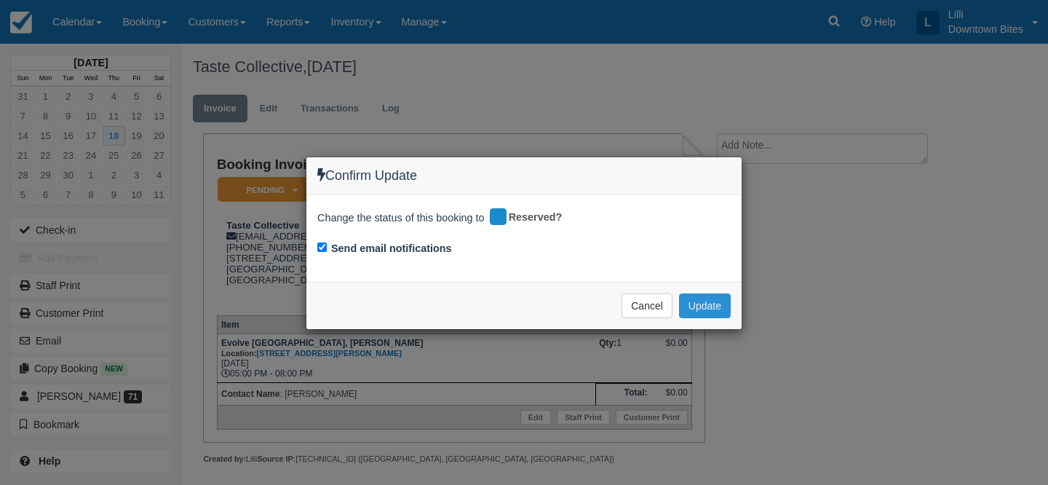
click at [716, 304] on button "Update" at bounding box center [705, 305] width 52 height 25
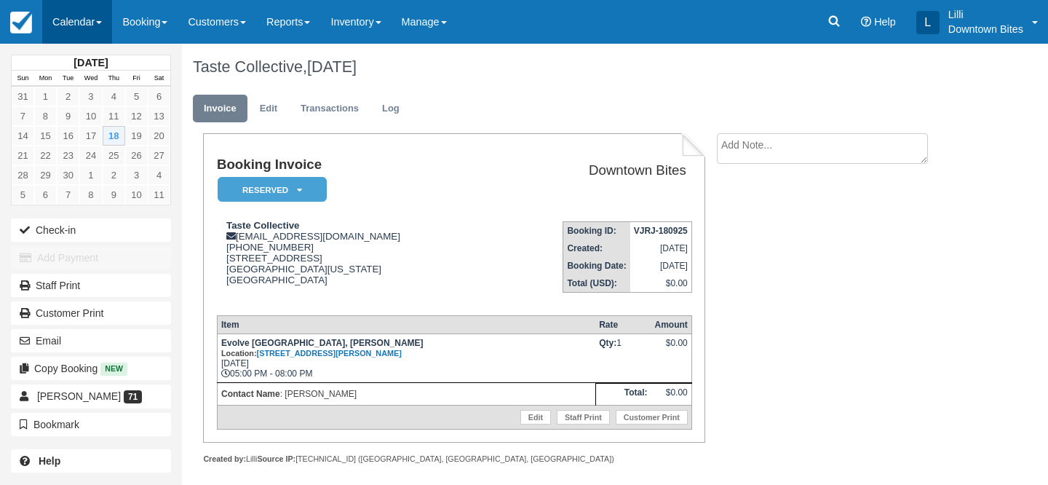
click at [73, 25] on link "Calendar" at bounding box center [77, 22] width 70 height 44
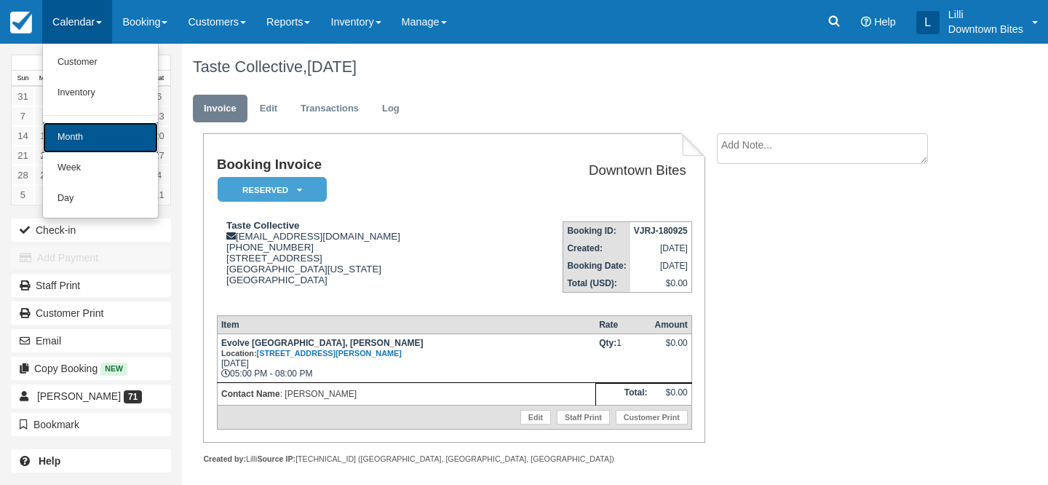
click at [71, 136] on link "Month" at bounding box center [100, 137] width 115 height 31
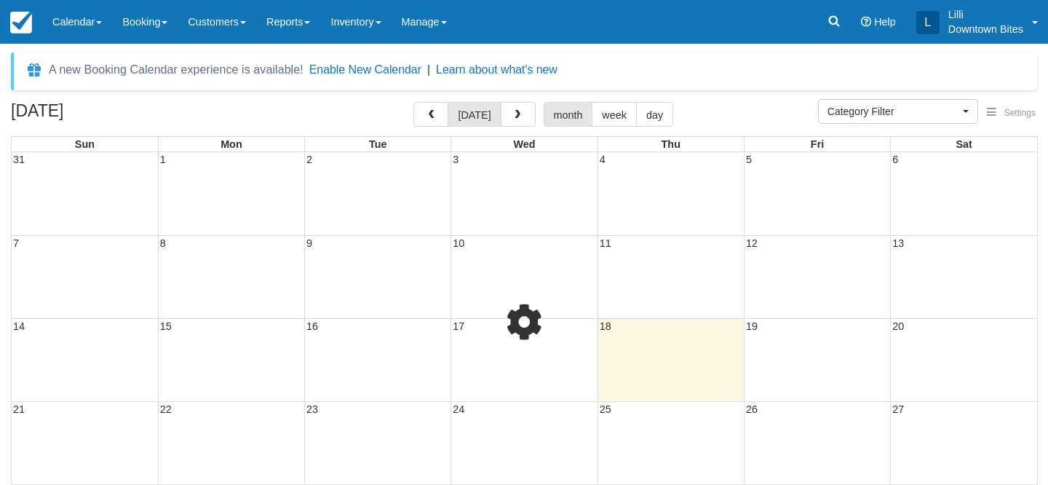
select select
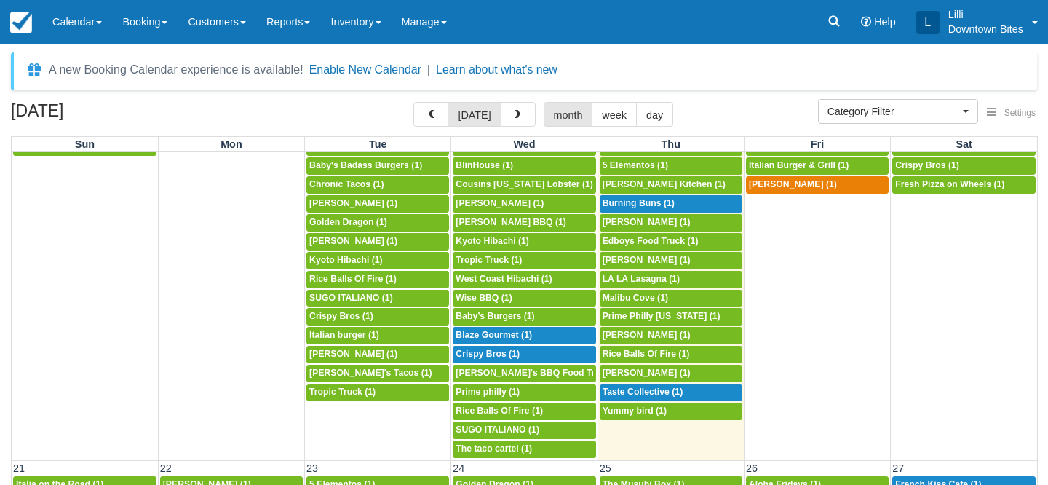
scroll to position [523, 0]
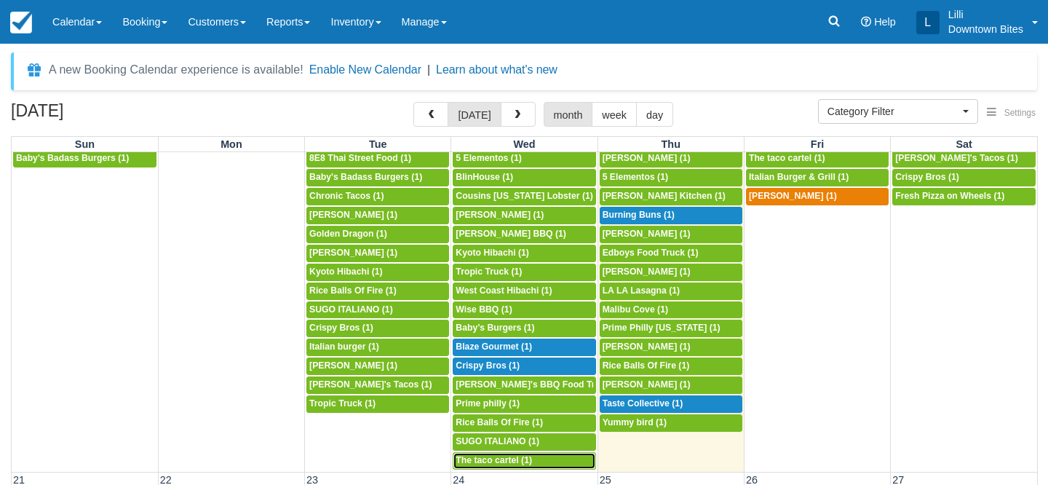
click at [499, 465] on span "The taco cartel (1)" at bounding box center [494, 460] width 76 height 10
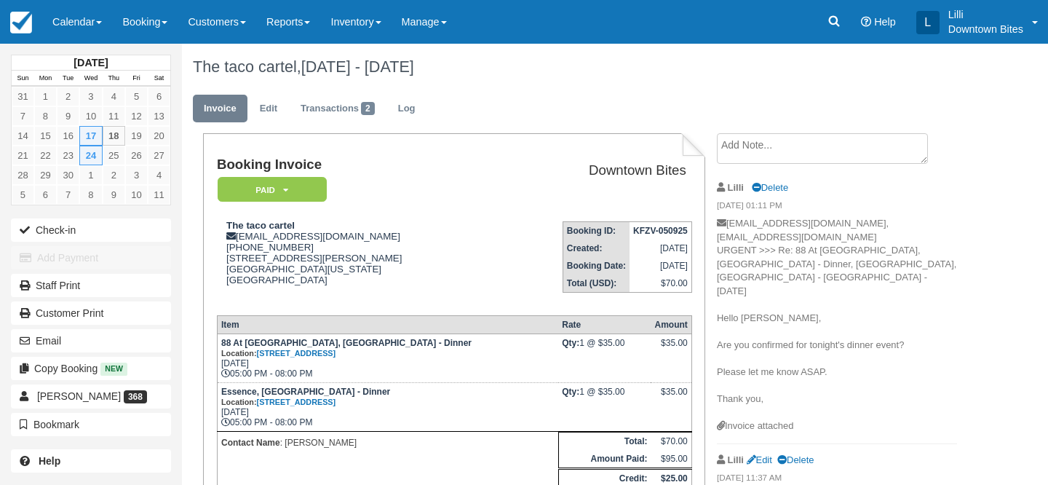
click at [788, 146] on textarea at bounding box center [822, 148] width 211 height 31
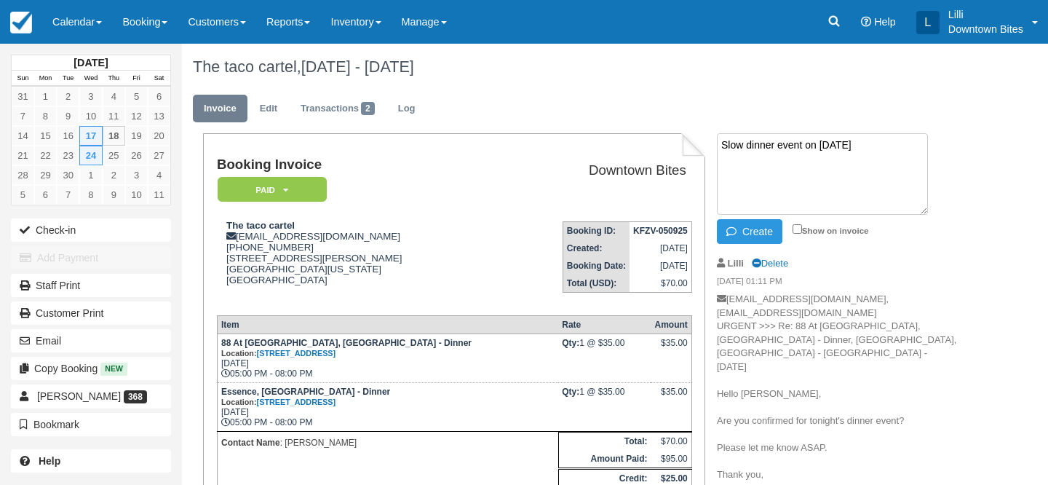
drag, startPoint x: 871, startPoint y: 146, endPoint x: 704, endPoint y: 147, distance: 166.7
click at [704, 147] on div "Booking Invoice Paid   Pending Reserved Deposit Waiting Cancelled On Hold Downt…" at bounding box center [575, 379] width 786 height 493
type textarea "Slow dinner event on [DATE]"
click at [799, 234] on label "Show on invoice" at bounding box center [831, 230] width 76 height 9
click at [799, 234] on input "Show on invoice" at bounding box center [797, 228] width 9 height 9
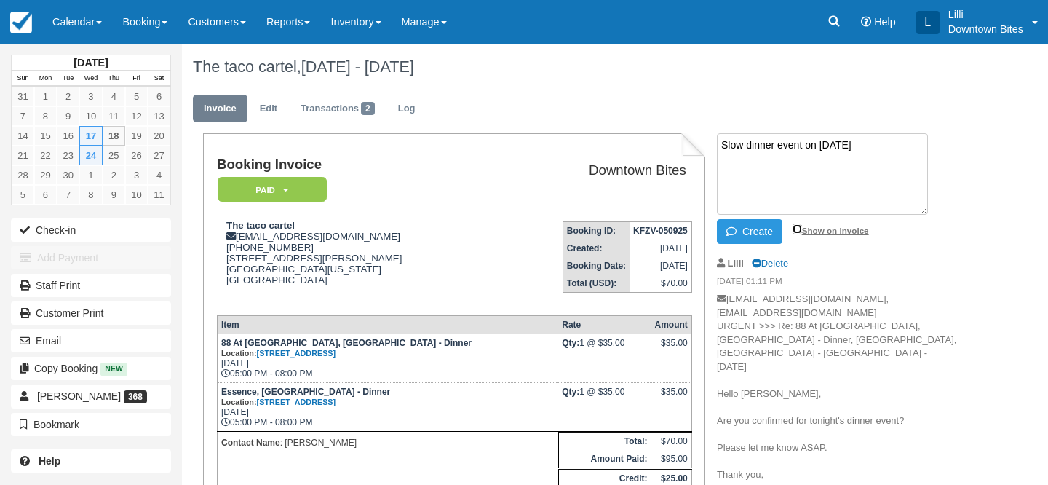
checkbox input "true"
click at [751, 231] on button "Create" at bounding box center [750, 231] width 66 height 25
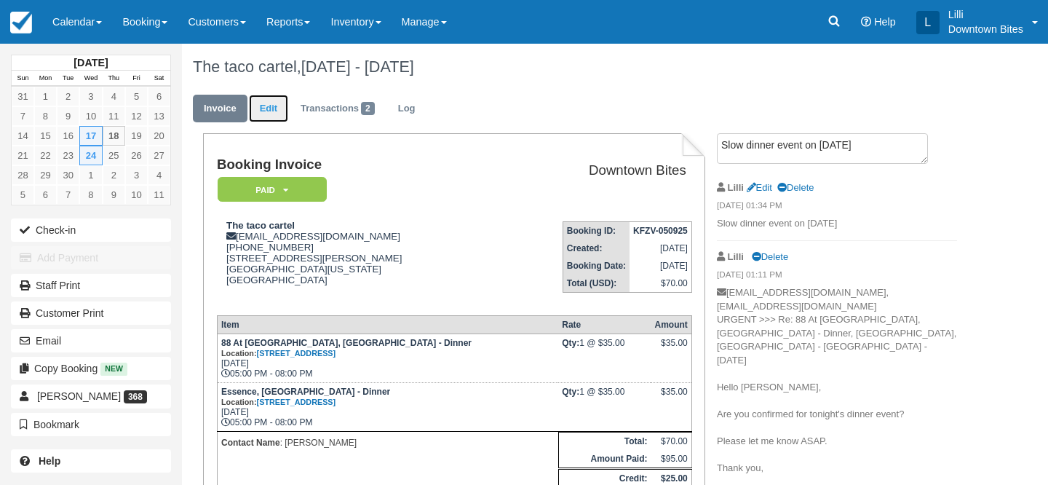
click at [273, 103] on link "Edit" at bounding box center [268, 109] width 39 height 28
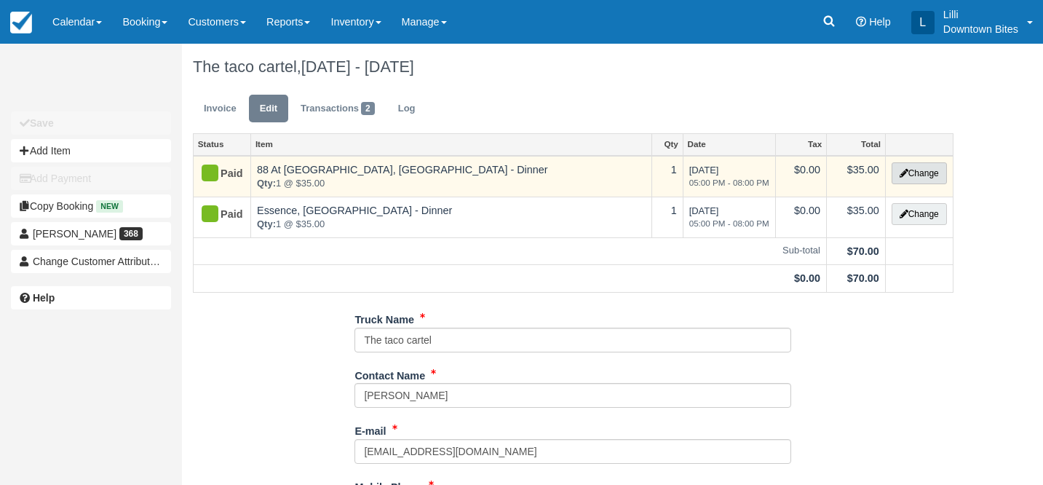
click at [934, 167] on button "Change" at bounding box center [919, 173] width 55 height 22
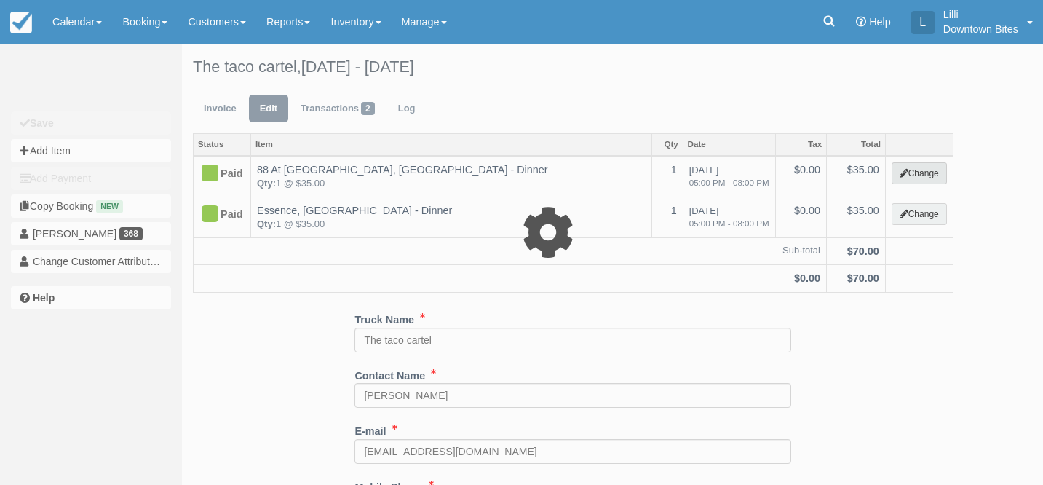
select select "2"
type input "35.00"
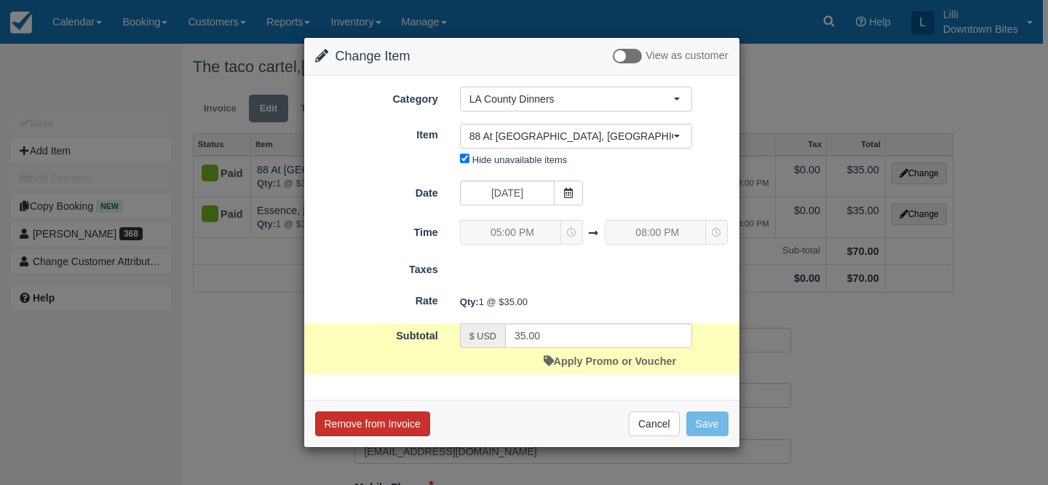
click at [352, 423] on button "Remove from Invoice" at bounding box center [372, 423] width 115 height 25
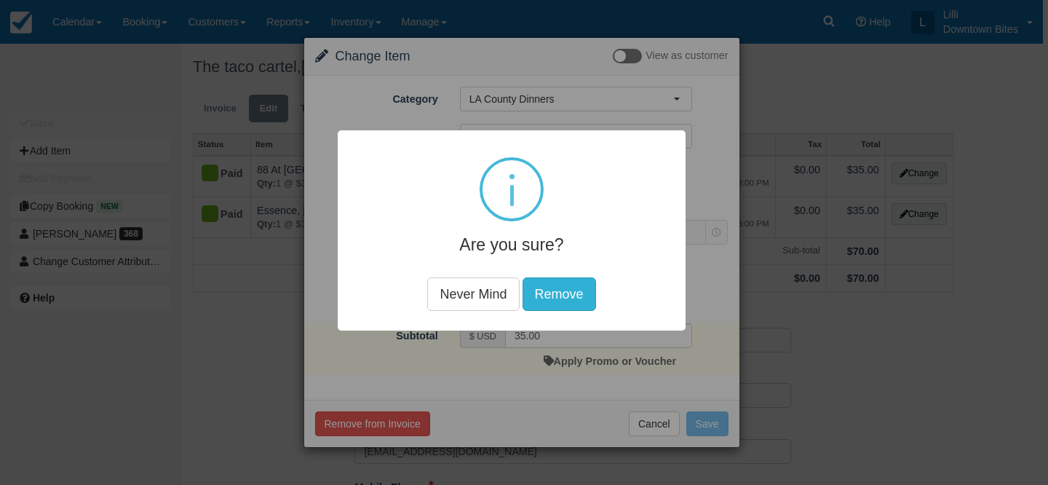
click at [553, 291] on button "Remove" at bounding box center [560, 293] width 74 height 33
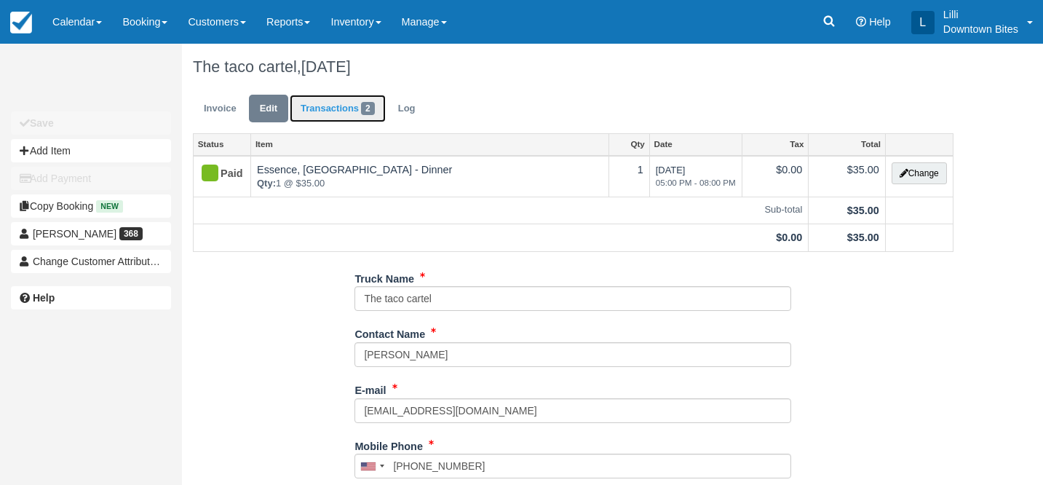
click at [316, 106] on link "Transactions 2" at bounding box center [338, 109] width 96 height 28
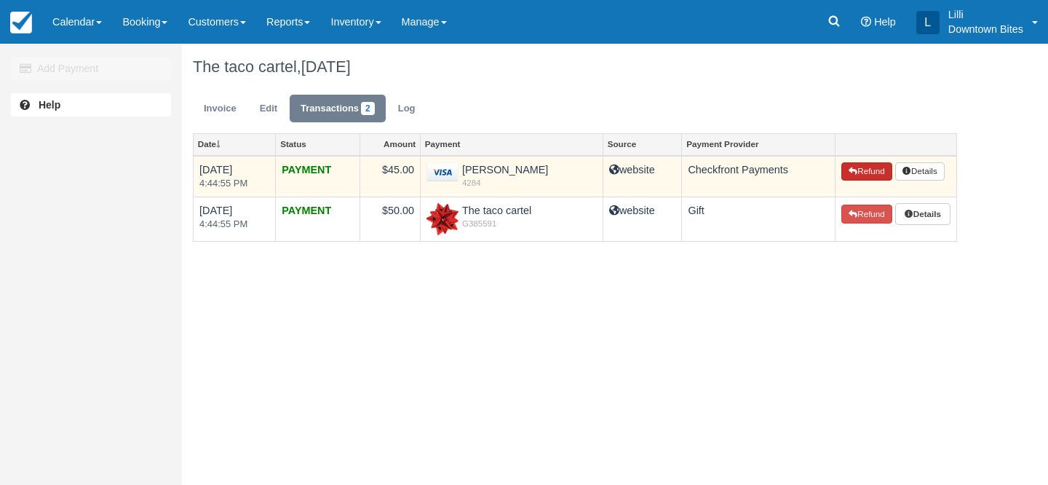
click at [872, 167] on button "Refund" at bounding box center [867, 171] width 51 height 19
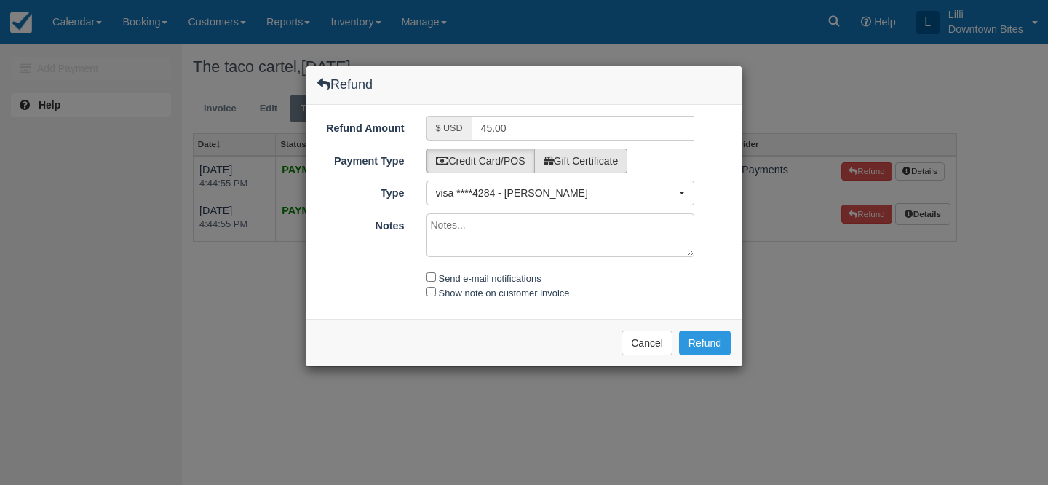
click at [582, 161] on label "Gift Certificate" at bounding box center [581, 161] width 94 height 25
radio input "true"
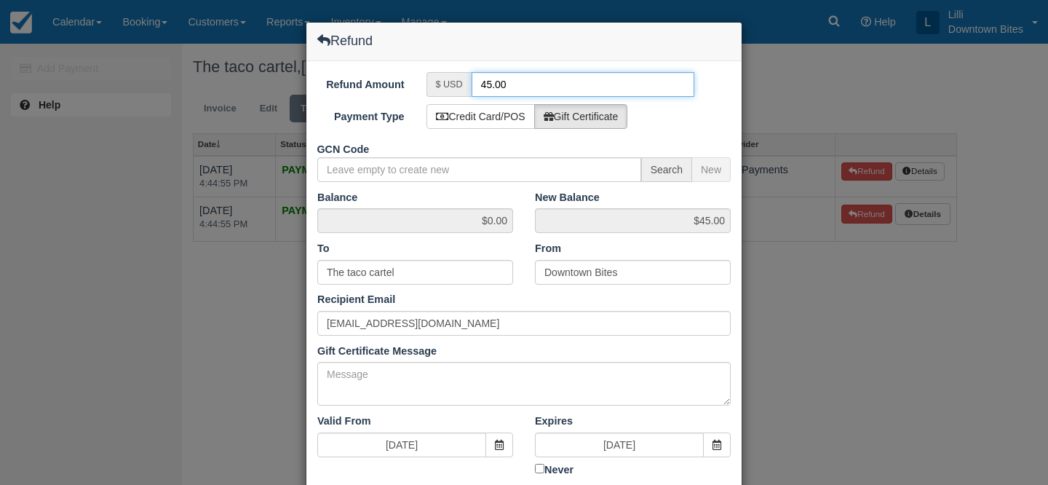
drag, startPoint x: 490, startPoint y: 87, endPoint x: 471, endPoint y: 85, distance: 19.0
click at [472, 85] on input "45.00" at bounding box center [583, 84] width 223 height 25
type input "35.00"
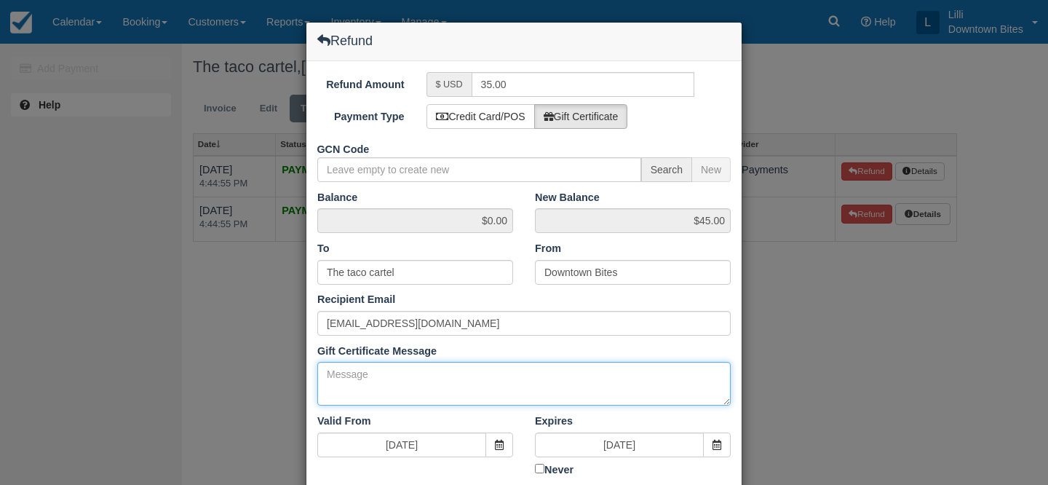
click at [430, 387] on textarea "Gift Certificate Message" at bounding box center [523, 384] width 413 height 44
paste textarea "Slow dinner event on 09/17/2025"
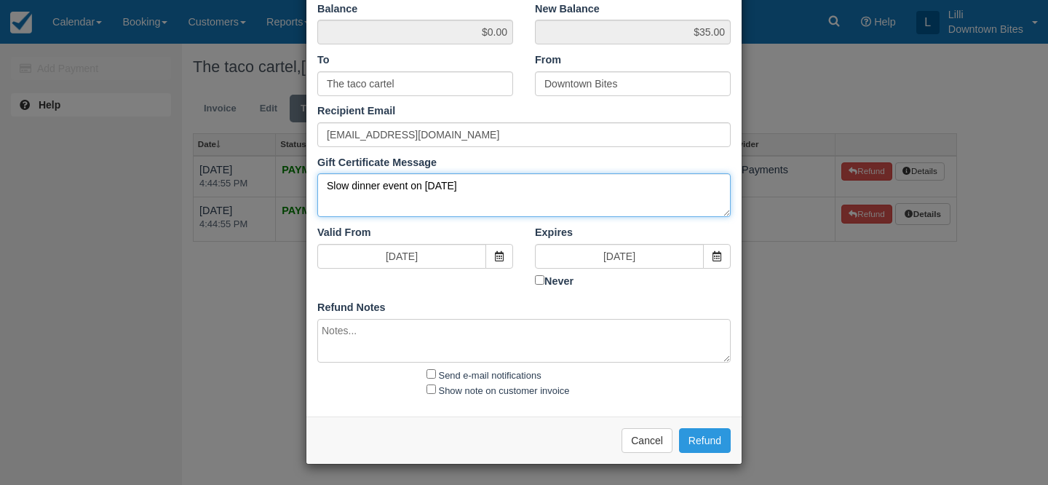
type textarea "Slow dinner event on [DATE]"
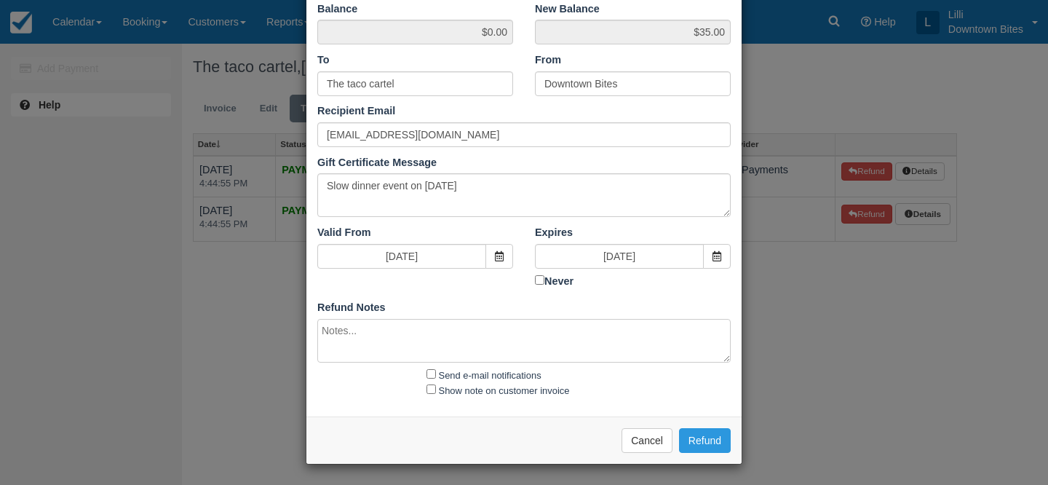
click at [480, 349] on textarea at bounding box center [523, 341] width 413 height 44
paste textarea "Slow dinner event on [DATE]"
type textarea "Slow dinner event on [DATE]"
click at [432, 373] on input "Send e-mail notifications" at bounding box center [431, 373] width 9 height 9
checkbox input "true"
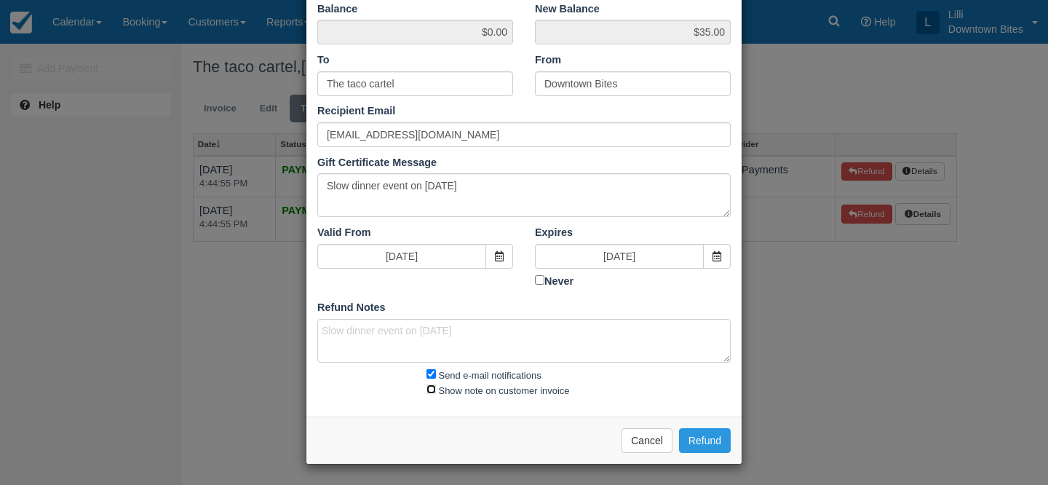
click at [432, 389] on input "Show note on customer invoice" at bounding box center [431, 388] width 9 height 9
checkbox input "true"
click at [646, 442] on button "Cancel" at bounding box center [647, 440] width 51 height 25
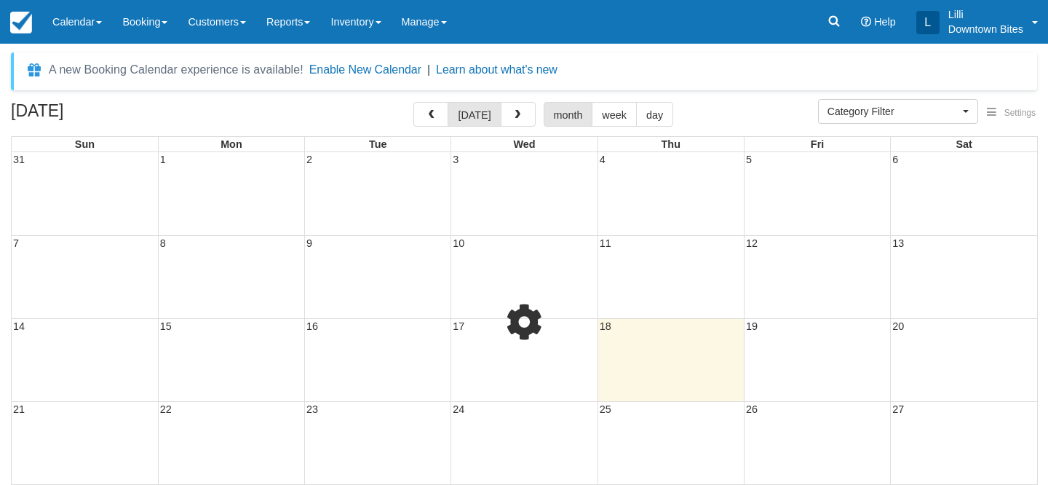
select select
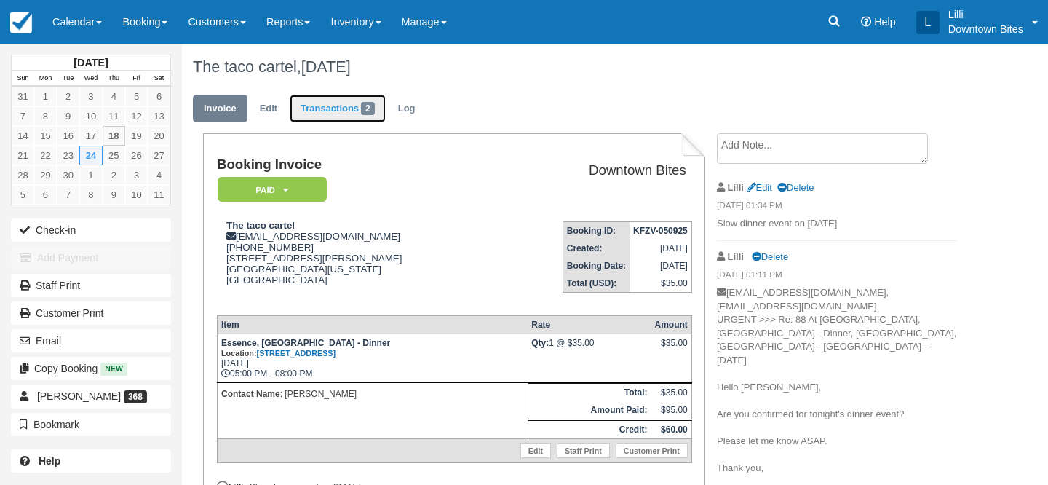
click at [322, 111] on link "Transactions 2" at bounding box center [338, 109] width 96 height 28
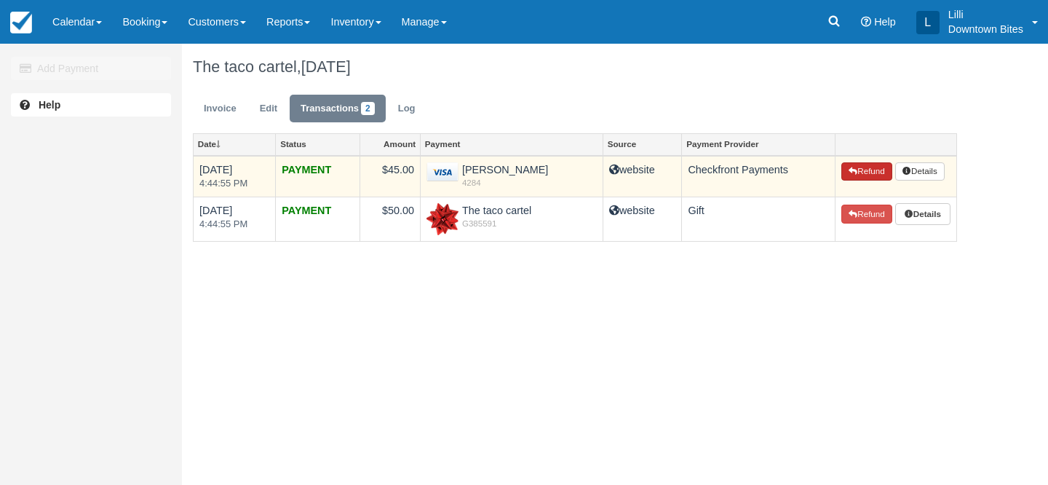
click at [863, 165] on button "Refund" at bounding box center [867, 171] width 51 height 19
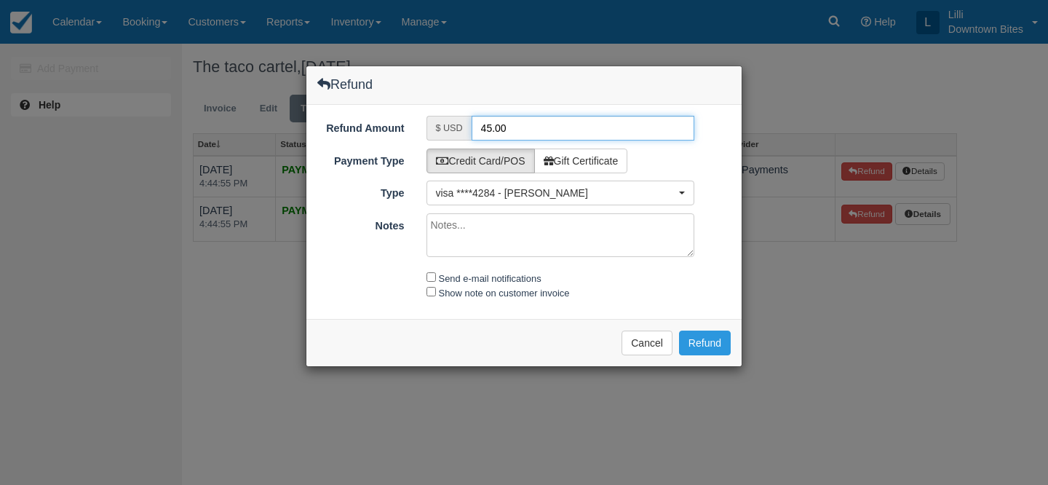
click at [485, 128] on input "45.00" at bounding box center [583, 128] width 223 height 25
type input "35.00"
click at [489, 241] on textarea "Notes" at bounding box center [561, 235] width 269 height 44
paste textarea "Slow dinner event on [DATE]"
type textarea "Slow dinner event on [DATE]"
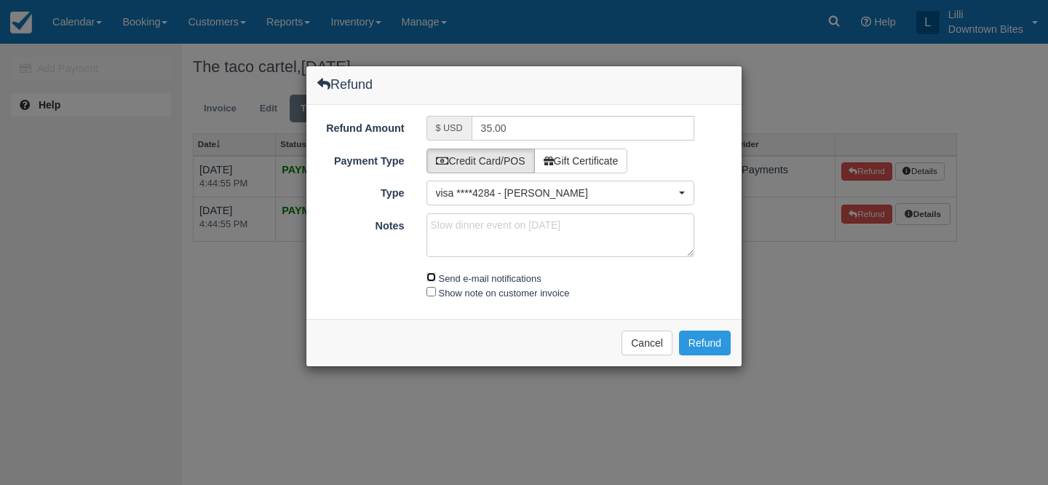
click at [432, 277] on input "Send e-mail notifications" at bounding box center [431, 276] width 9 height 9
checkbox input "true"
click at [430, 294] on input "Show note on customer invoice" at bounding box center [431, 291] width 9 height 9
checkbox input "true"
click at [610, 162] on label "Gift Certificate" at bounding box center [581, 161] width 94 height 25
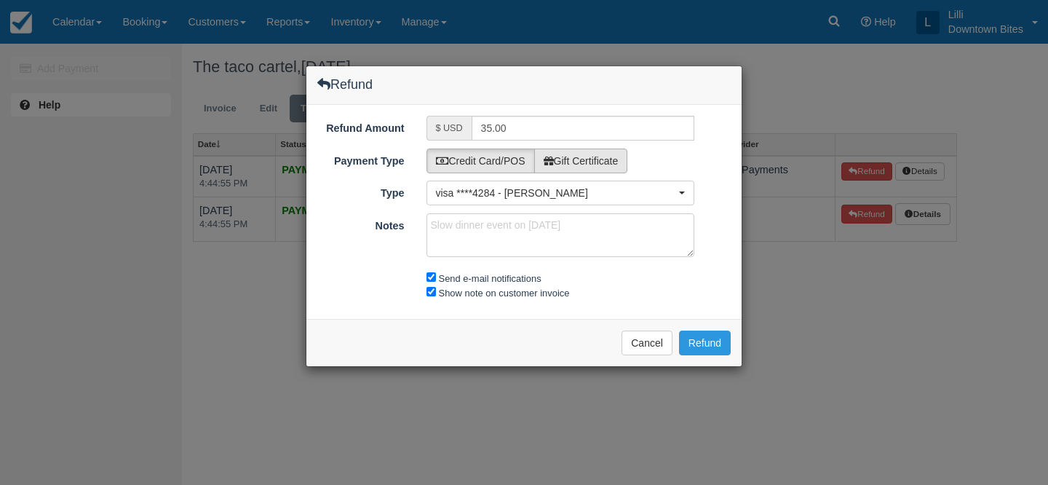
radio input "true"
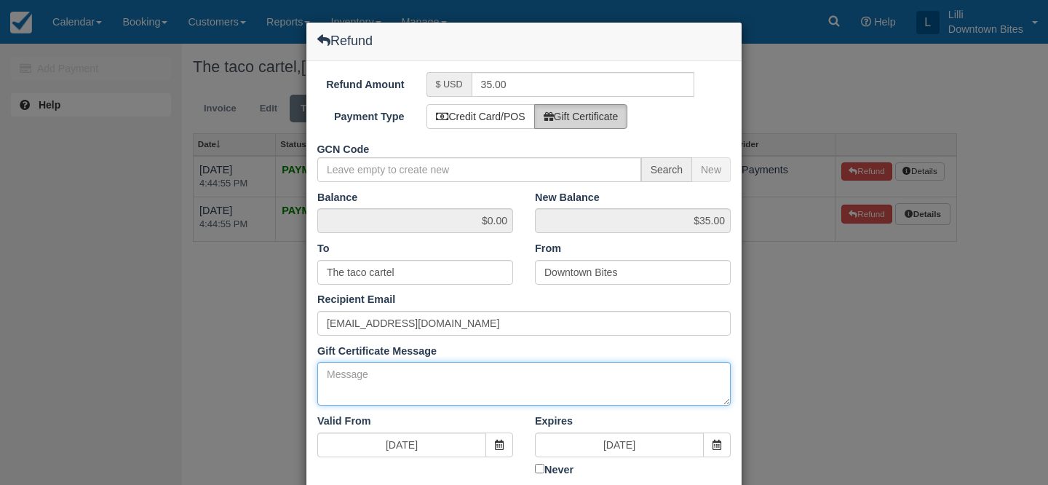
click at [352, 387] on textarea "Gift Certificate Message" at bounding box center [523, 384] width 413 height 44
paste textarea "Slow dinner event on [DATE]"
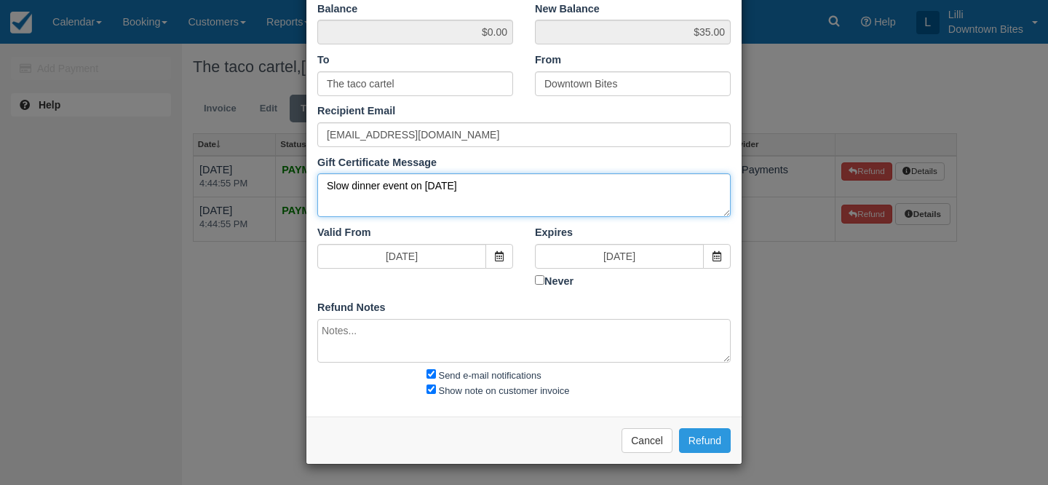
type textarea "Slow dinner event on [DATE]"
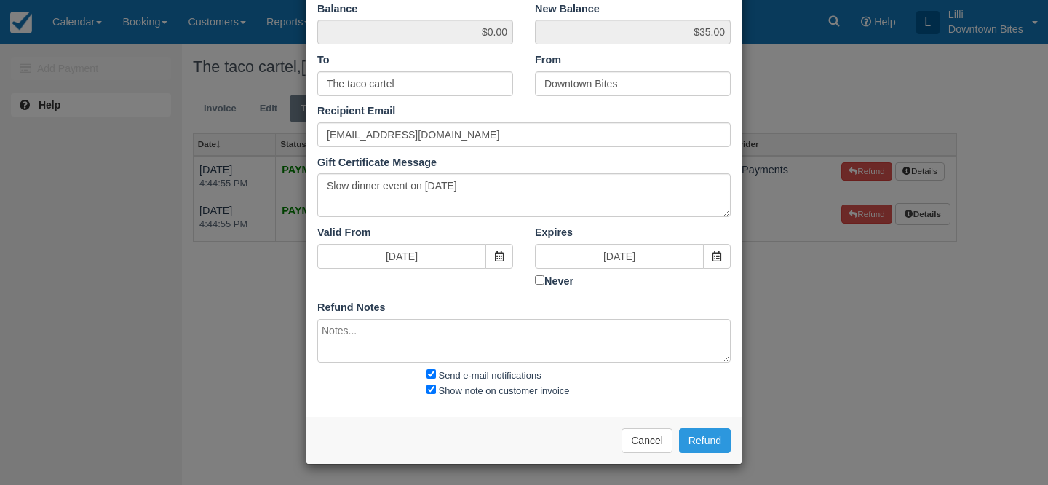
click at [339, 341] on textarea at bounding box center [523, 341] width 413 height 44
paste textarea "Slow dinner event on [DATE]"
type textarea "Slow dinner event on [DATE]"
click at [703, 434] on button "Refund" at bounding box center [705, 440] width 52 height 25
